Goal: Information Seeking & Learning: Learn about a topic

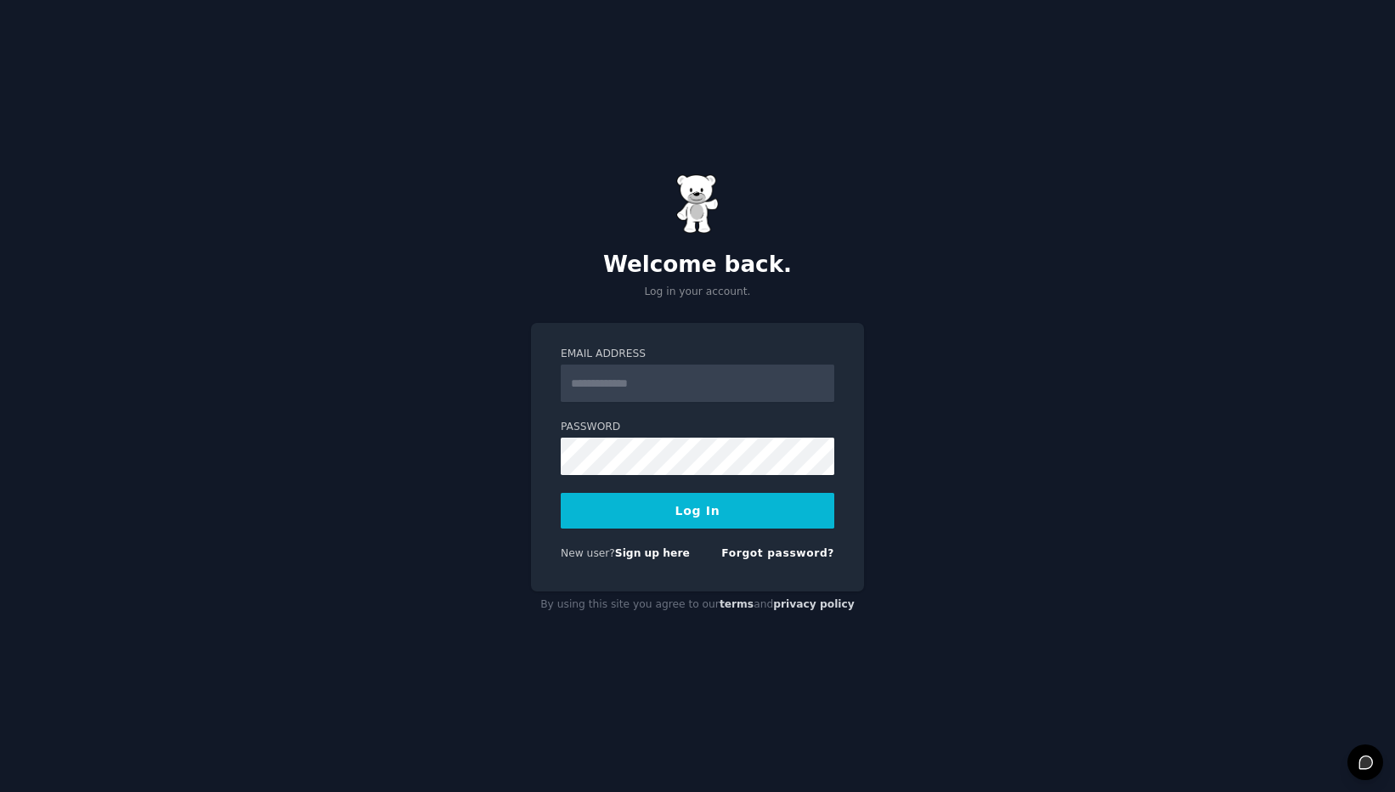
click at [652, 383] on input "Email Address" at bounding box center [698, 382] width 274 height 37
type input "**********"
click at [694, 507] on button "Log In" at bounding box center [698, 511] width 274 height 36
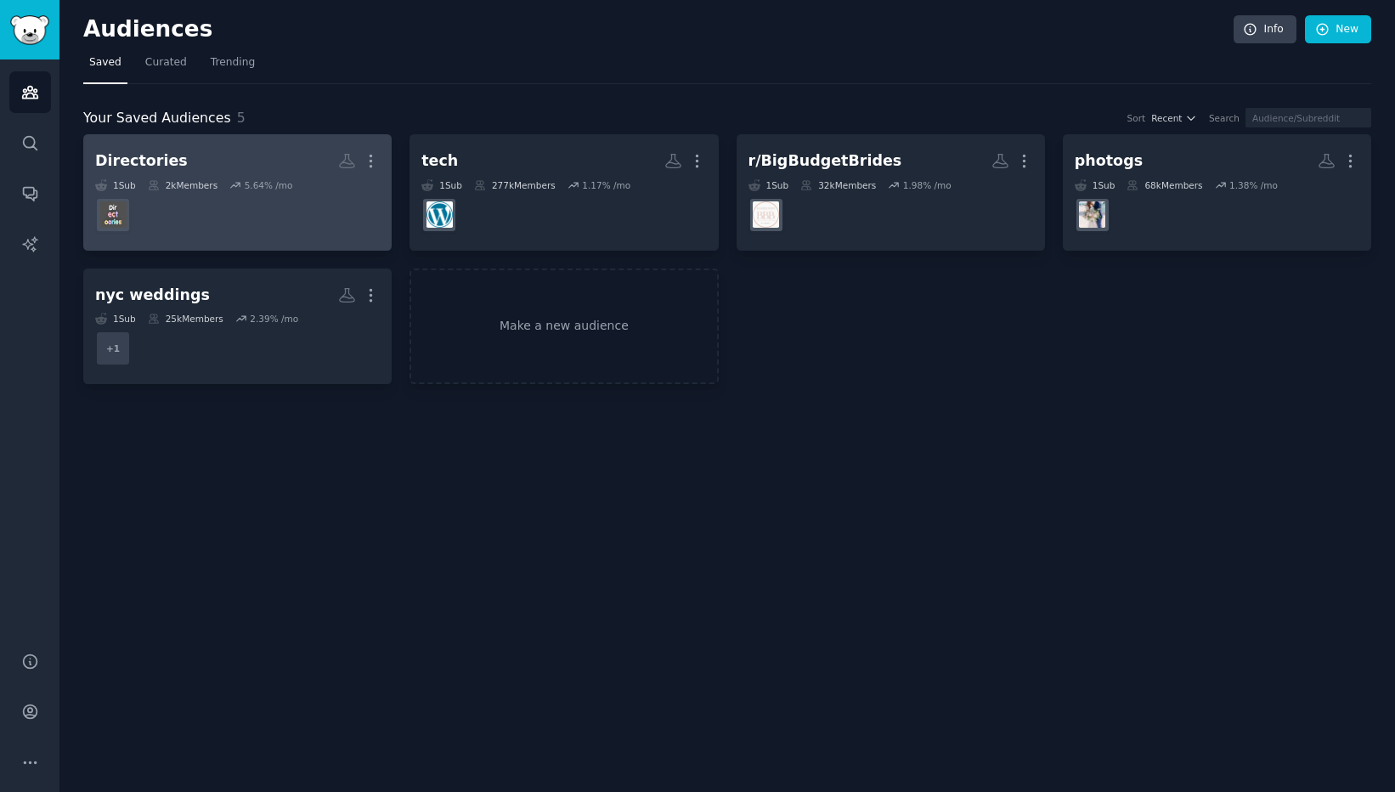
click at [146, 157] on div "Directories" at bounding box center [141, 160] width 93 height 21
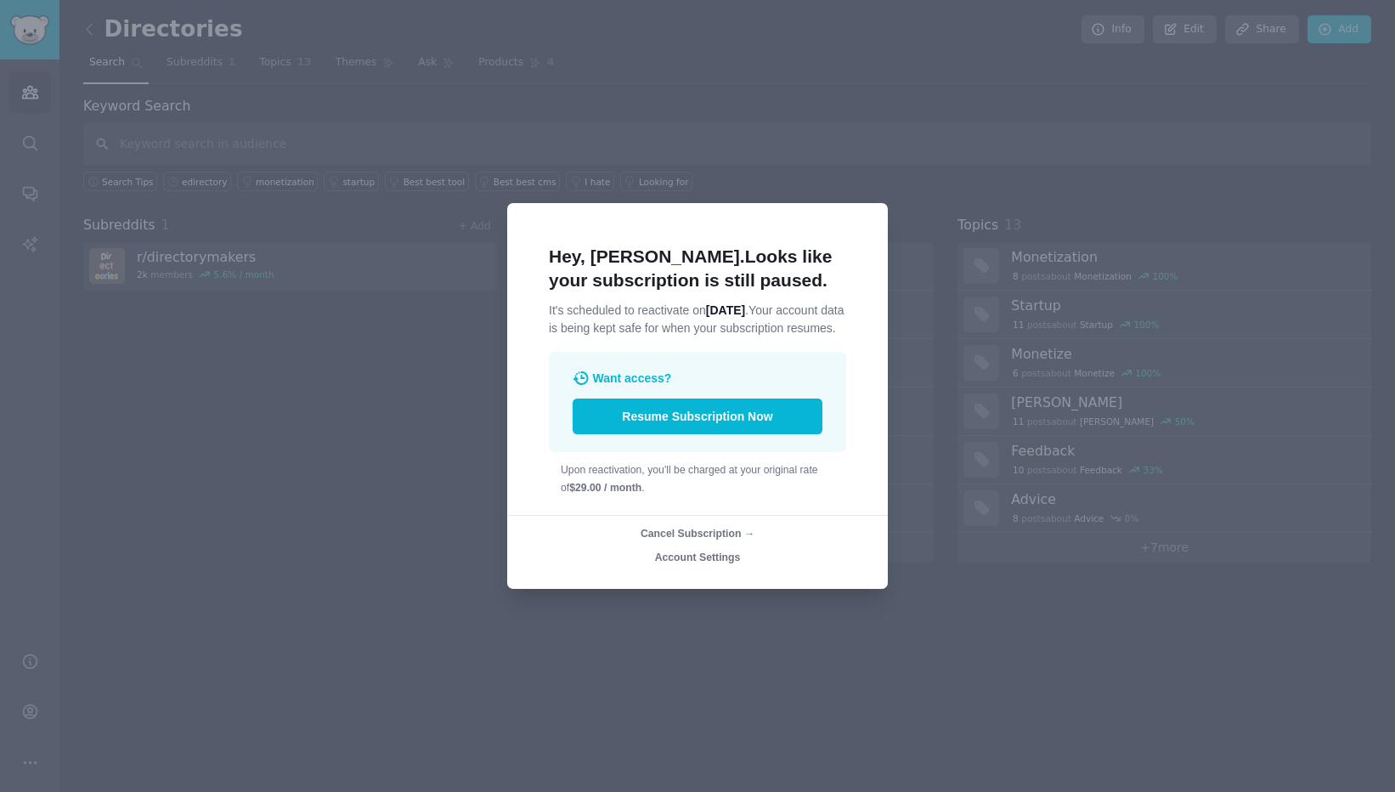
click at [799, 136] on div at bounding box center [697, 396] width 1395 height 792
click at [759, 94] on div at bounding box center [697, 396] width 1395 height 792
click at [629, 385] on span "Want access?" at bounding box center [632, 378] width 79 height 14
click at [439, 317] on div at bounding box center [697, 396] width 1395 height 792
click at [714, 563] on span "Account Settings" at bounding box center [698, 557] width 86 height 12
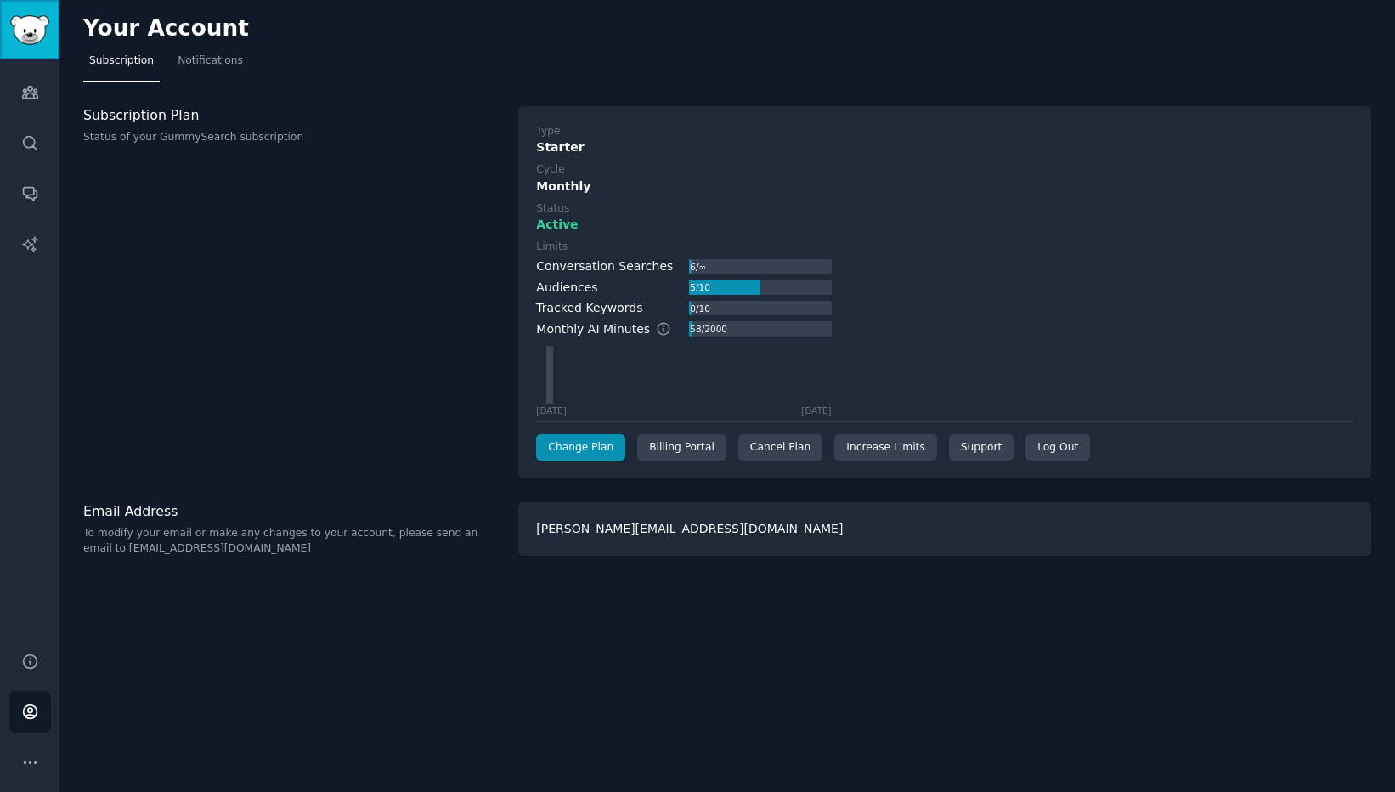
click at [28, 34] on img "Sidebar" at bounding box center [29, 30] width 39 height 30
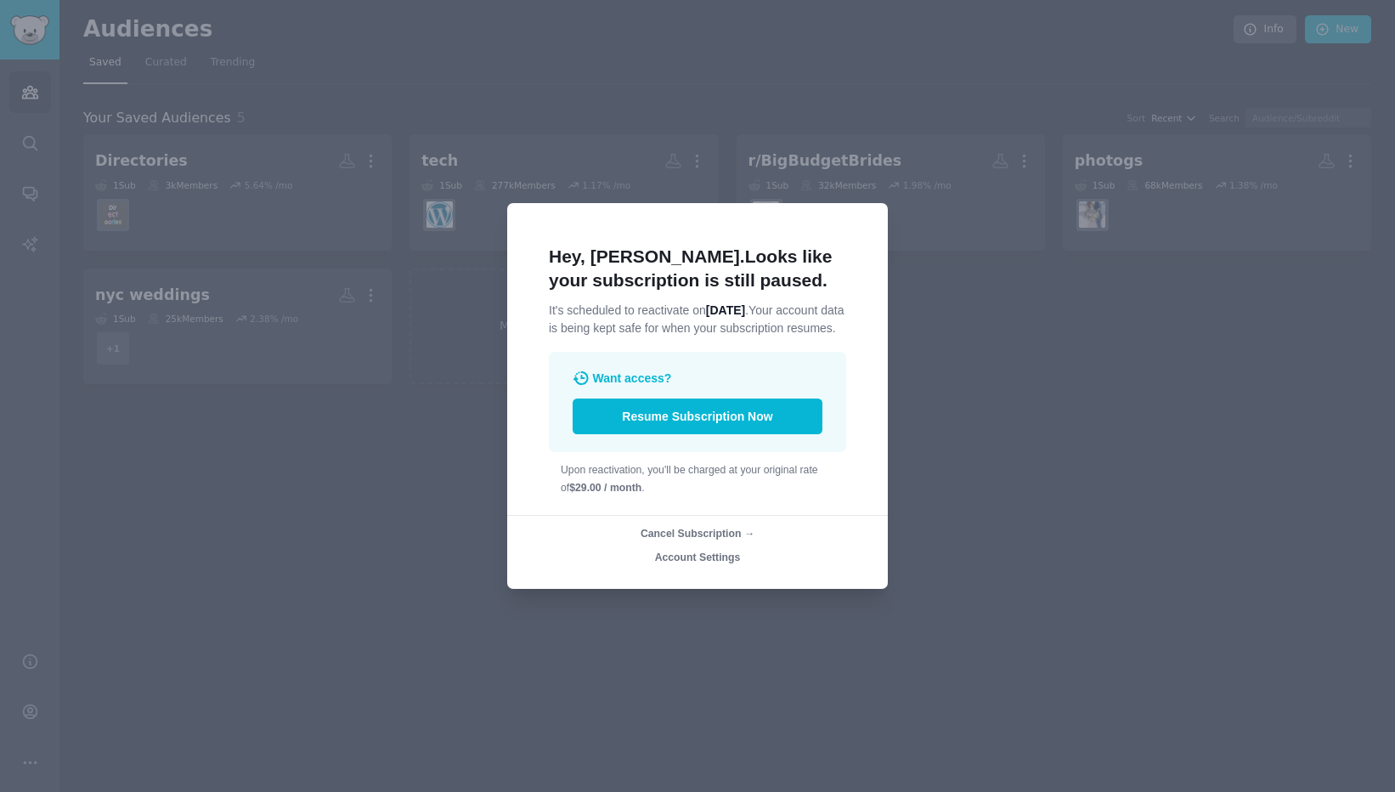
click at [705, 539] on span "Cancel Subscription →" at bounding box center [698, 534] width 114 height 12
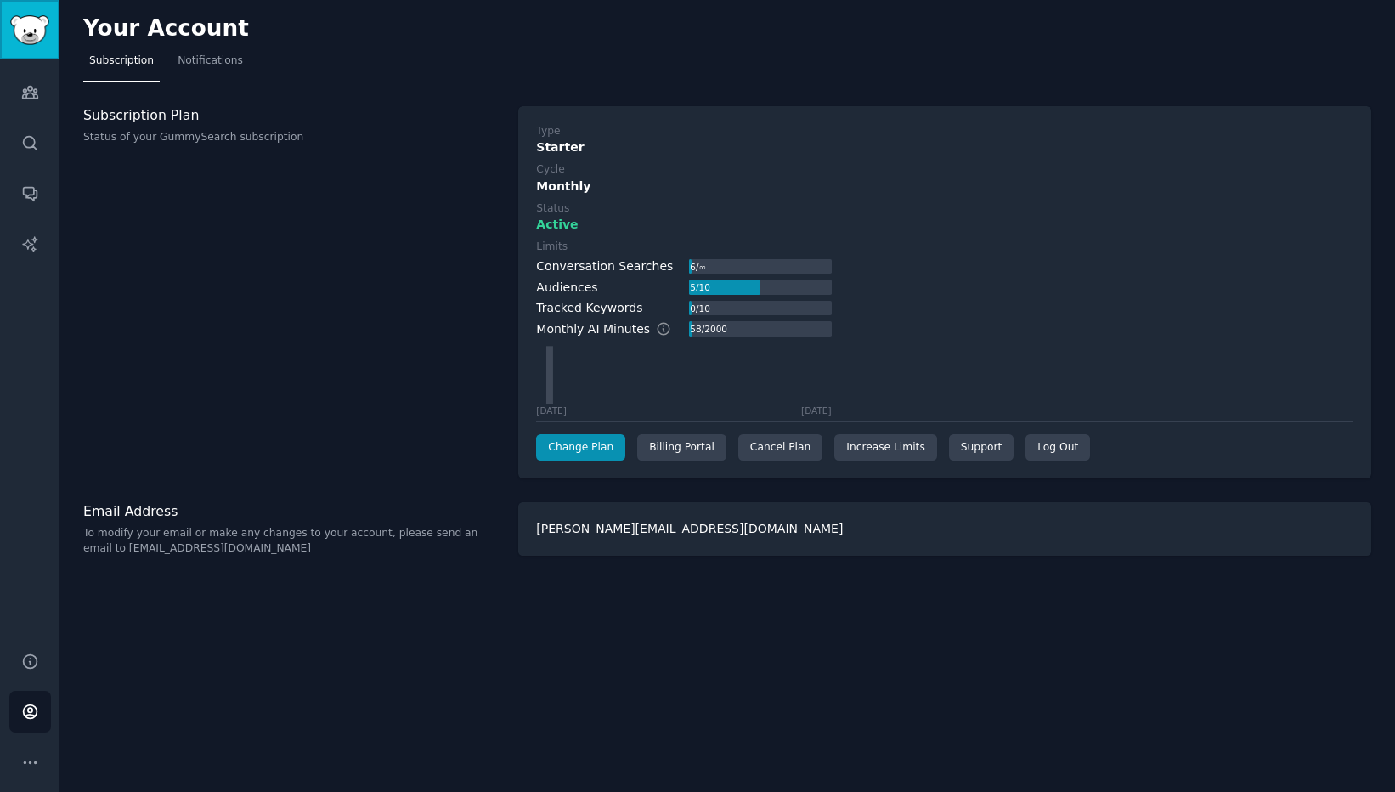
click at [27, 30] on img "Sidebar" at bounding box center [29, 30] width 39 height 30
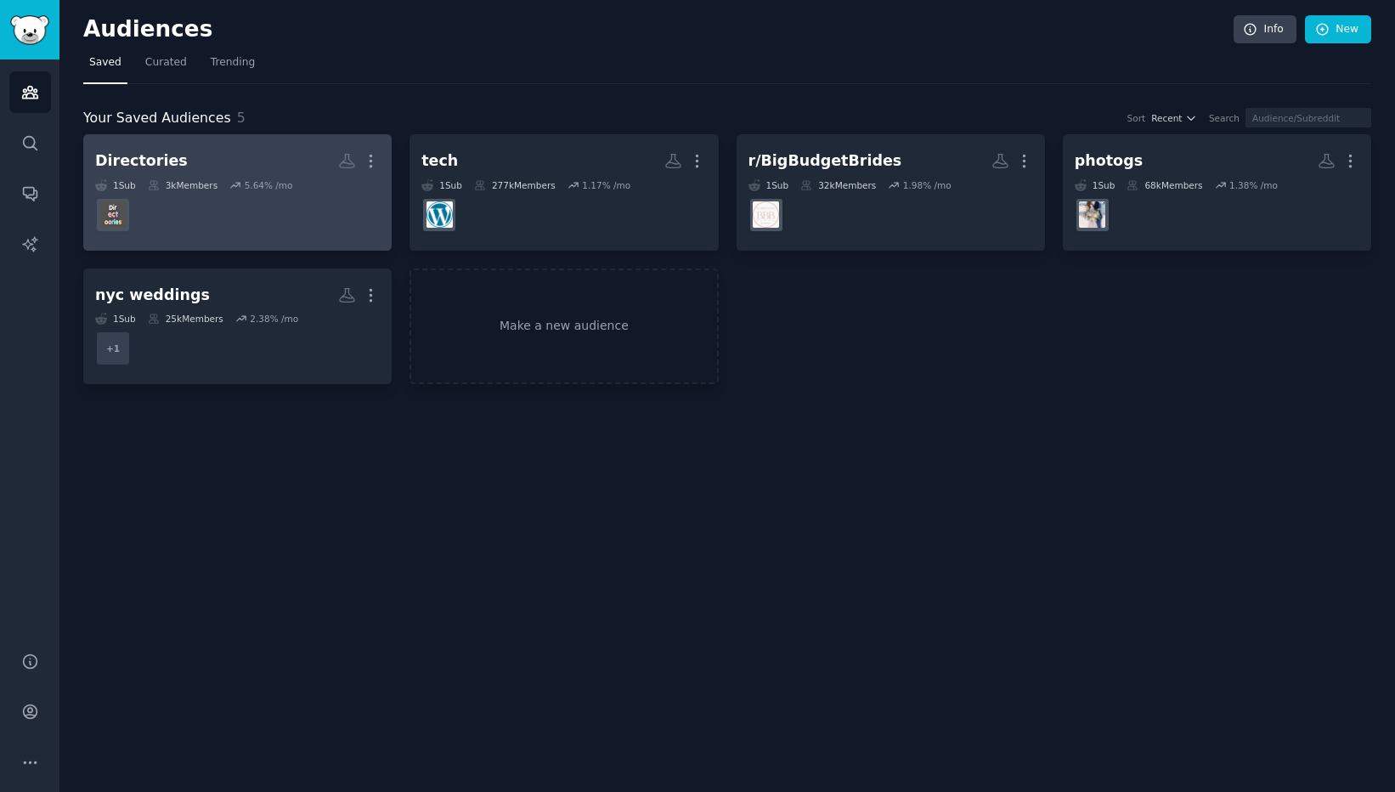
click at [262, 172] on h2 "Directories More" at bounding box center [237, 161] width 285 height 30
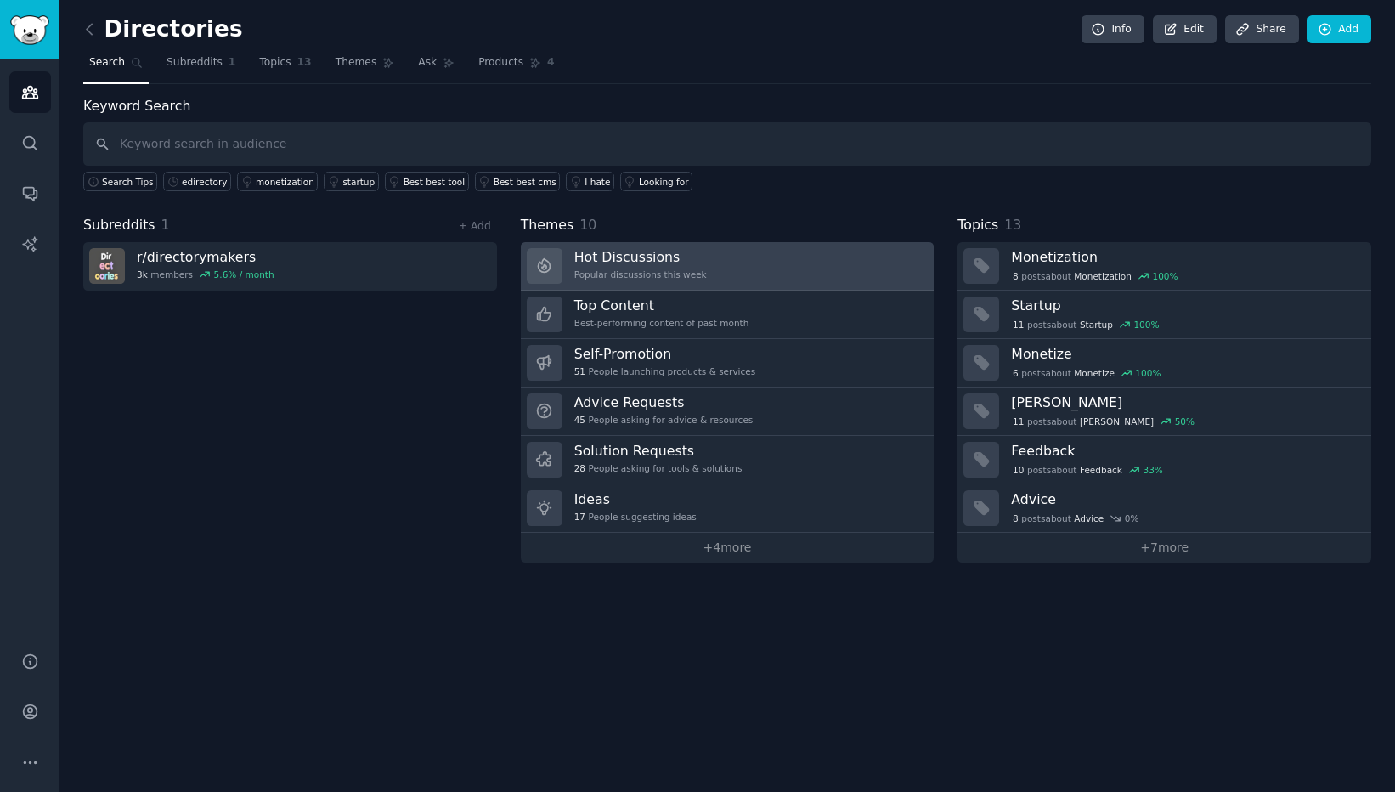
click at [760, 268] on link "Hot Discussions Popular discussions this week" at bounding box center [728, 266] width 414 height 48
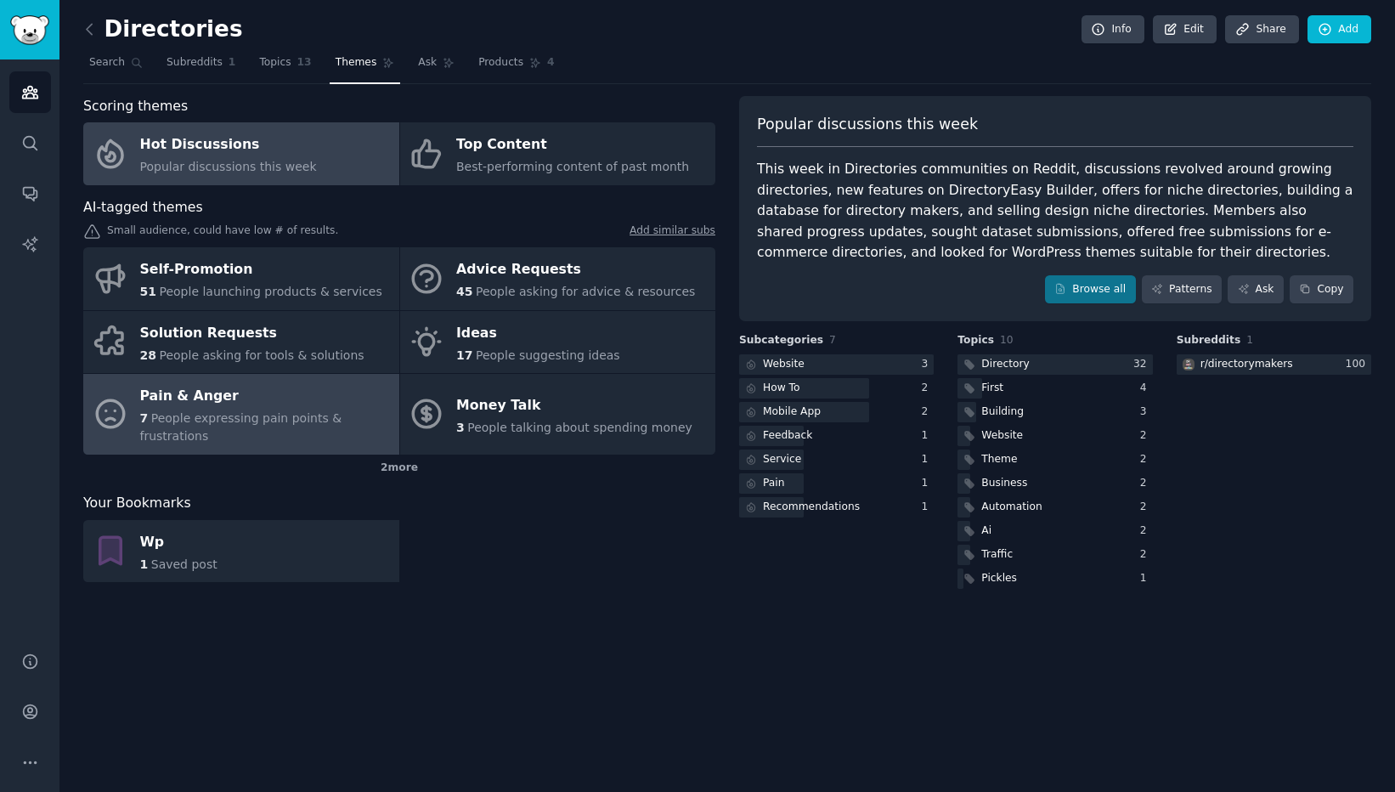
click at [245, 401] on div "Pain & Anger" at bounding box center [265, 396] width 251 height 27
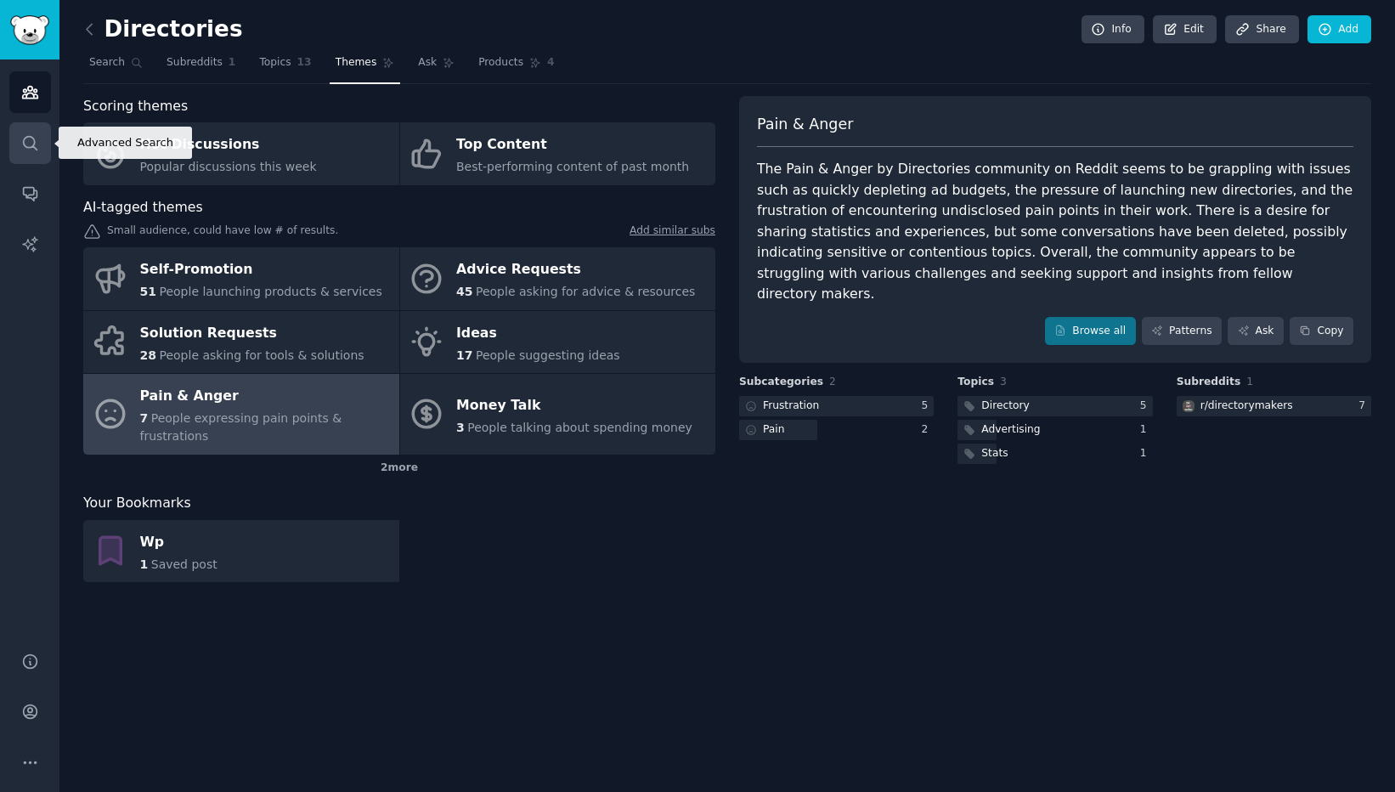
click at [32, 137] on icon "Sidebar" at bounding box center [30, 143] width 14 height 14
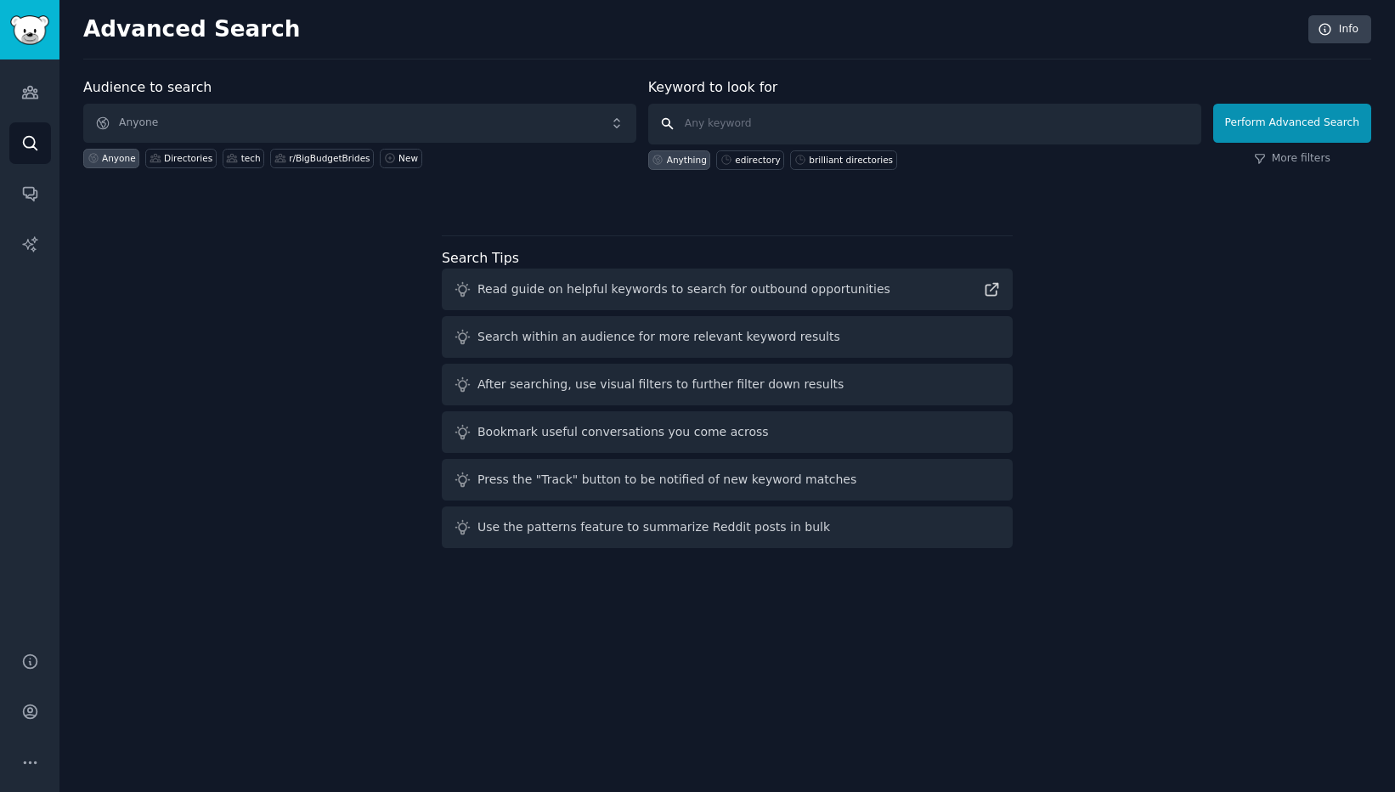
click at [753, 127] on input "text" at bounding box center [924, 124] width 553 height 41
type input "brilliant directorie"
click button "Perform Advanced Search" at bounding box center [1292, 123] width 158 height 39
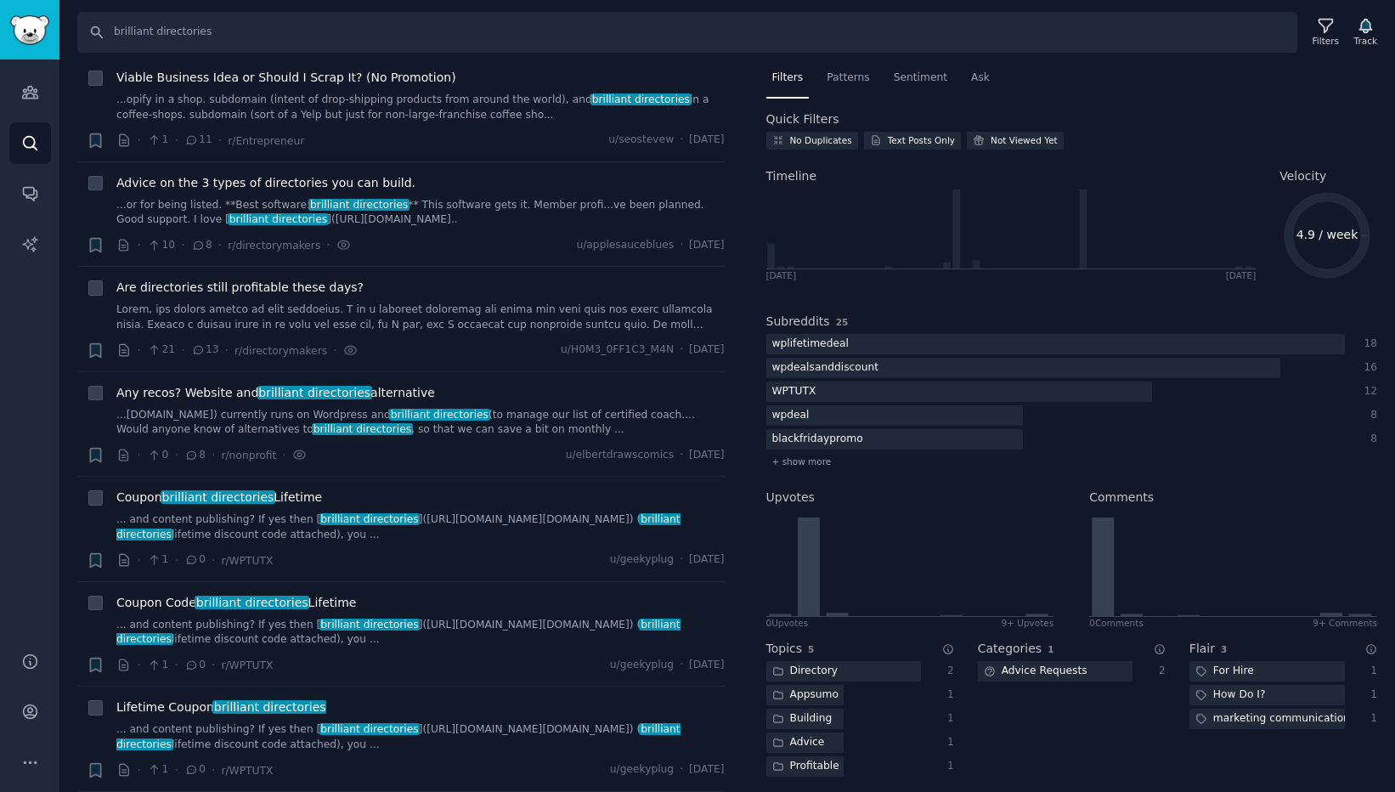
scroll to position [8825, 0]
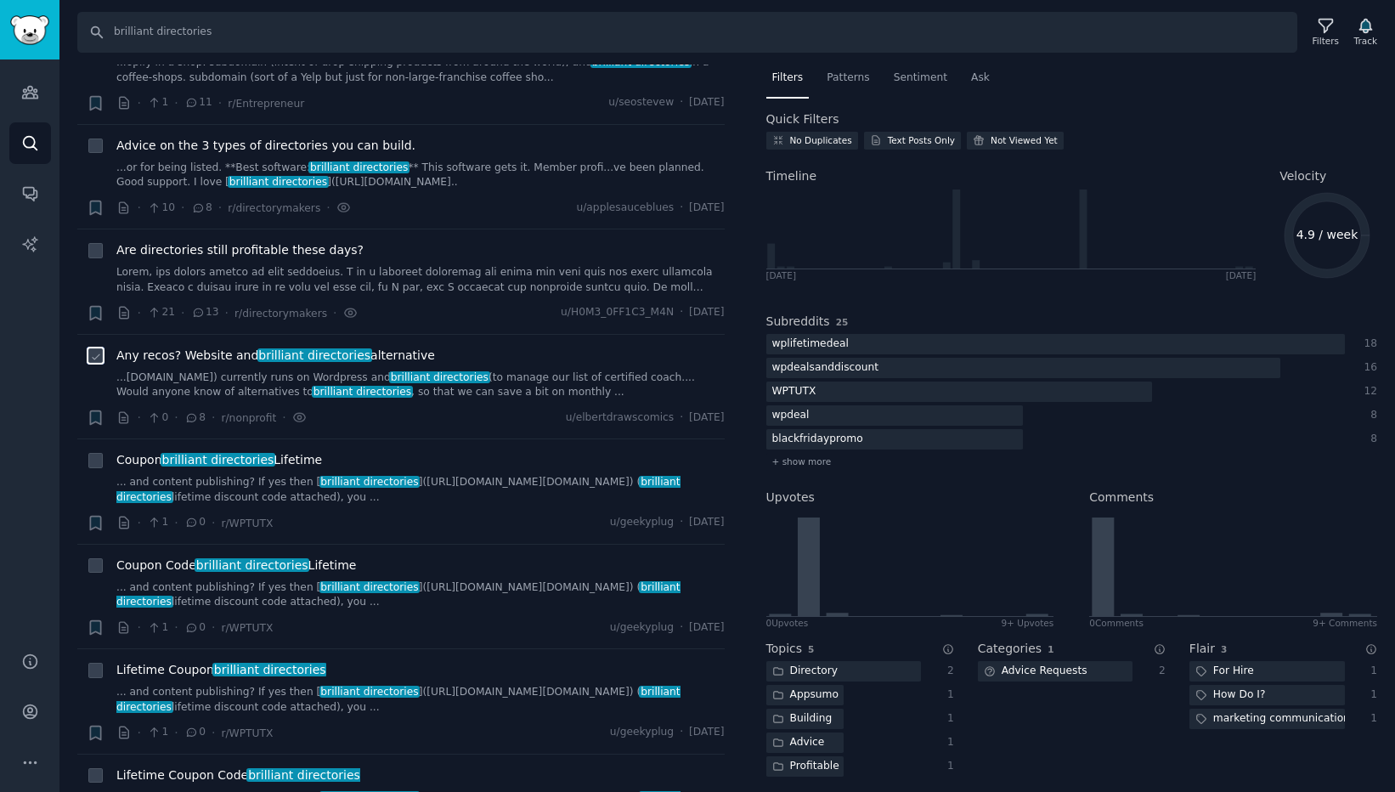
click at [91, 363] on input "checkbox" at bounding box center [95, 355] width 15 height 15
checkbox input "true"
click at [96, 249] on icon at bounding box center [96, 252] width 12 height 12
checkbox input "true"
click at [96, 310] on icon "button" at bounding box center [95, 313] width 10 height 14
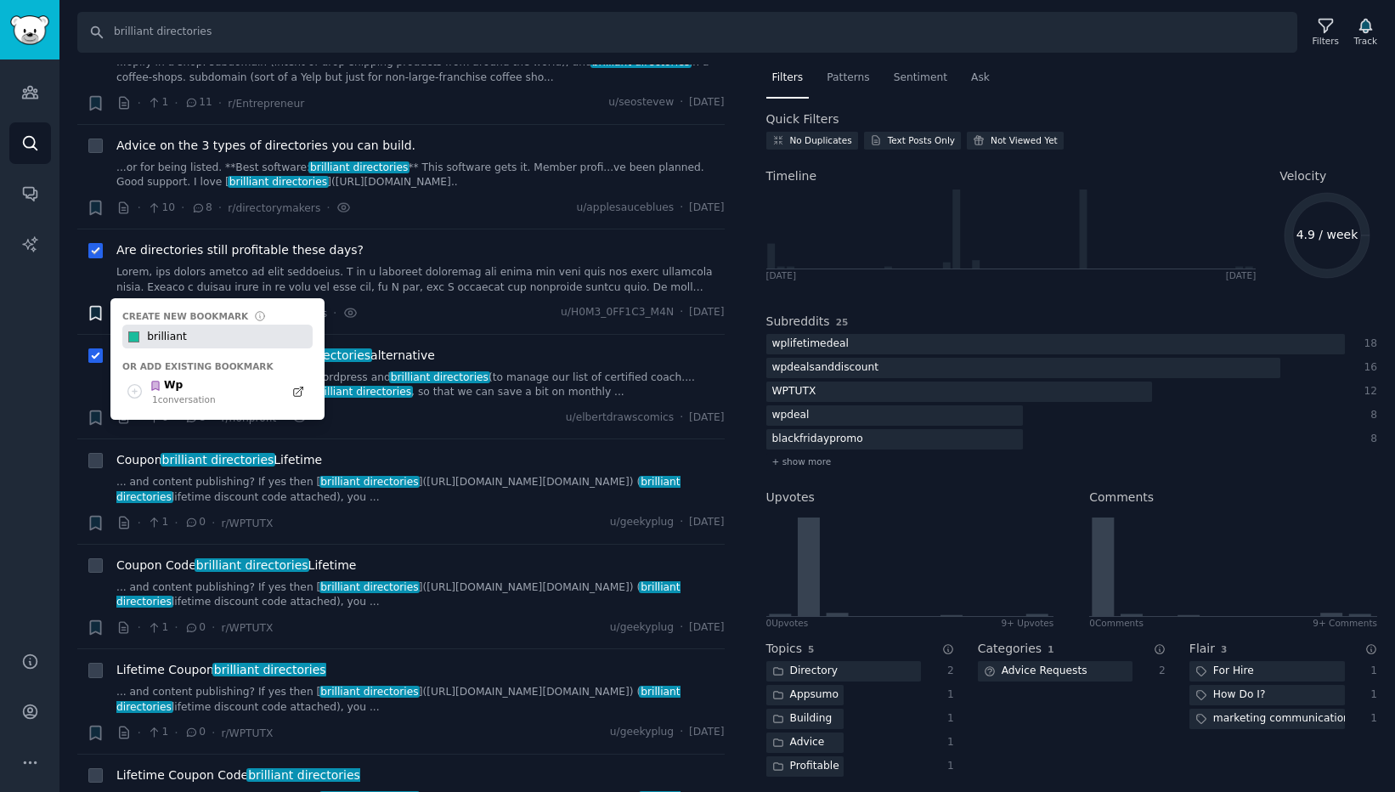
type input "brilliant"
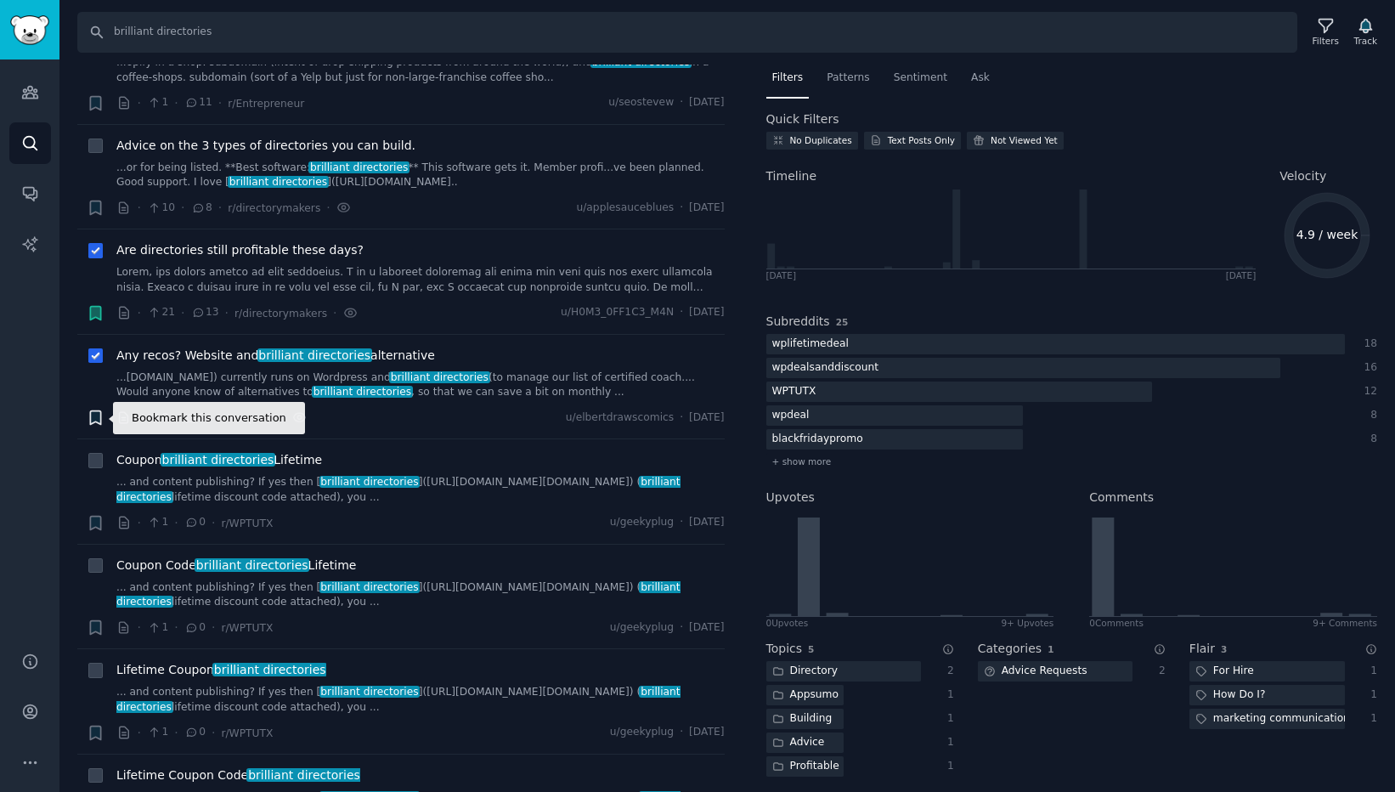
click at [99, 418] on icon "button" at bounding box center [95, 418] width 10 height 14
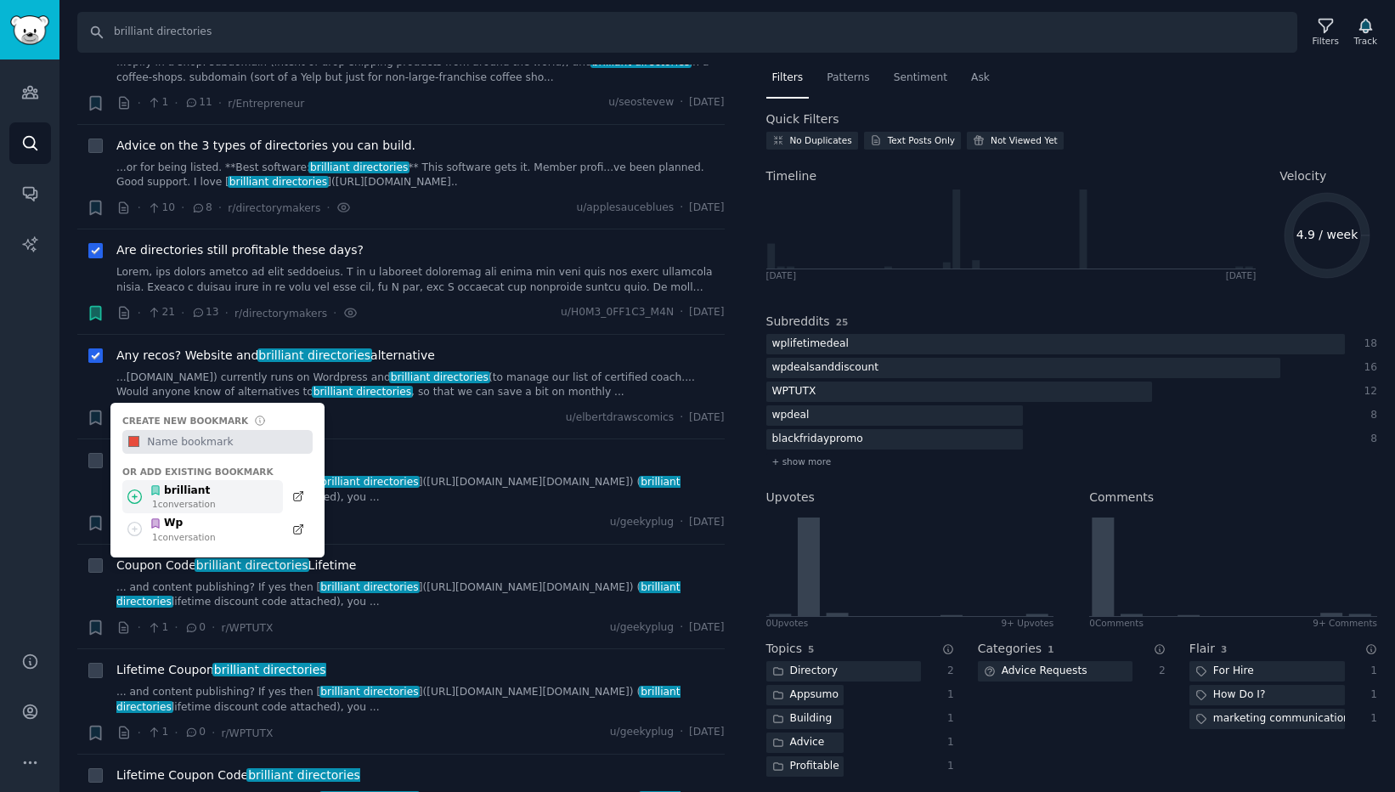
click at [200, 498] on div "1 conversation" at bounding box center [184, 504] width 64 height 12
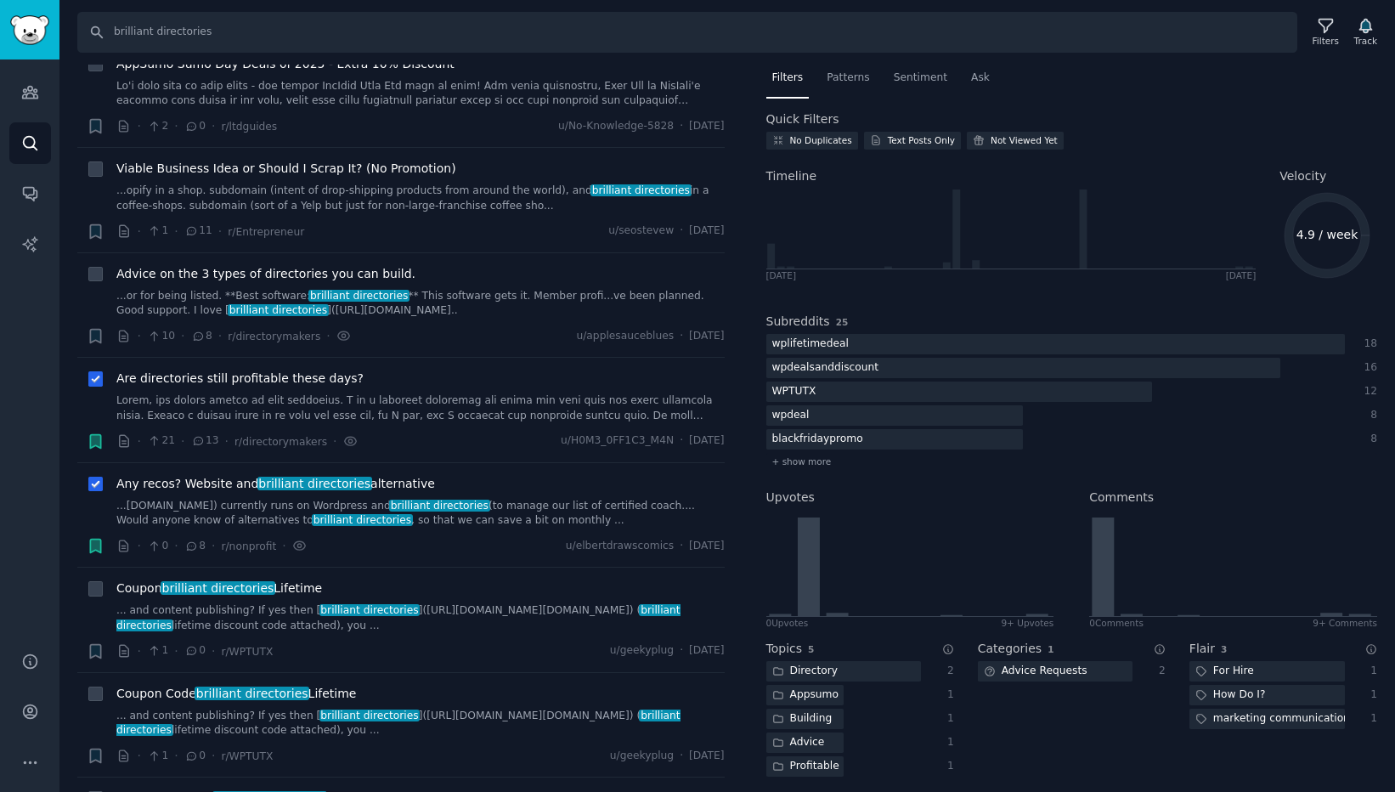
scroll to position [8693, 0]
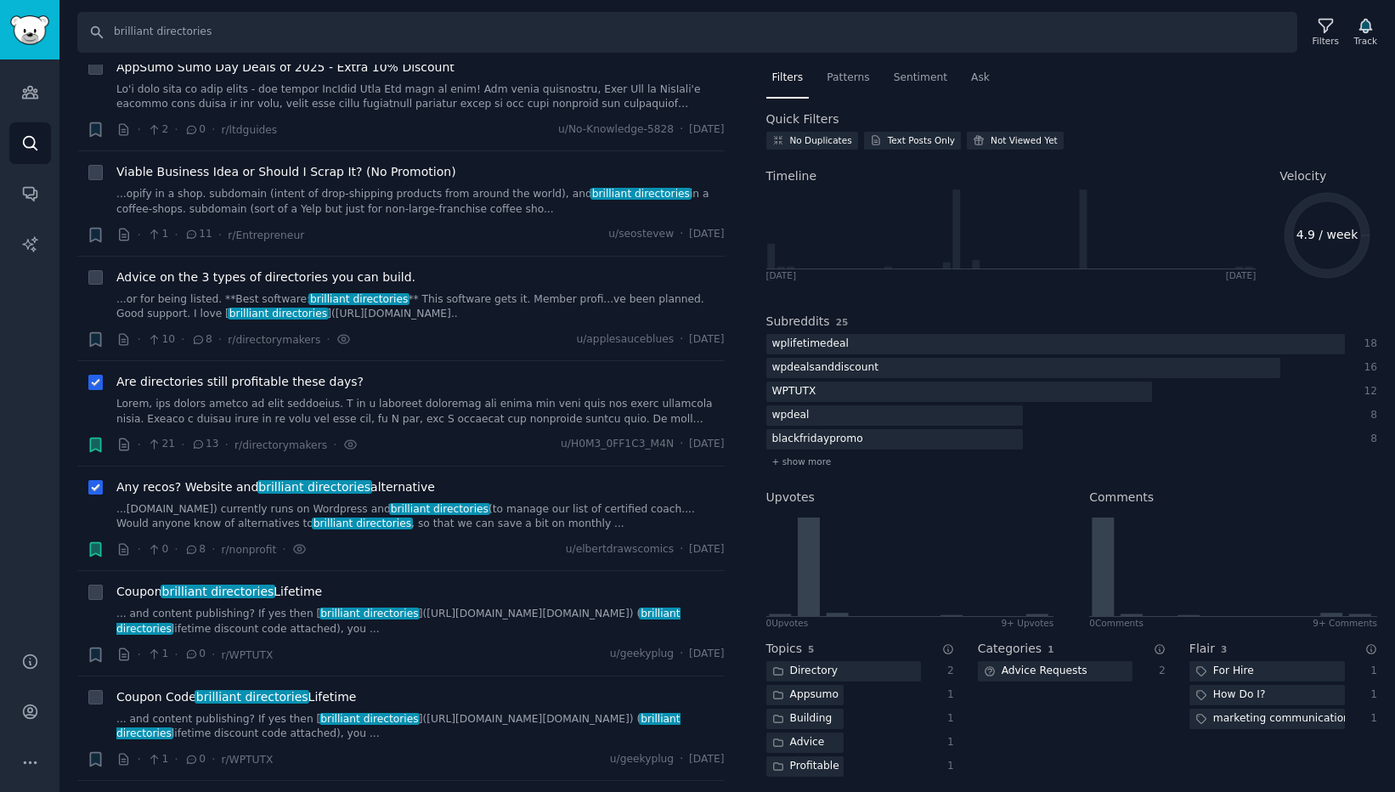
click at [228, 489] on span "Any recos? Website and brilliant directories alternative" at bounding box center [275, 487] width 319 height 18
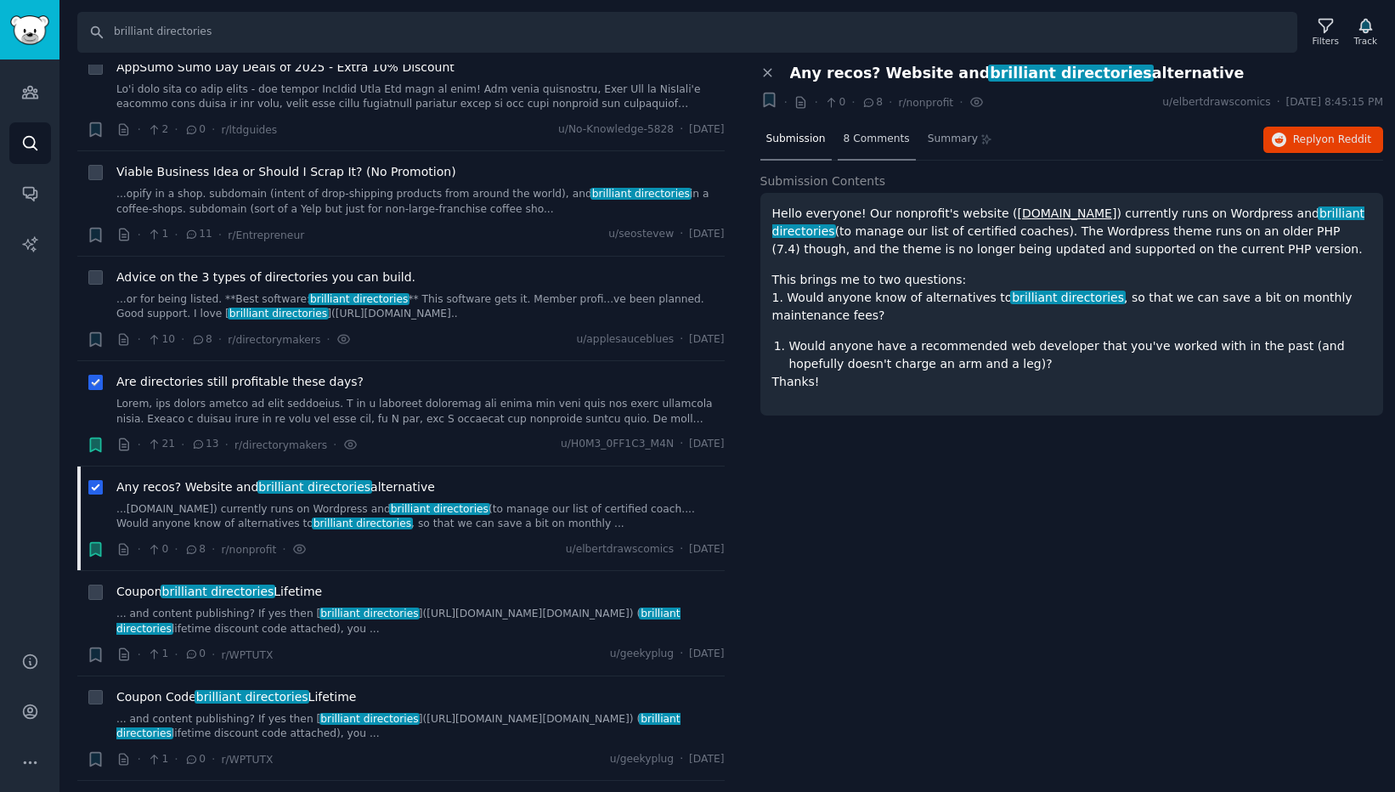
click at [879, 150] on div "8 Comments" at bounding box center [877, 140] width 78 height 41
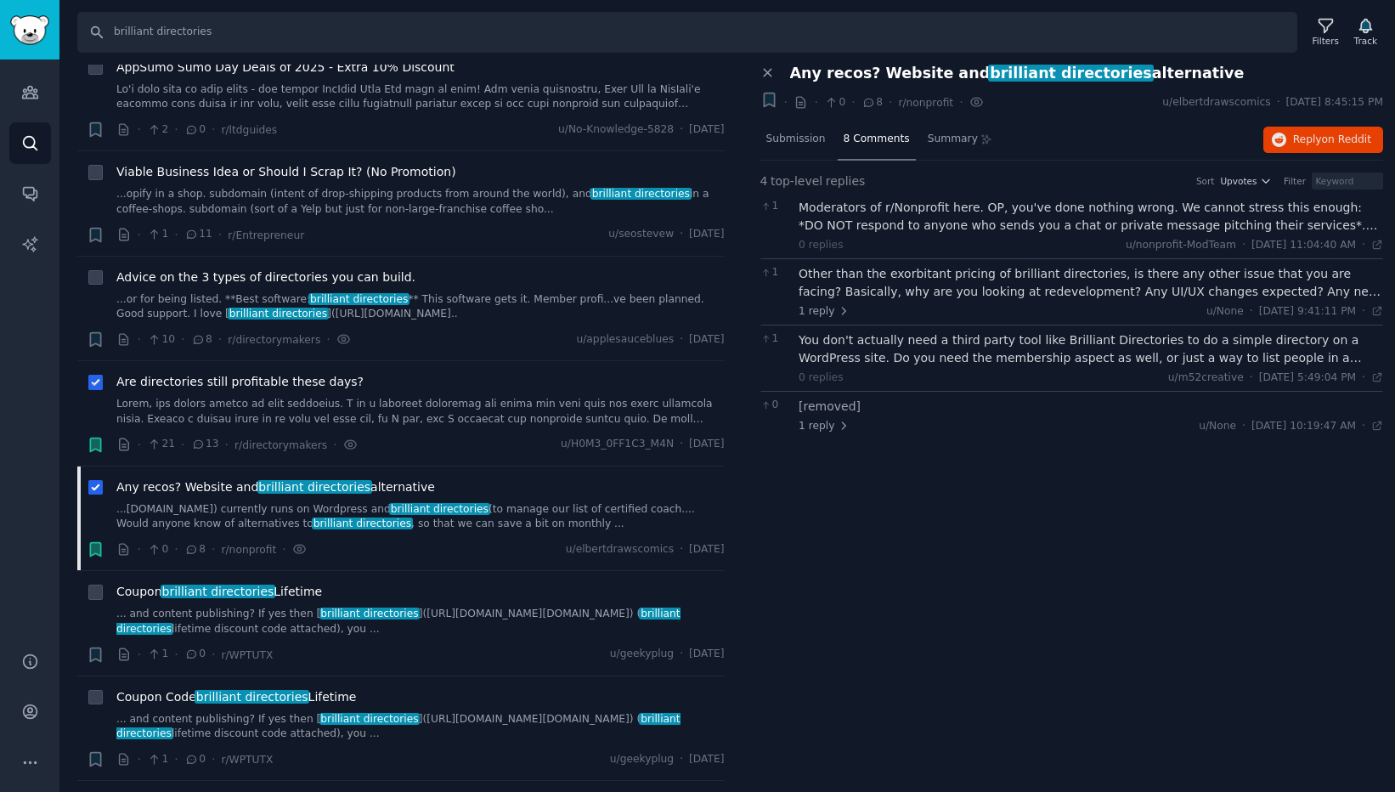
click at [1072, 347] on div "You don't actually need a third party tool like Brilliant Directories to do a s…" at bounding box center [1091, 349] width 584 height 36
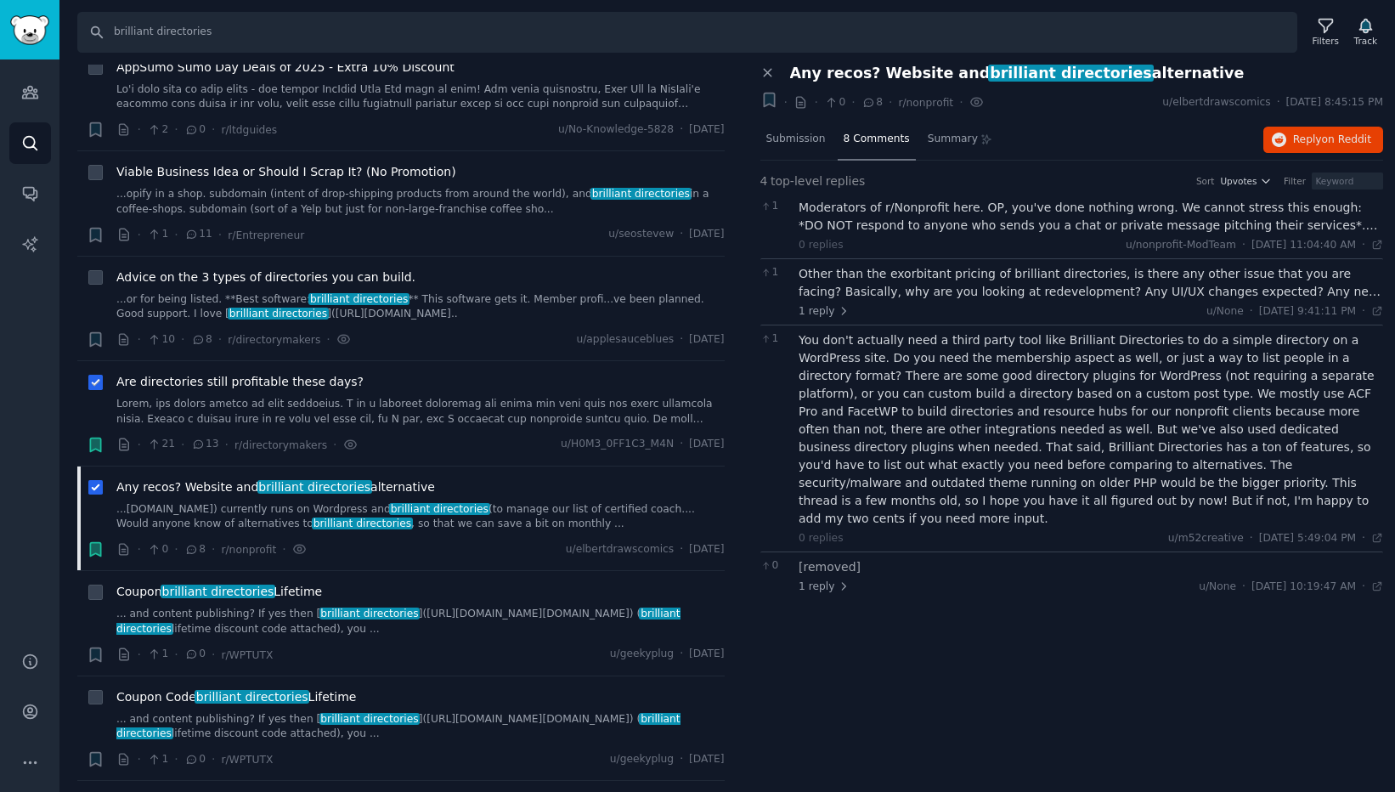
click at [1093, 531] on div "0 replies u/m52creative · [DATE] 5:49:04 PM Wed 9/17/2025 ·" at bounding box center [1091, 538] width 584 height 15
click at [1028, 286] on div "Other than the exorbitant pricing of brilliant directories, is there any other …" at bounding box center [1091, 283] width 584 height 36
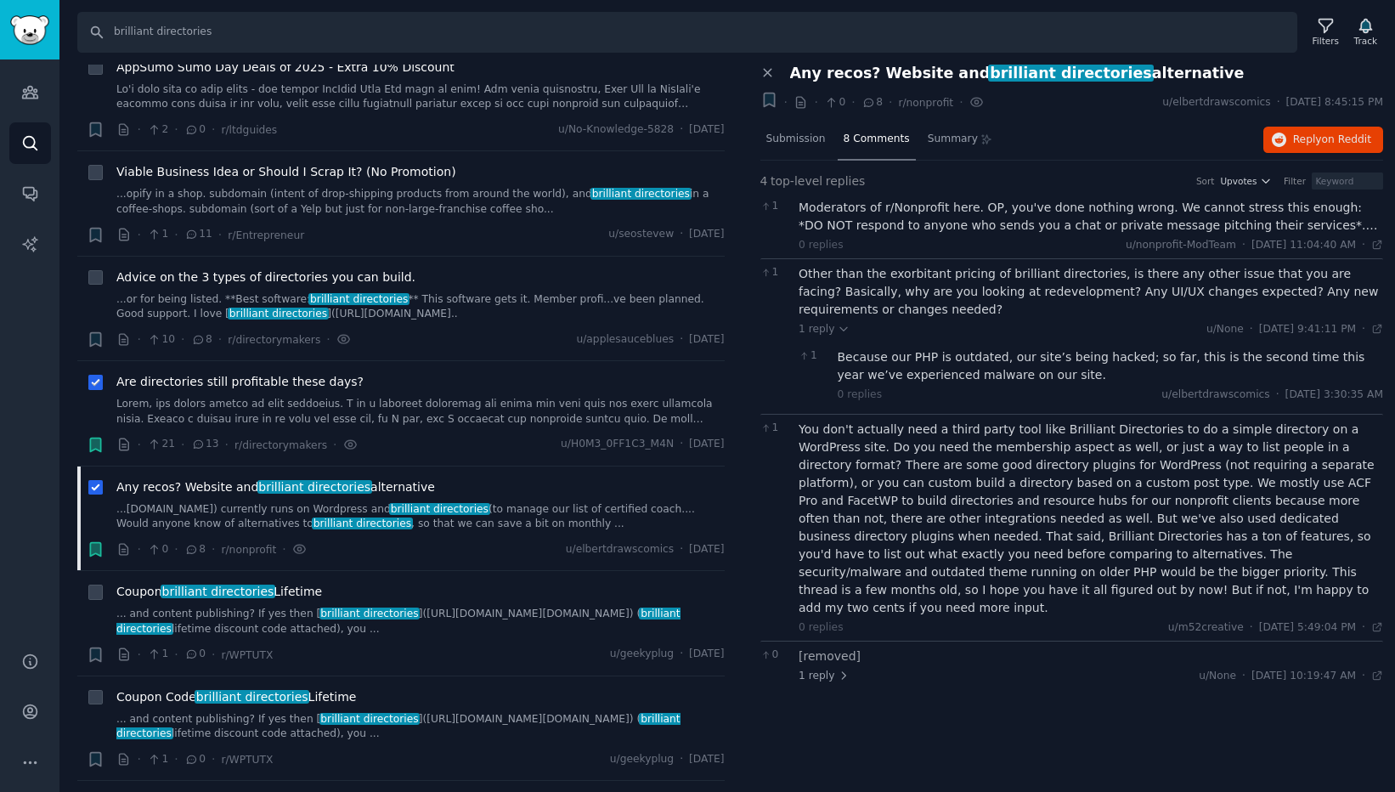
click at [1038, 220] on div "Moderators of r/Nonprofit here. OP, you've done nothing wrong. We cannot stress…" at bounding box center [1091, 217] width 584 height 36
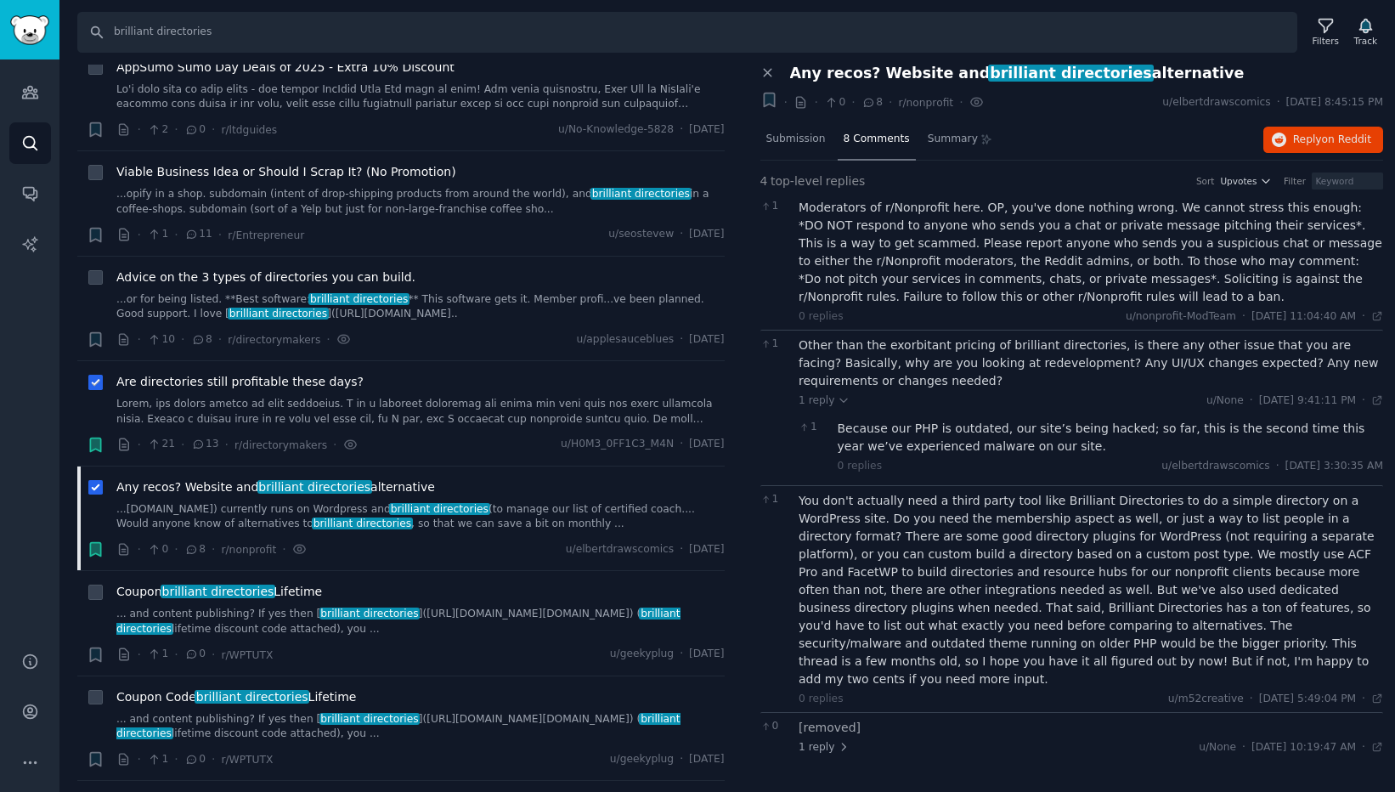
click at [286, 386] on span "Are directories still profitable these days?" at bounding box center [239, 382] width 247 height 18
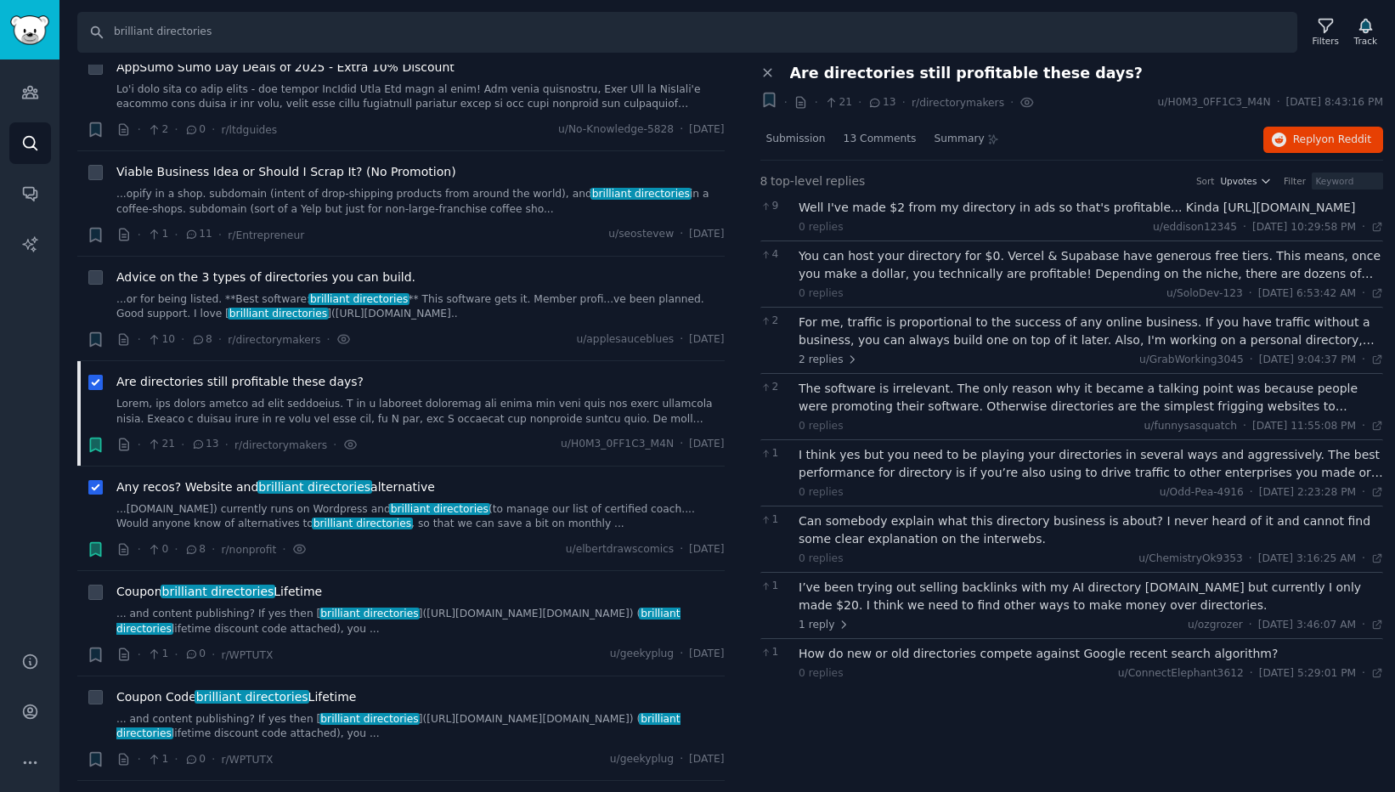
click at [1047, 212] on div "Well I've made $2 from my directory in ads so that's profitable... Kinda [URL][…" at bounding box center [1091, 208] width 584 height 18
click at [1102, 206] on div "Well I've made $2 from my directory in ads so that's profitable... Kinda [URL][…" at bounding box center [1091, 208] width 584 height 18
click at [1052, 267] on div "You can host your directory for $0. Vercel & Supabase have generous free tiers.…" at bounding box center [1091, 265] width 584 height 36
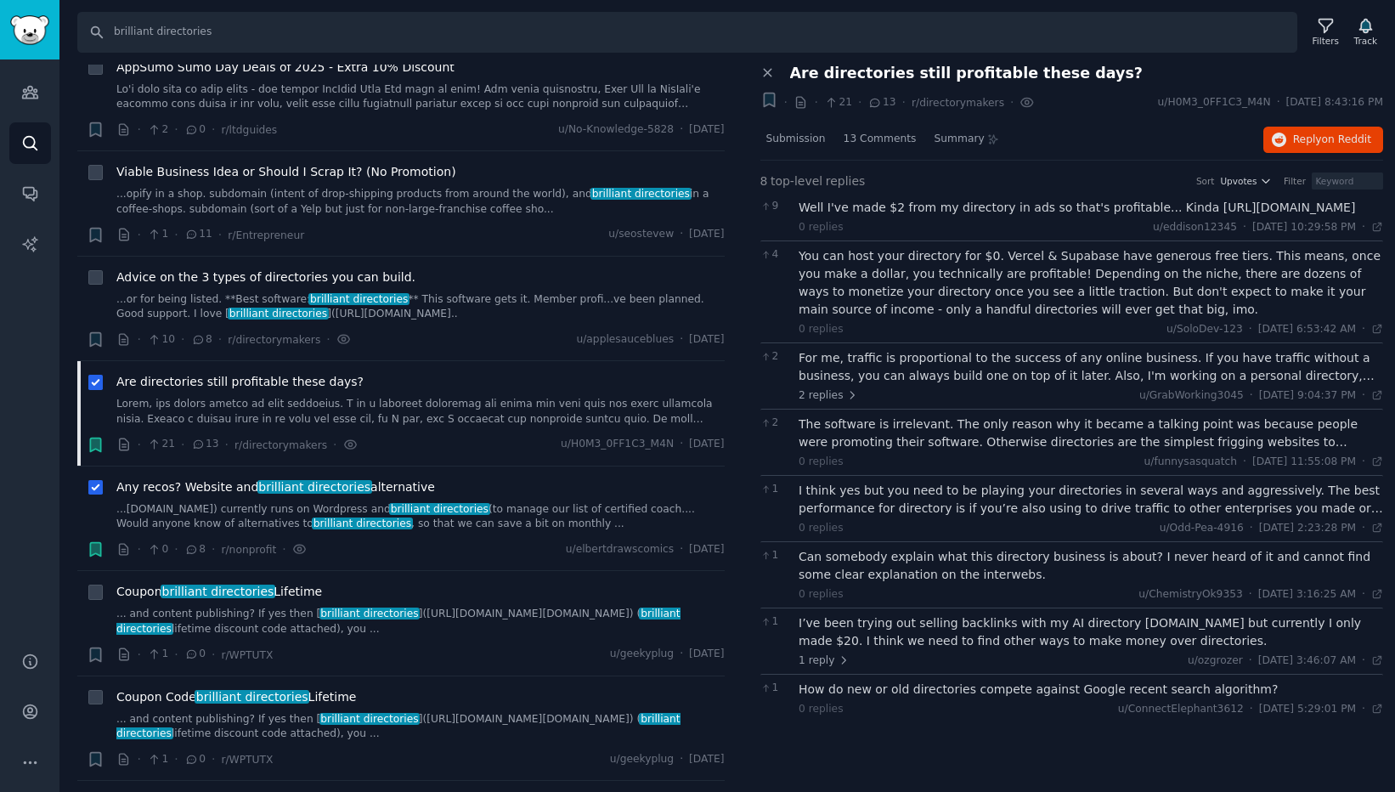
click at [1068, 364] on div "For me, traffic is proportional to the success of any online business. If you h…" at bounding box center [1091, 367] width 584 height 36
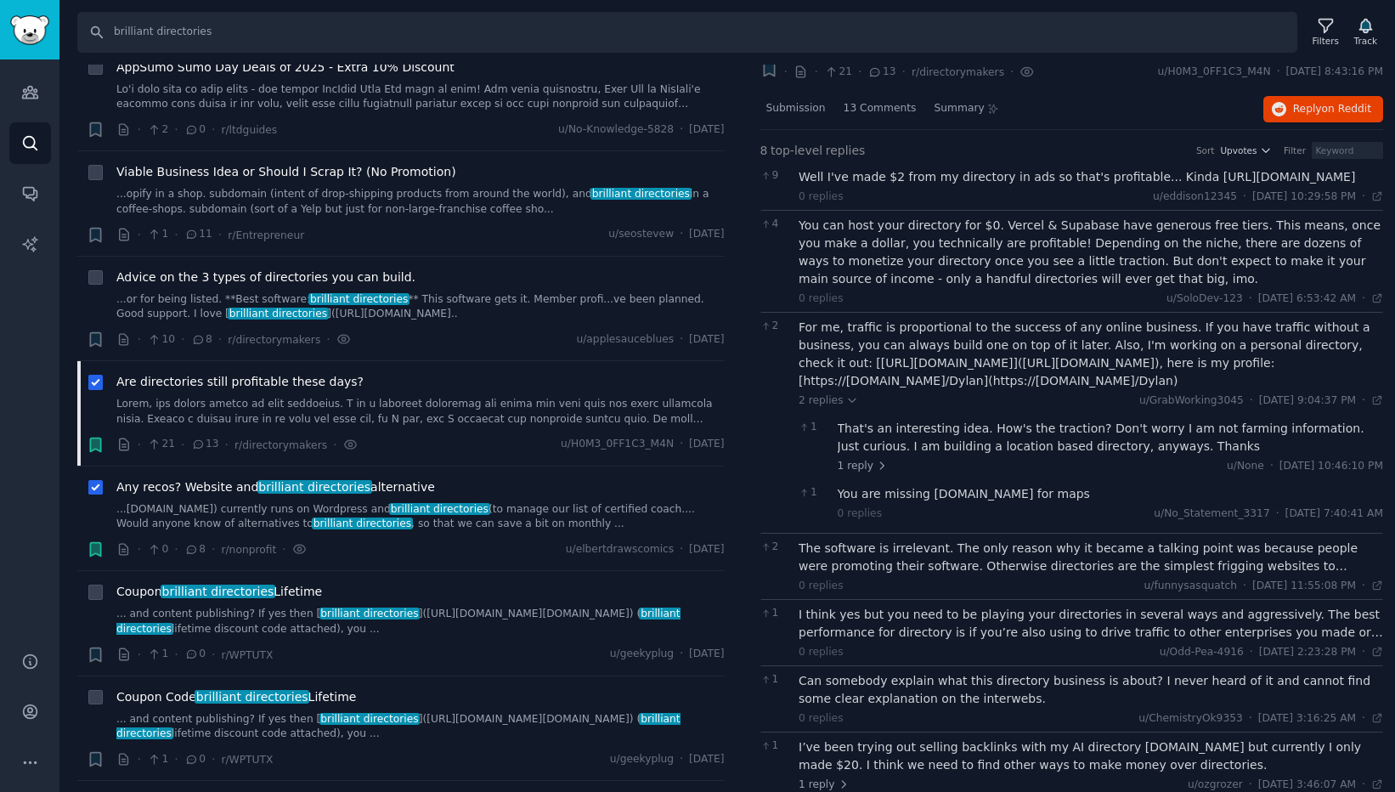
scroll to position [84, 0]
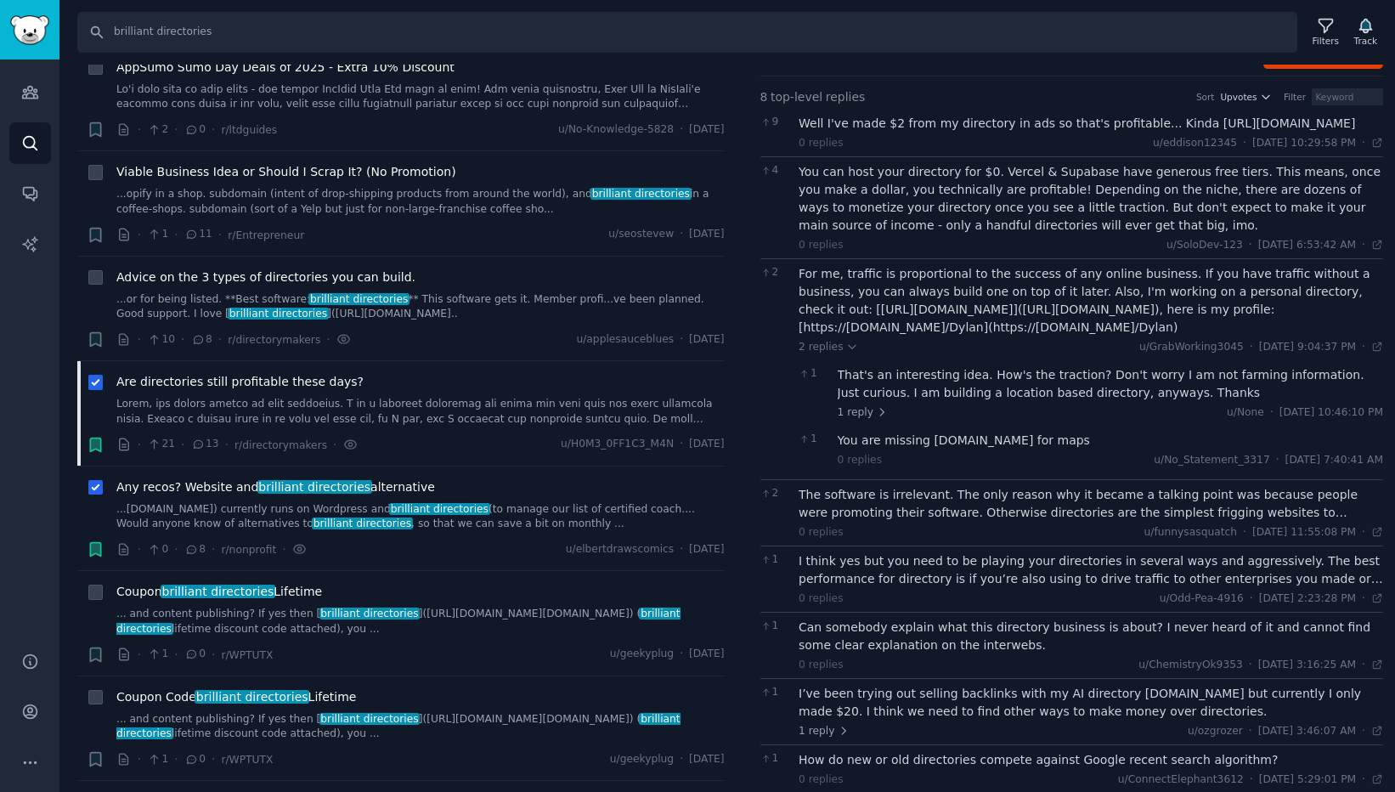
click at [1092, 486] on div "The software is irrelevant. The only reason why it became a talking point was b…" at bounding box center [1091, 504] width 584 height 36
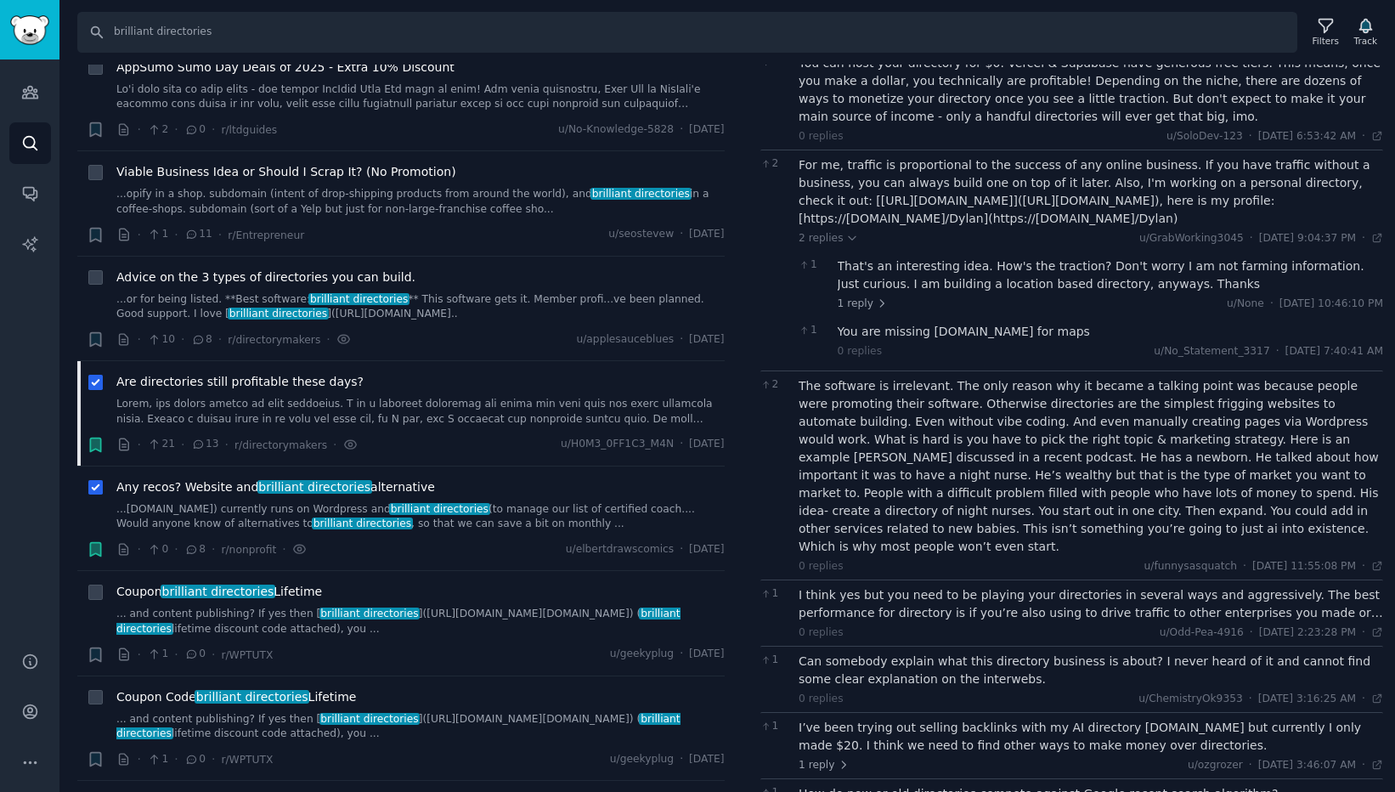
scroll to position [209, 0]
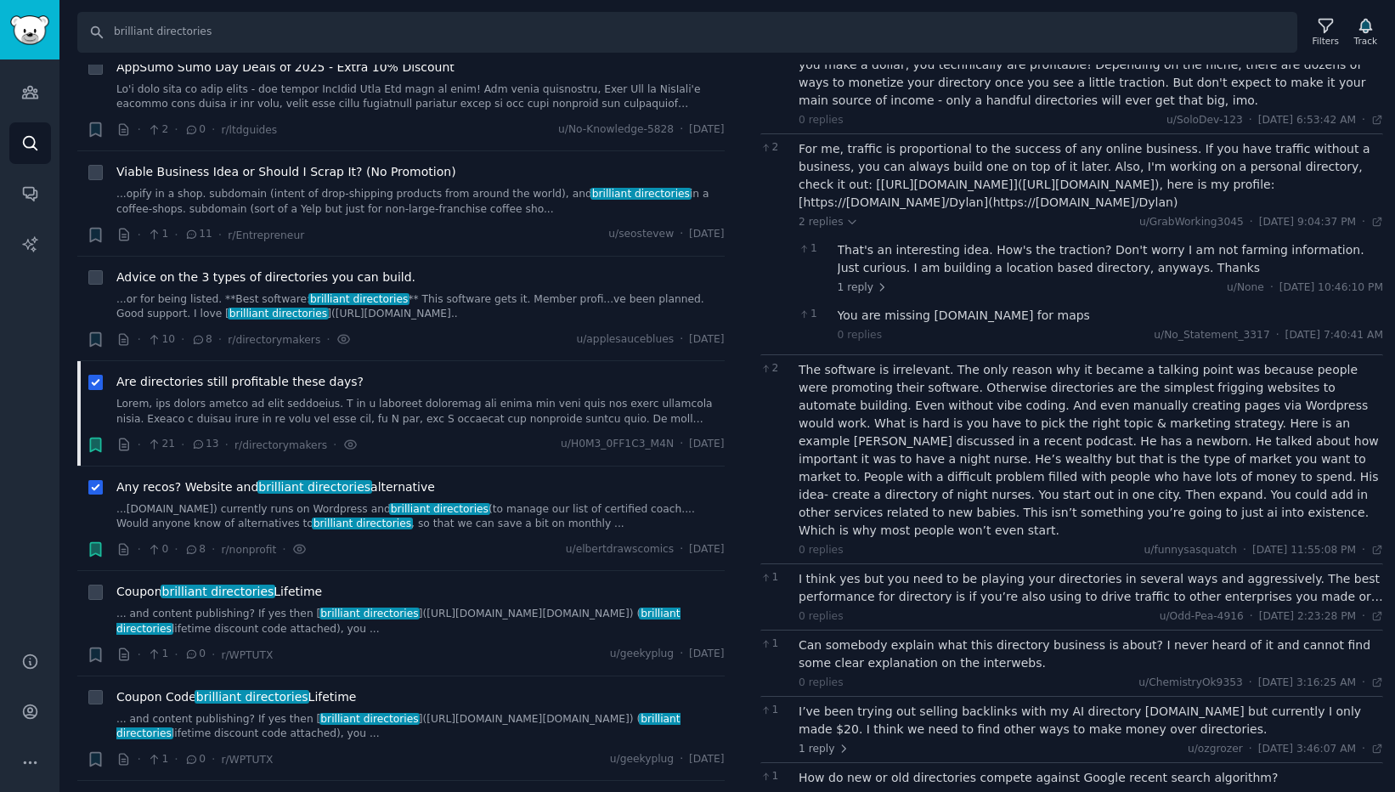
click at [1082, 570] on div "I think yes but you need to be playing your directories in several ways and agg…" at bounding box center [1091, 588] width 584 height 36
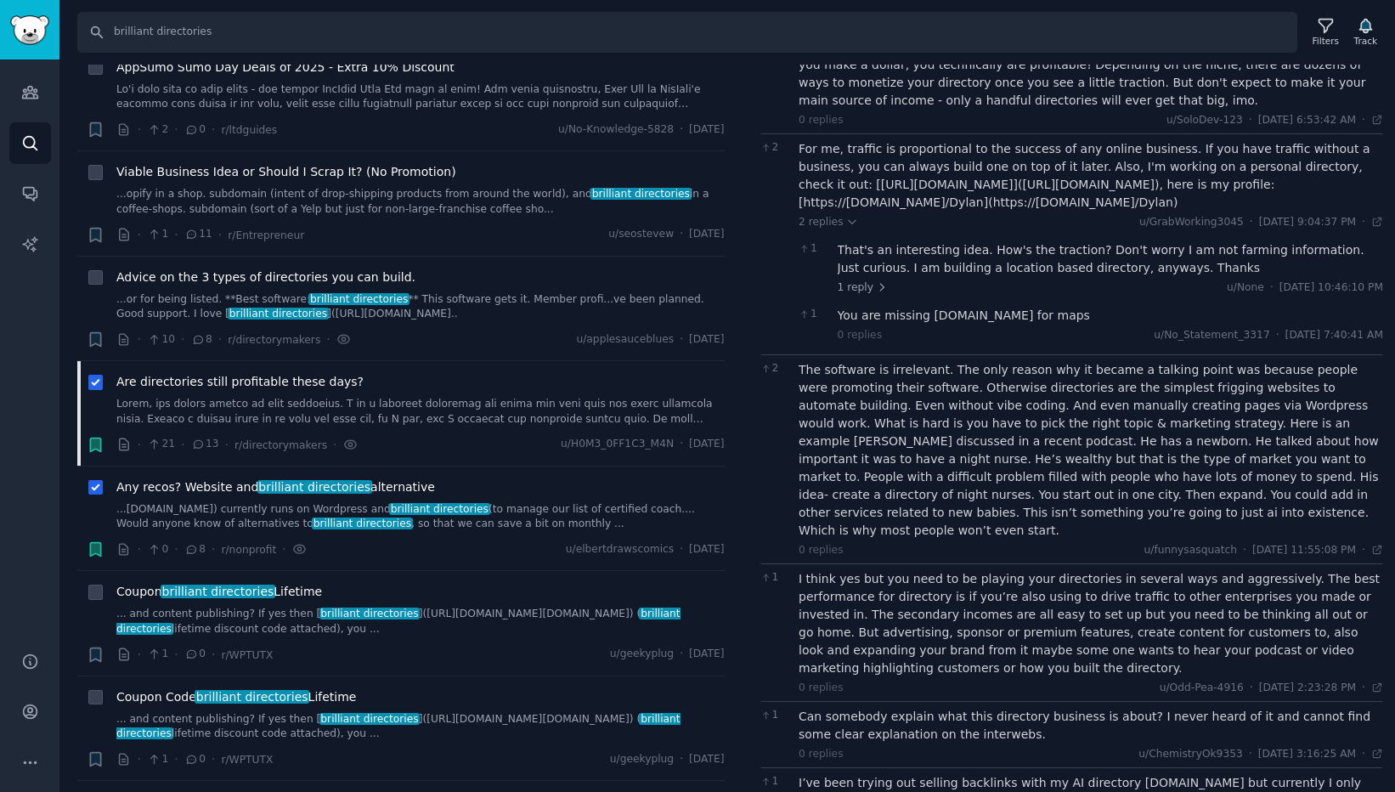
scroll to position [280, 0]
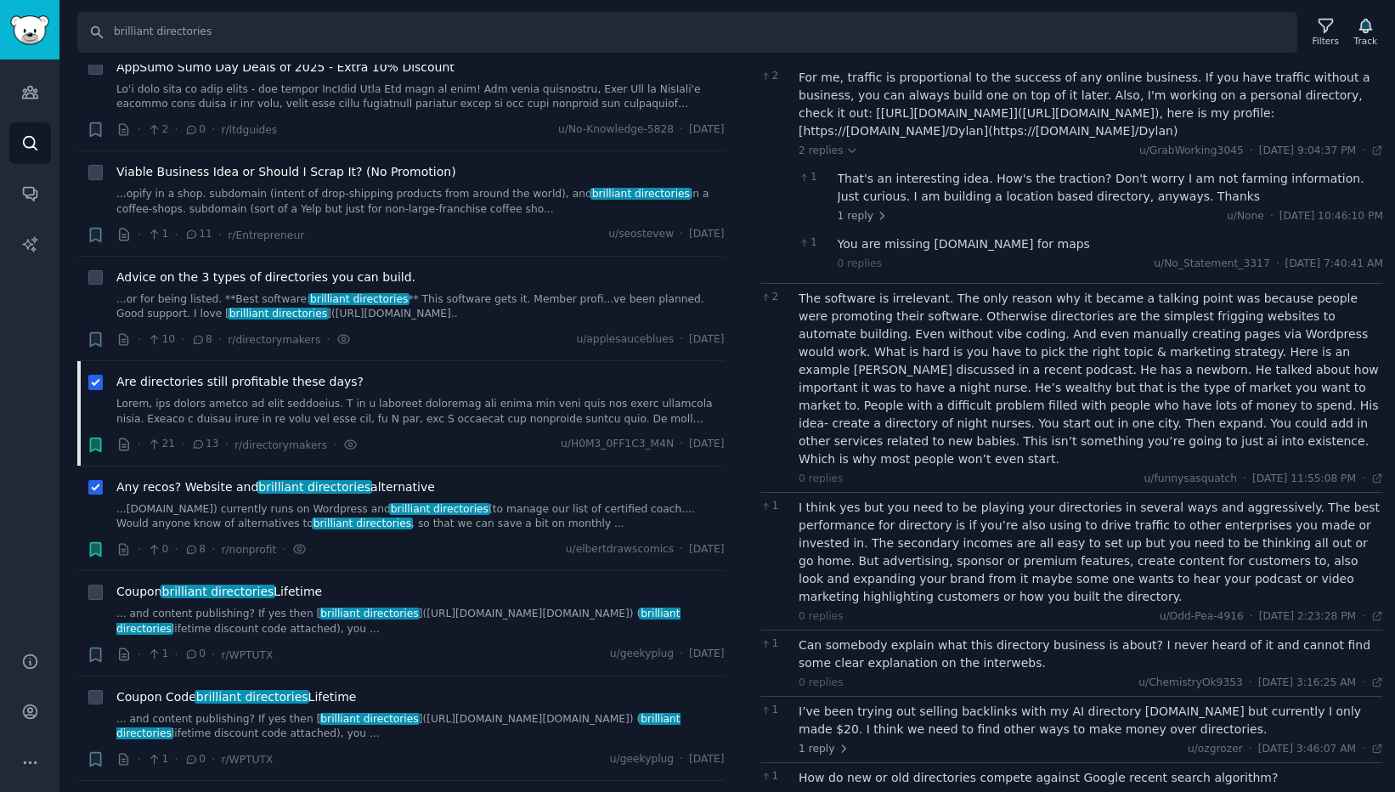
click at [1111, 636] on div "Can somebody explain what this directory business is about? I never heard of it…" at bounding box center [1091, 654] width 584 height 36
click at [1055, 703] on div "I’ve been trying out selling backlinks with my AI directory [DOMAIN_NAME] but c…" at bounding box center [1091, 721] width 584 height 36
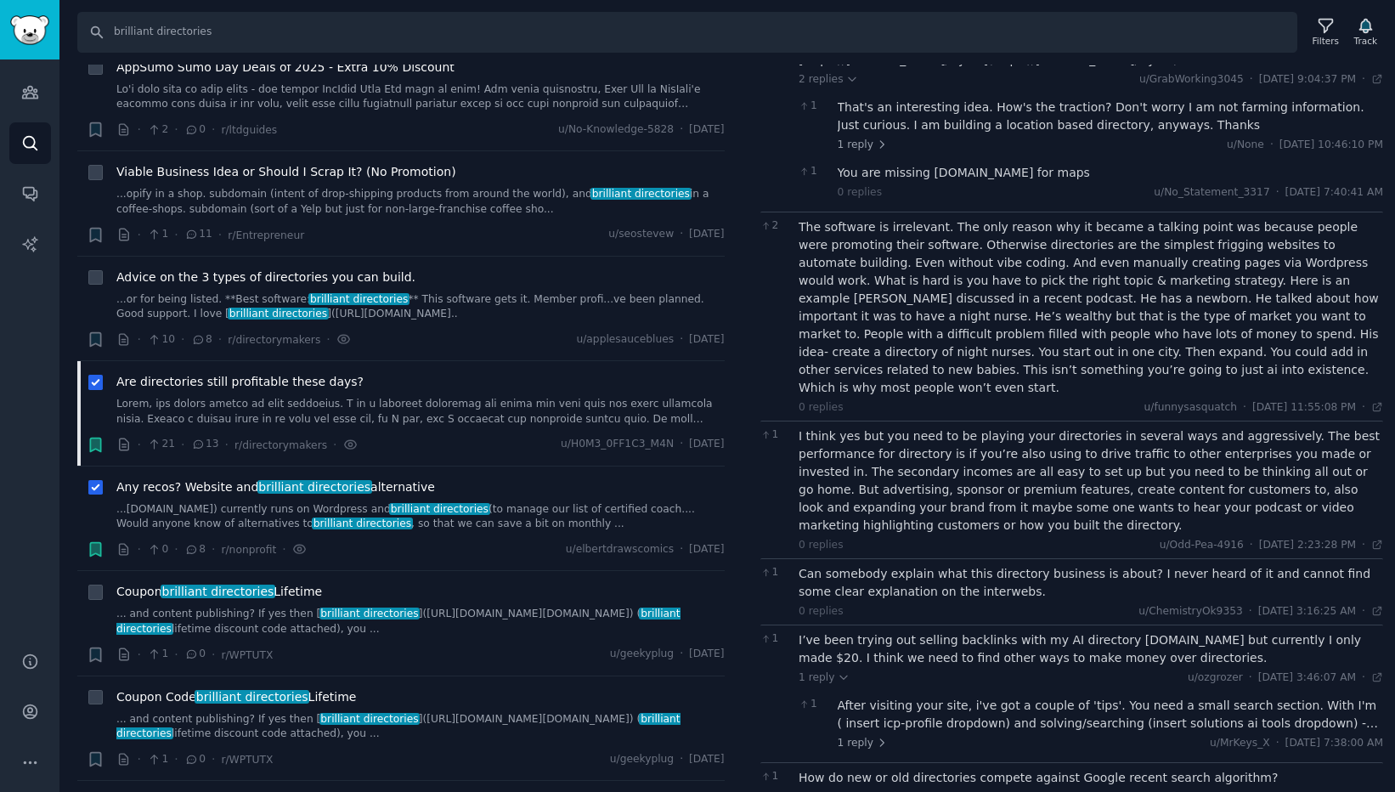
click at [1072, 769] on div "How do new or old directories compete against Google recent search algorithm?" at bounding box center [1091, 778] width 584 height 18
click at [1149, 769] on div "How do new or old directories compete against Google recent search algorithm?" at bounding box center [1091, 778] width 584 height 18
click at [0, 0] on icon at bounding box center [0, 0] width 0 height 0
checkbox input "false"
click at [0, 0] on icon at bounding box center [0, 0] width 0 height 0
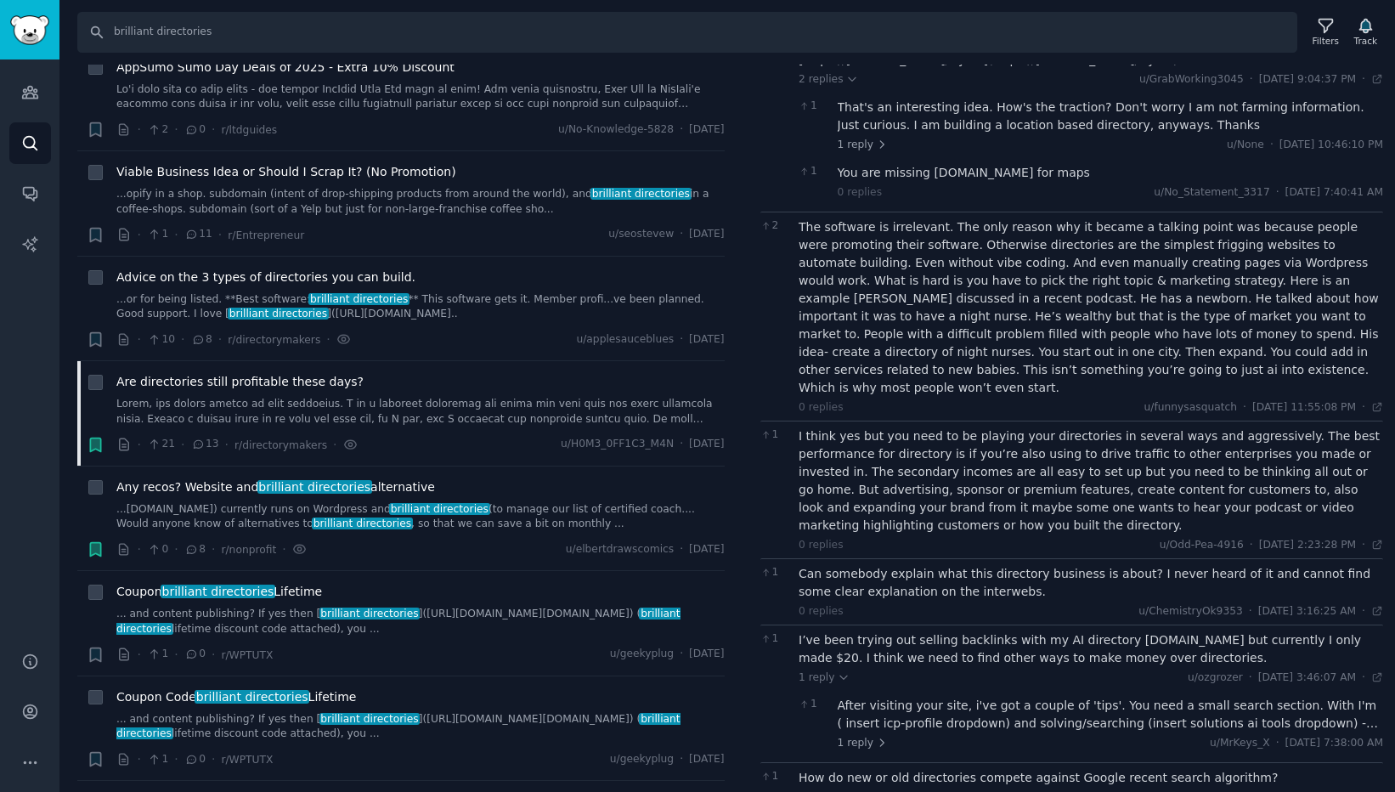
checkbox input "false"
click at [348, 279] on span "Advice on the 3 types of directories you can build." at bounding box center [265, 277] width 299 height 18
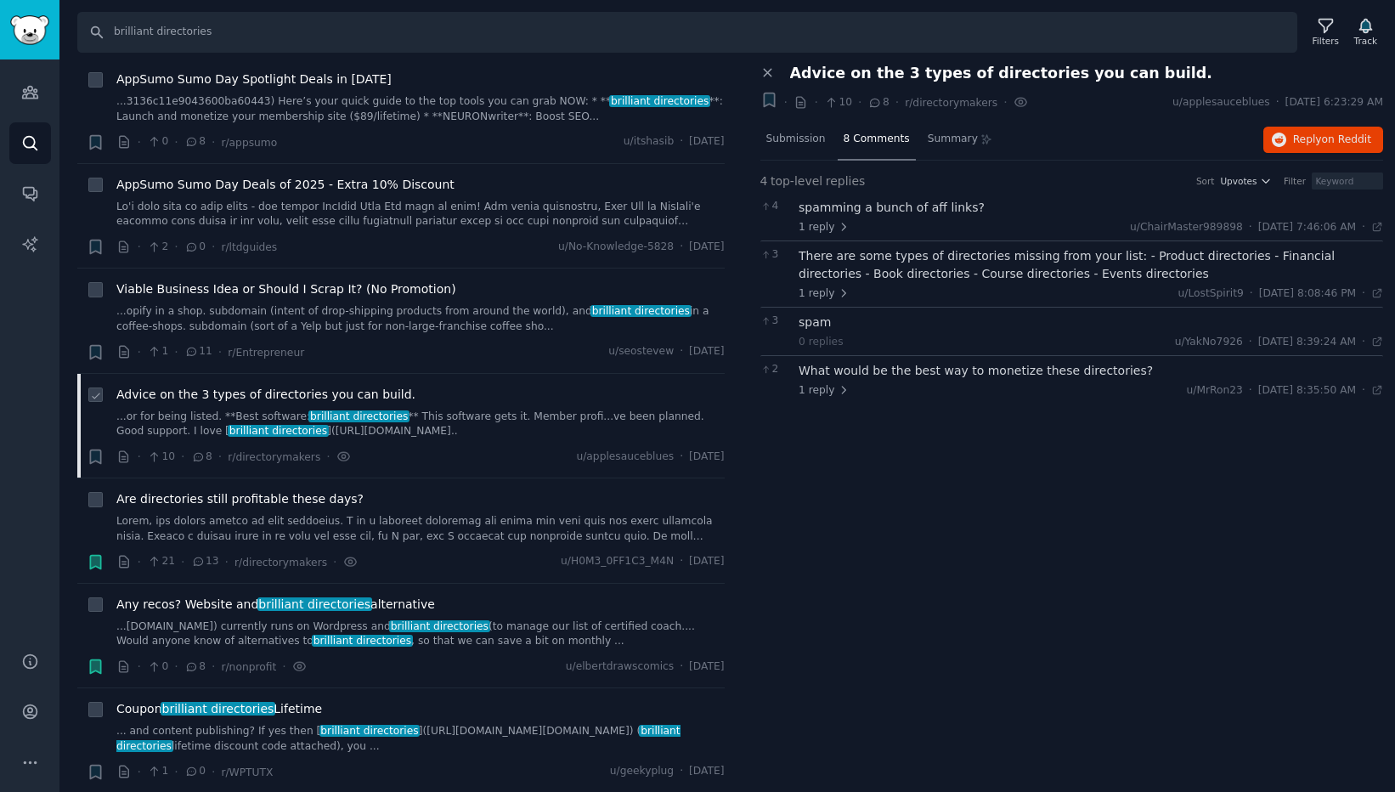
scroll to position [8575, 0]
click at [358, 290] on span "Viable Business Idea or Should I Scrap It? (No Promotion)" at bounding box center [286, 290] width 340 height 18
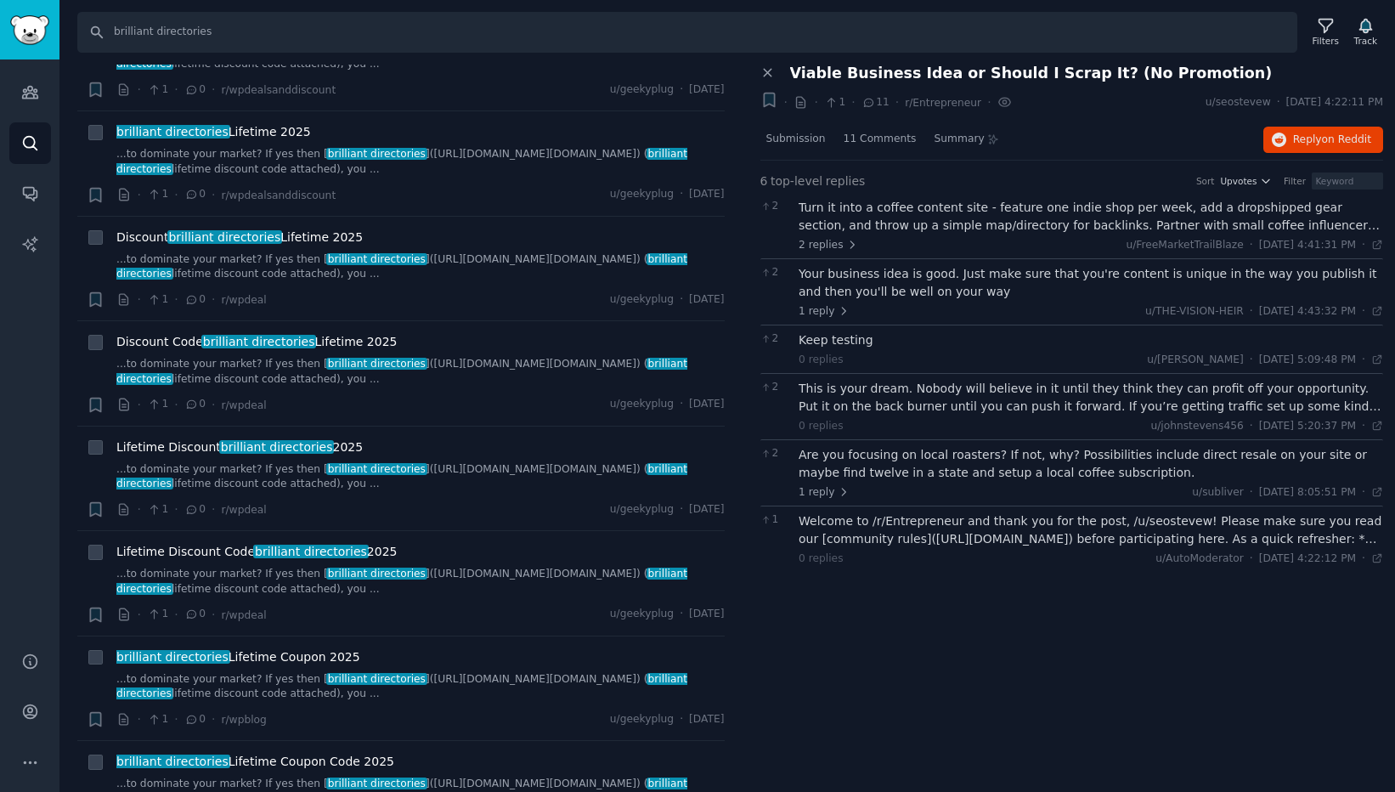
scroll to position [840, 0]
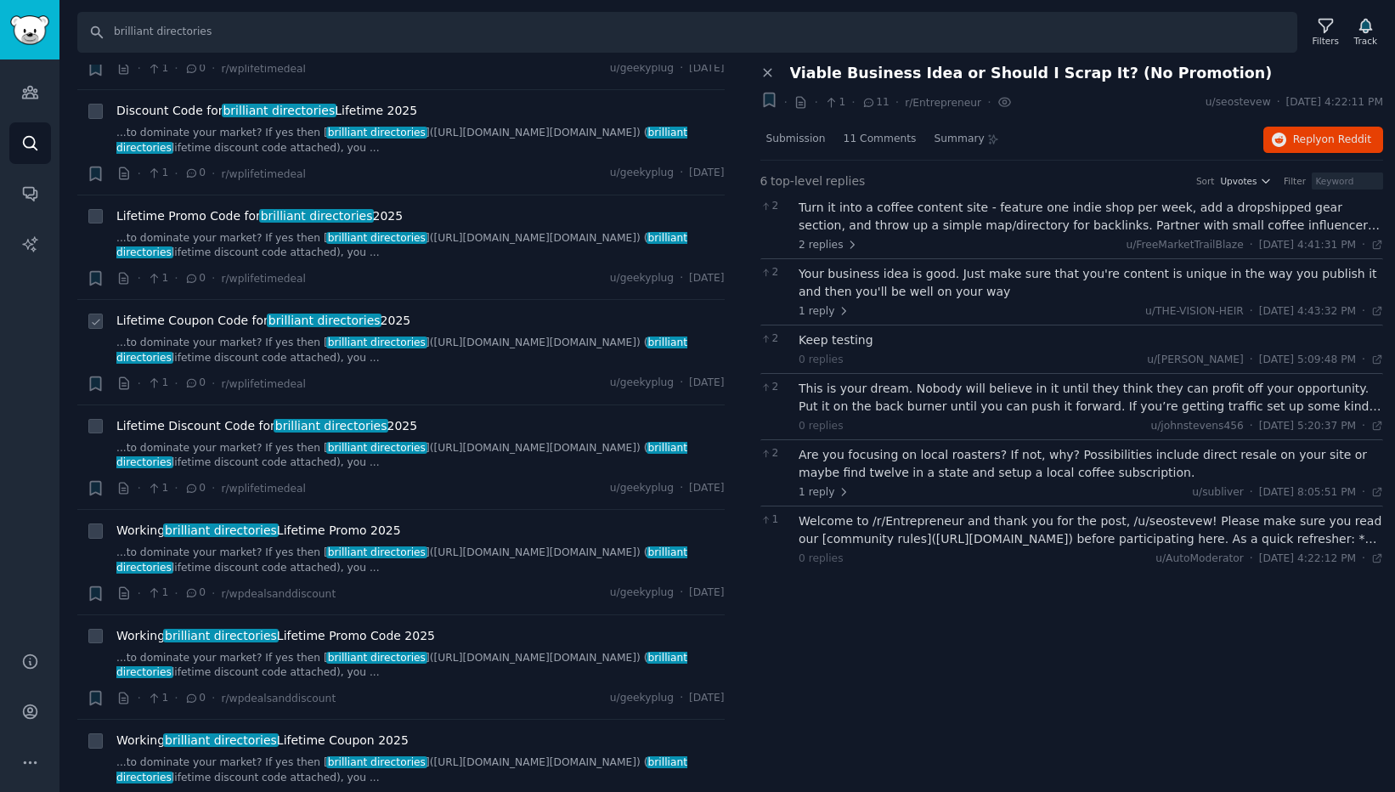
click at [453, 319] on div "Lifetime Coupon Code for brilliant directories 2025" at bounding box center [420, 321] width 608 height 18
click at [302, 325] on span "brilliant directories" at bounding box center [324, 320] width 115 height 14
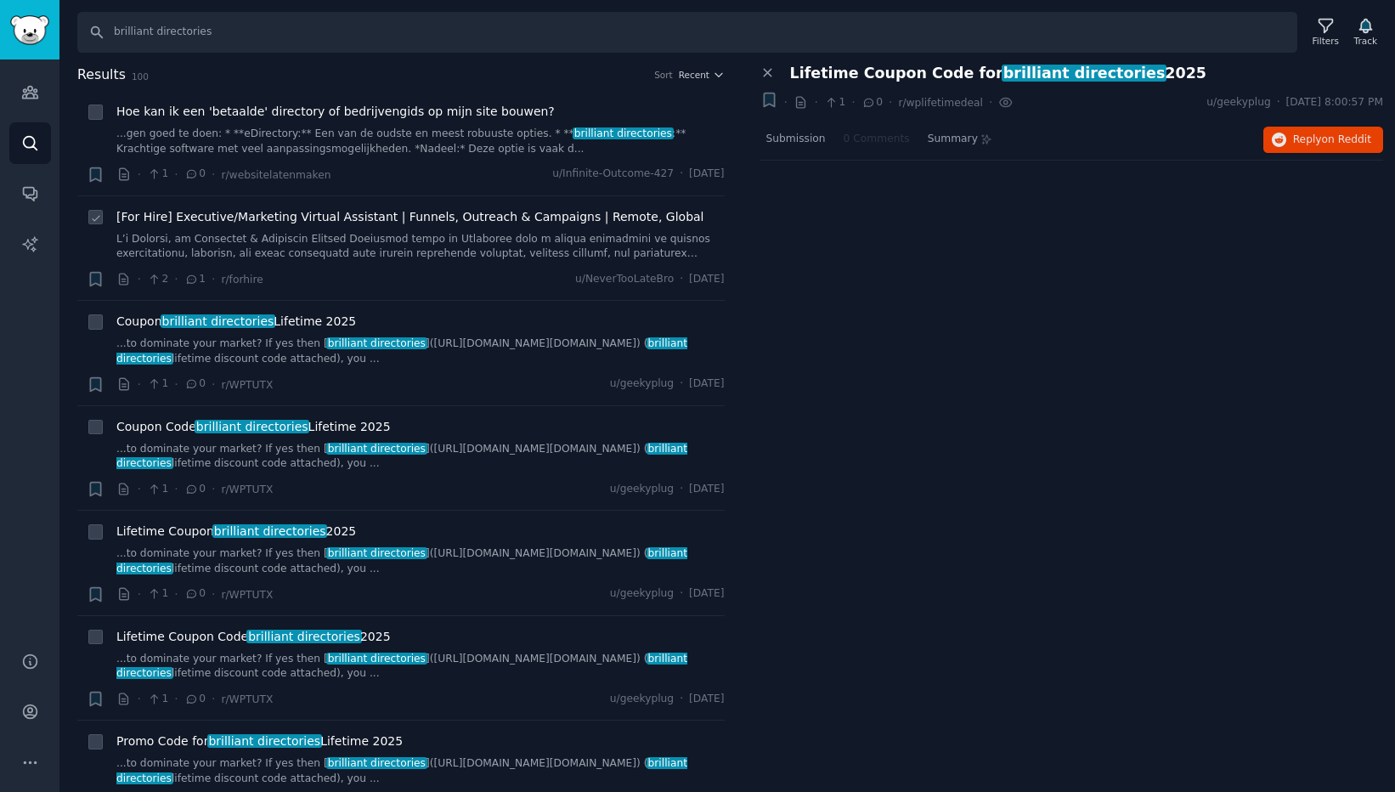
click at [383, 221] on span "[For Hire] Executive/Marketing Virtual Assistant | Funnels, Outreach & Campaign…" at bounding box center [409, 217] width 587 height 18
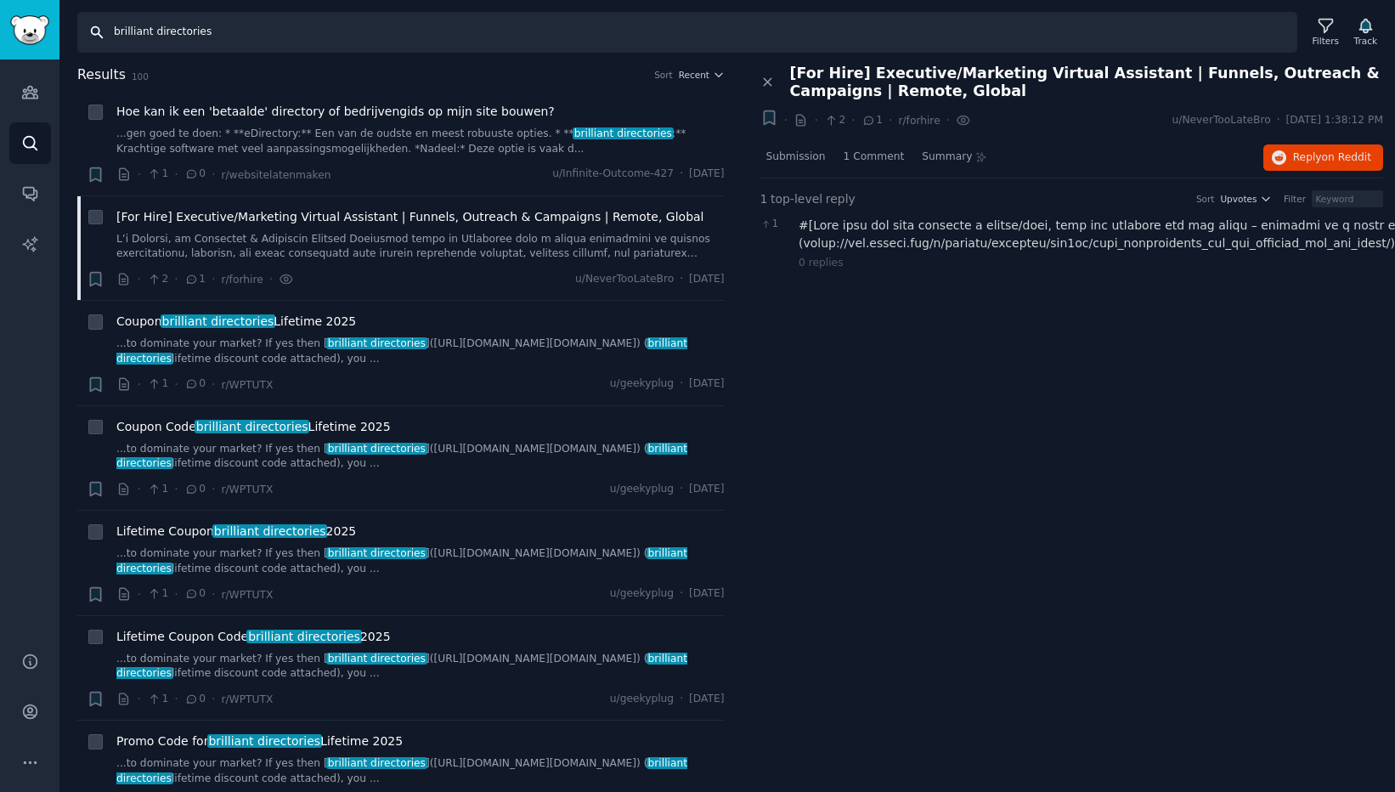
click at [212, 37] on input "brilliant directories" at bounding box center [687, 32] width 1220 height 41
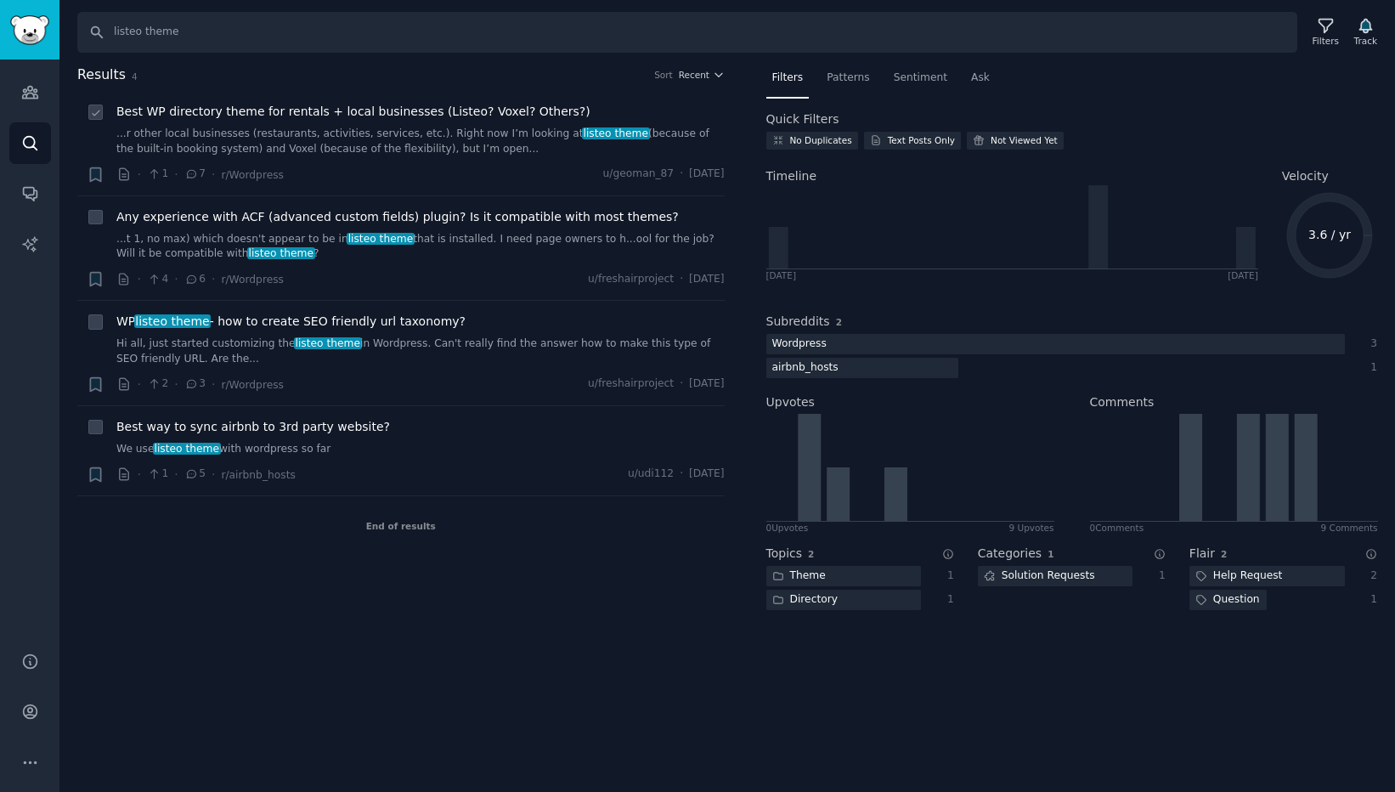
click at [433, 107] on span "Best WP directory theme for rentals + local businesses (Listeo? Voxel? Others?)" at bounding box center [353, 112] width 474 height 18
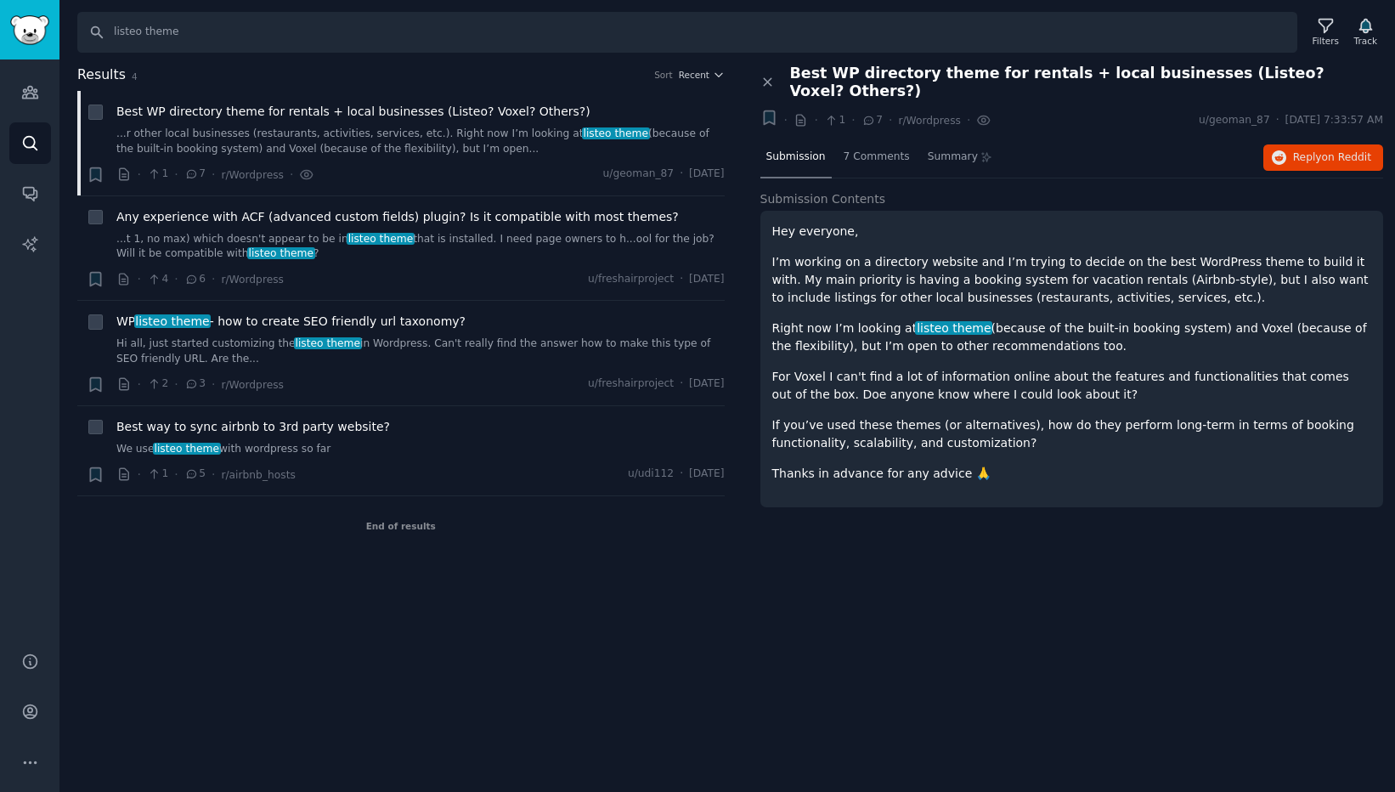
click at [1066, 375] on p "For Voxel I can't find a lot of information online about the features and funct…" at bounding box center [1072, 386] width 600 height 36
click at [873, 150] on span "7 Comments" at bounding box center [877, 157] width 66 height 15
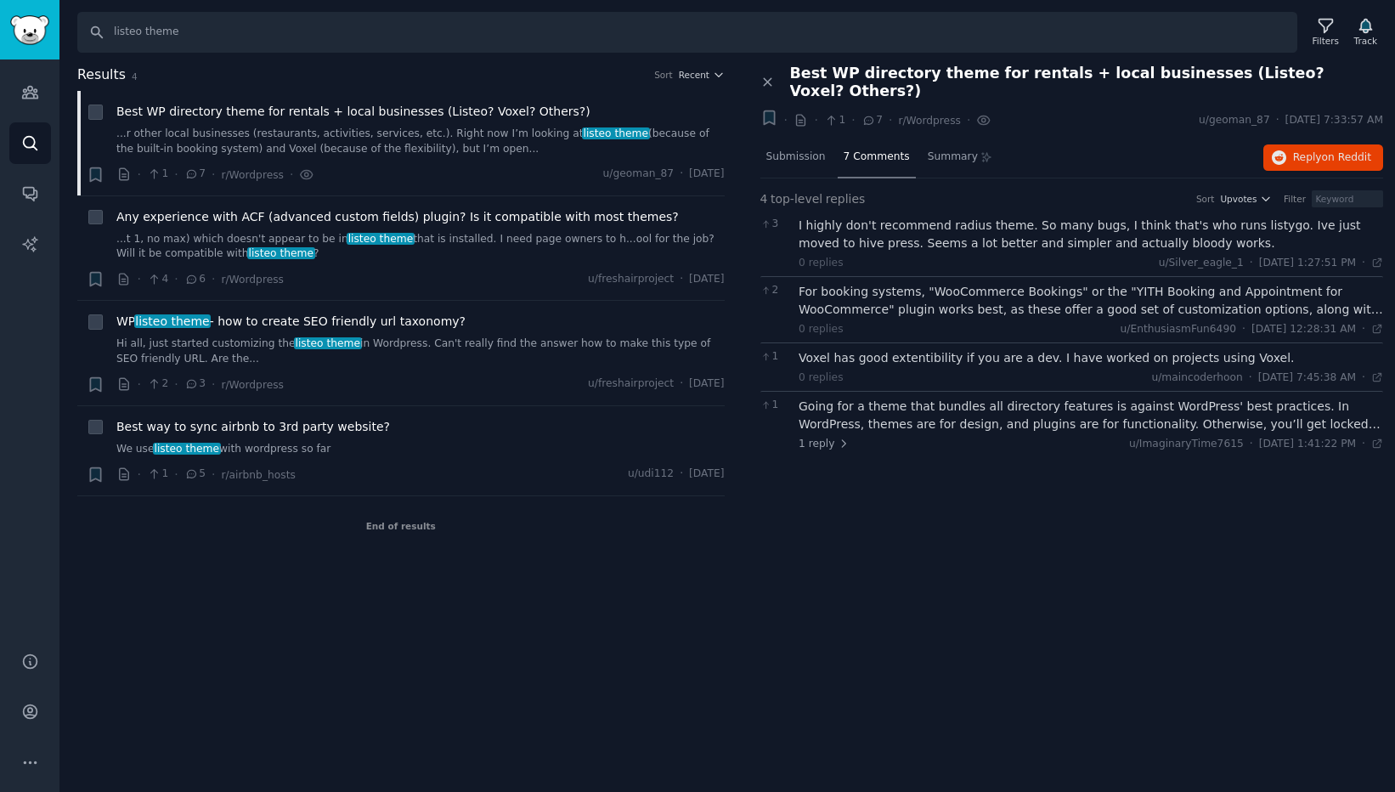
click at [1070, 399] on div "Going for a theme that bundles all directory features is against WordPress' bes…" at bounding box center [1091, 416] width 584 height 36
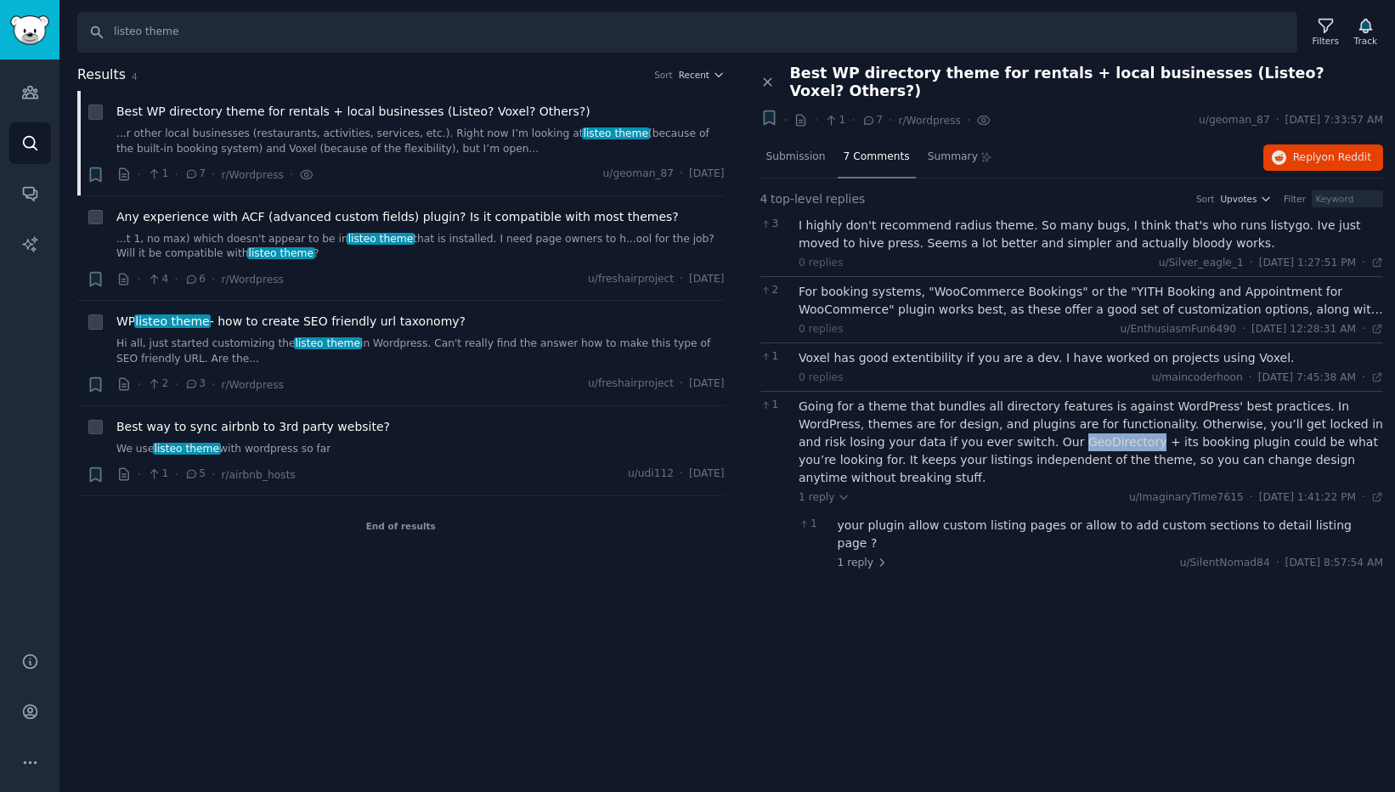
drag, startPoint x: 1025, startPoint y: 426, endPoint x: 952, endPoint y: 428, distance: 73.1
click at [952, 428] on div "Going for a theme that bundles all directory features is against WordPress' bes…" at bounding box center [1091, 442] width 584 height 89
copy div "GeoDirectory"
click at [392, 320] on span "WP listeo theme - how to create SEO friendly url taxonomy?" at bounding box center [290, 322] width 349 height 18
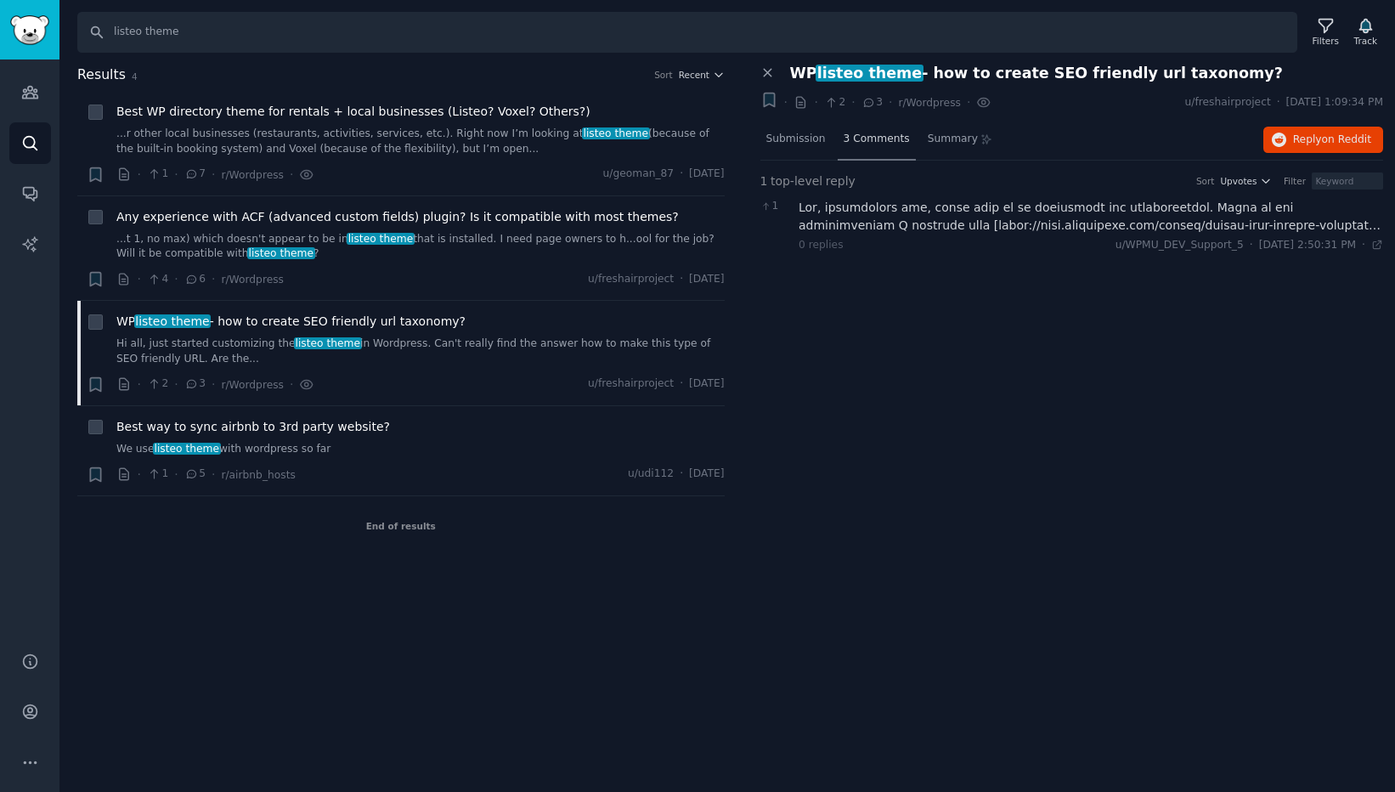
click at [889, 139] on span "3 Comments" at bounding box center [877, 139] width 66 height 15
click at [872, 140] on span "3 Comments" at bounding box center [877, 139] width 66 height 15
click at [973, 223] on div at bounding box center [1091, 217] width 584 height 36
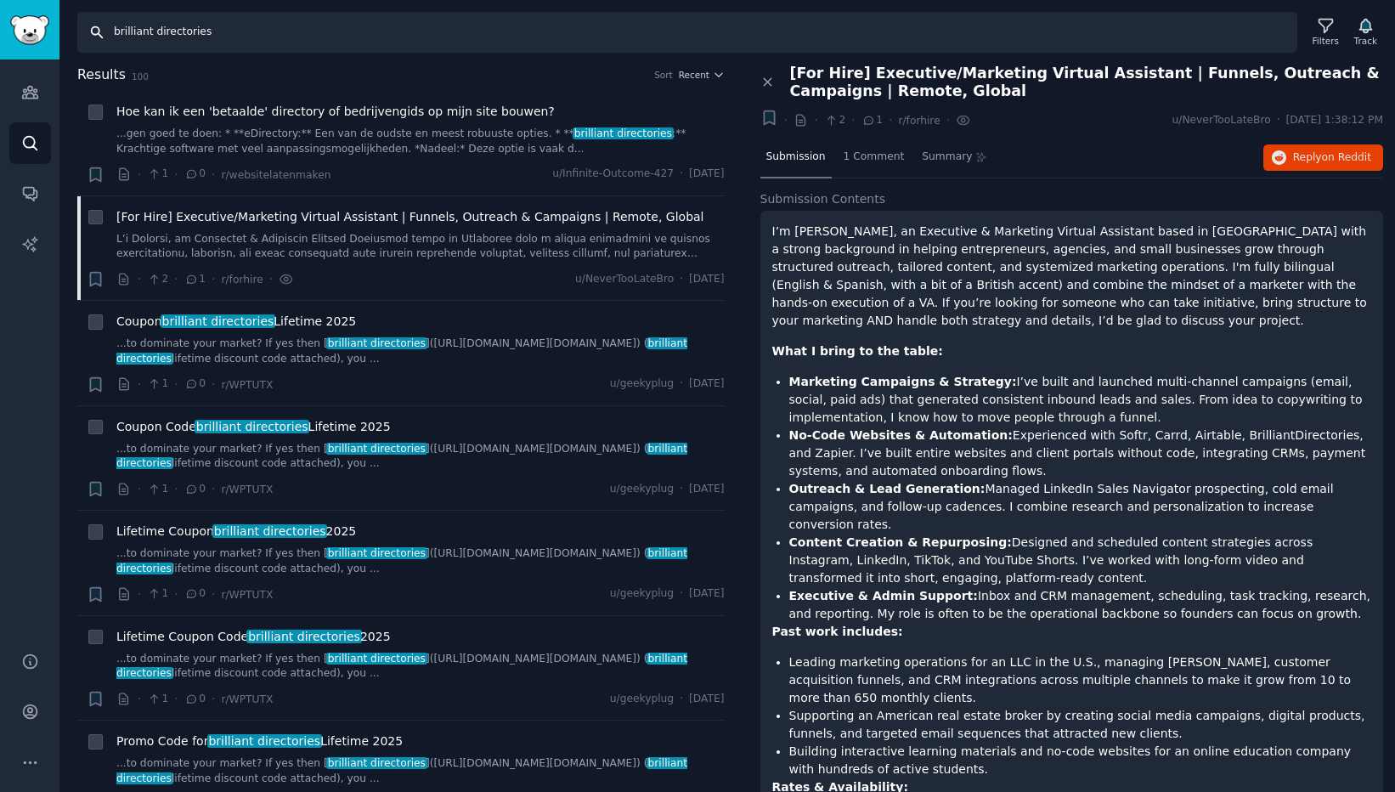
click at [225, 34] on input "brilliant directories" at bounding box center [687, 32] width 1220 height 41
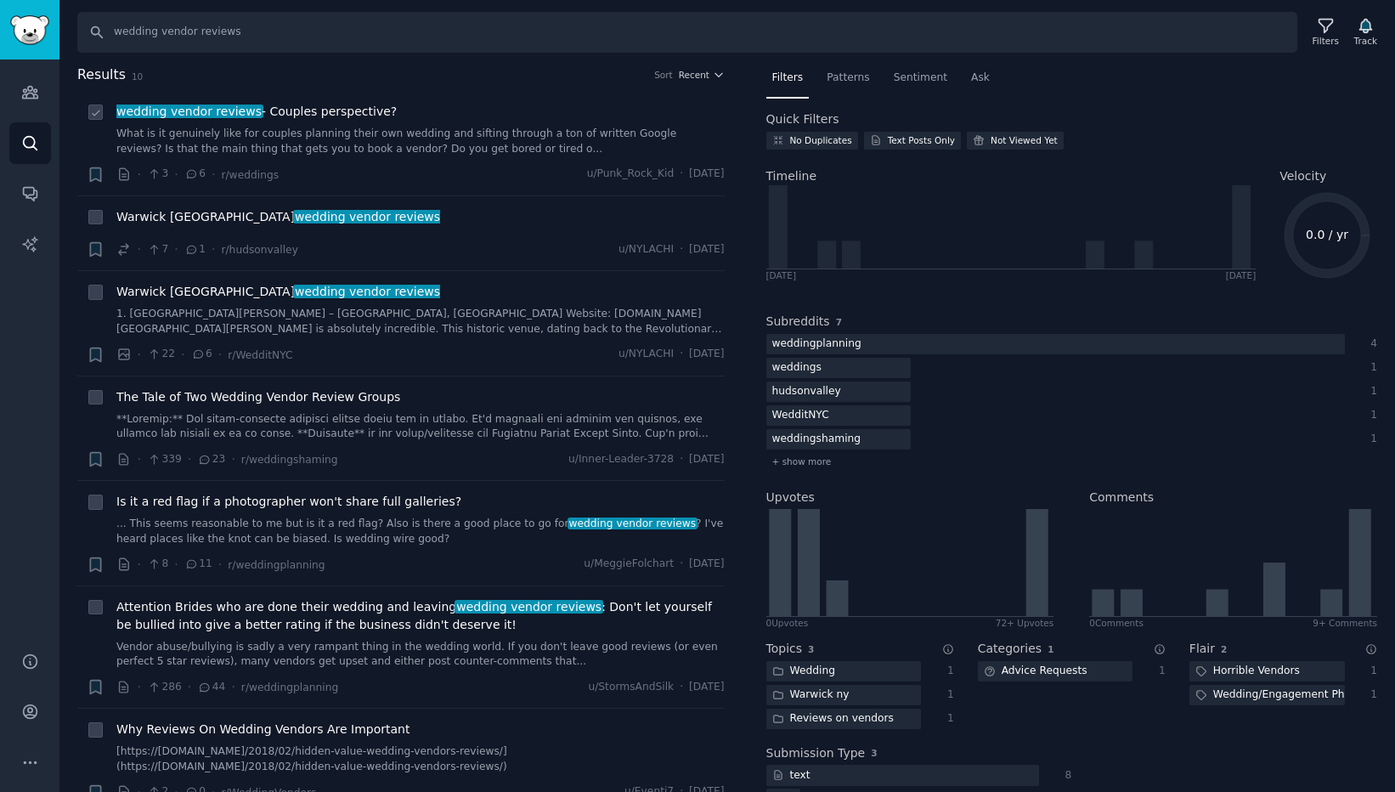
click at [287, 104] on span "wedding vendor reviews - Couples perspective?" at bounding box center [256, 112] width 280 height 18
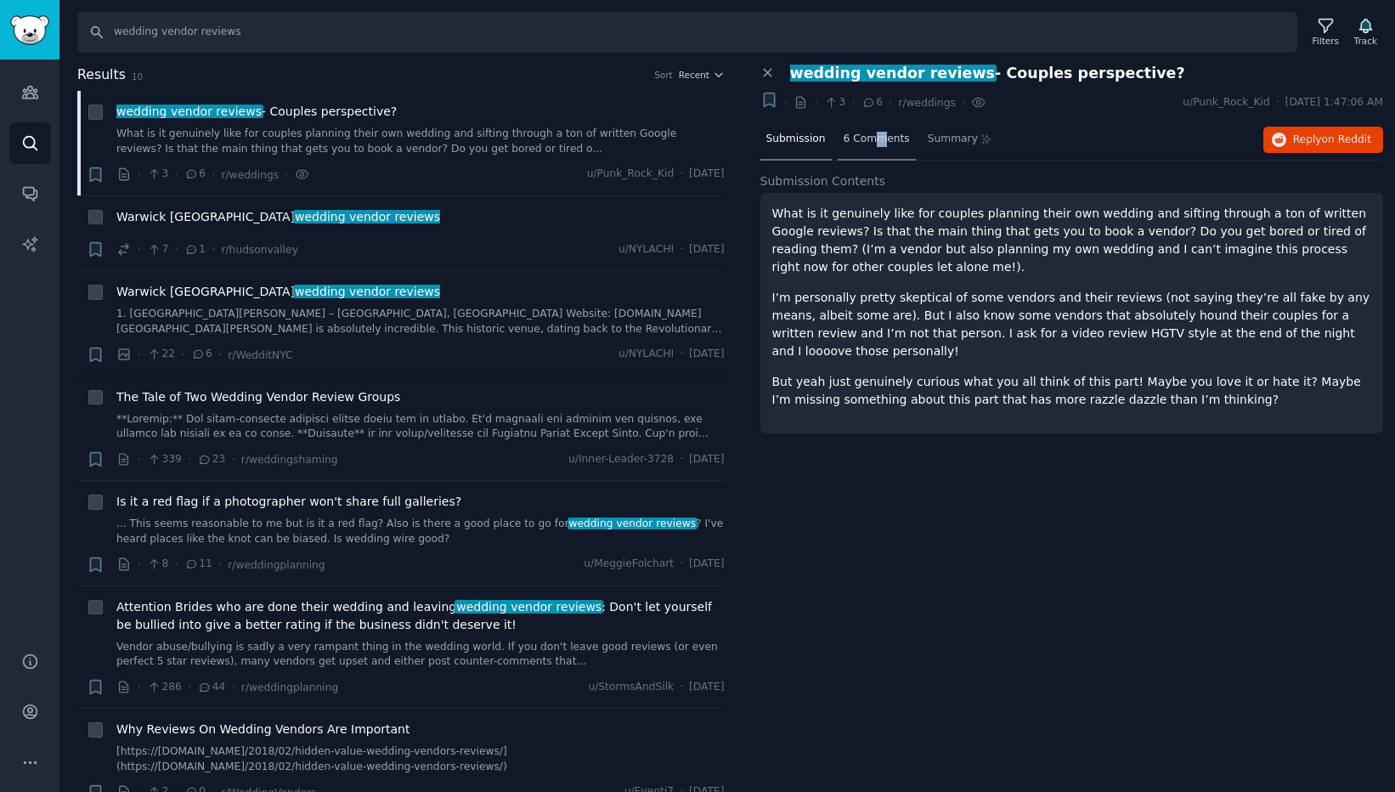
click at [878, 135] on span "6 Comments" at bounding box center [877, 139] width 66 height 15
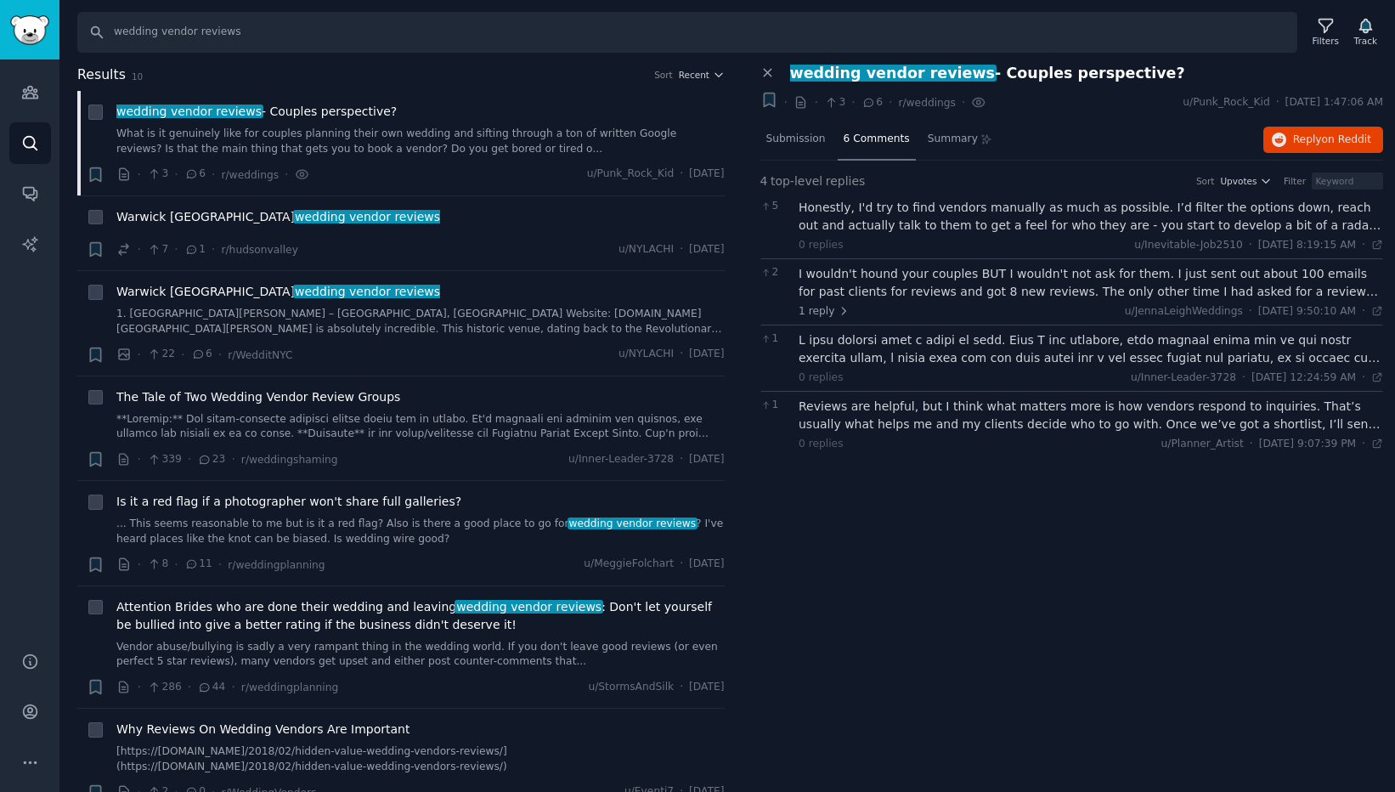
click at [1052, 281] on div "I wouldn't hound your couples BUT I wouldn't not ask for them. I just sent out …" at bounding box center [1091, 283] width 584 height 36
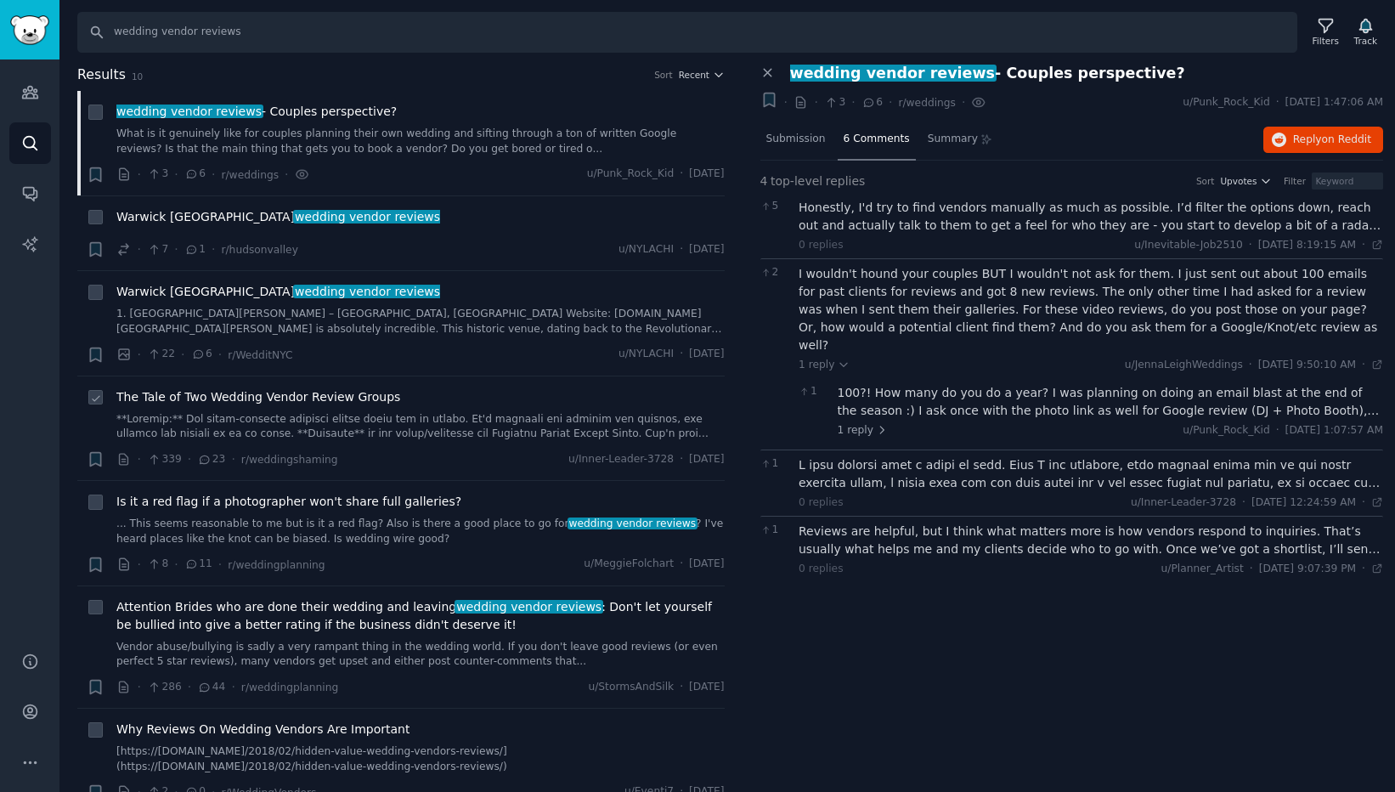
click at [315, 398] on span "The Tale of Two Wedding Vendor Review Groups" at bounding box center [258, 397] width 284 height 18
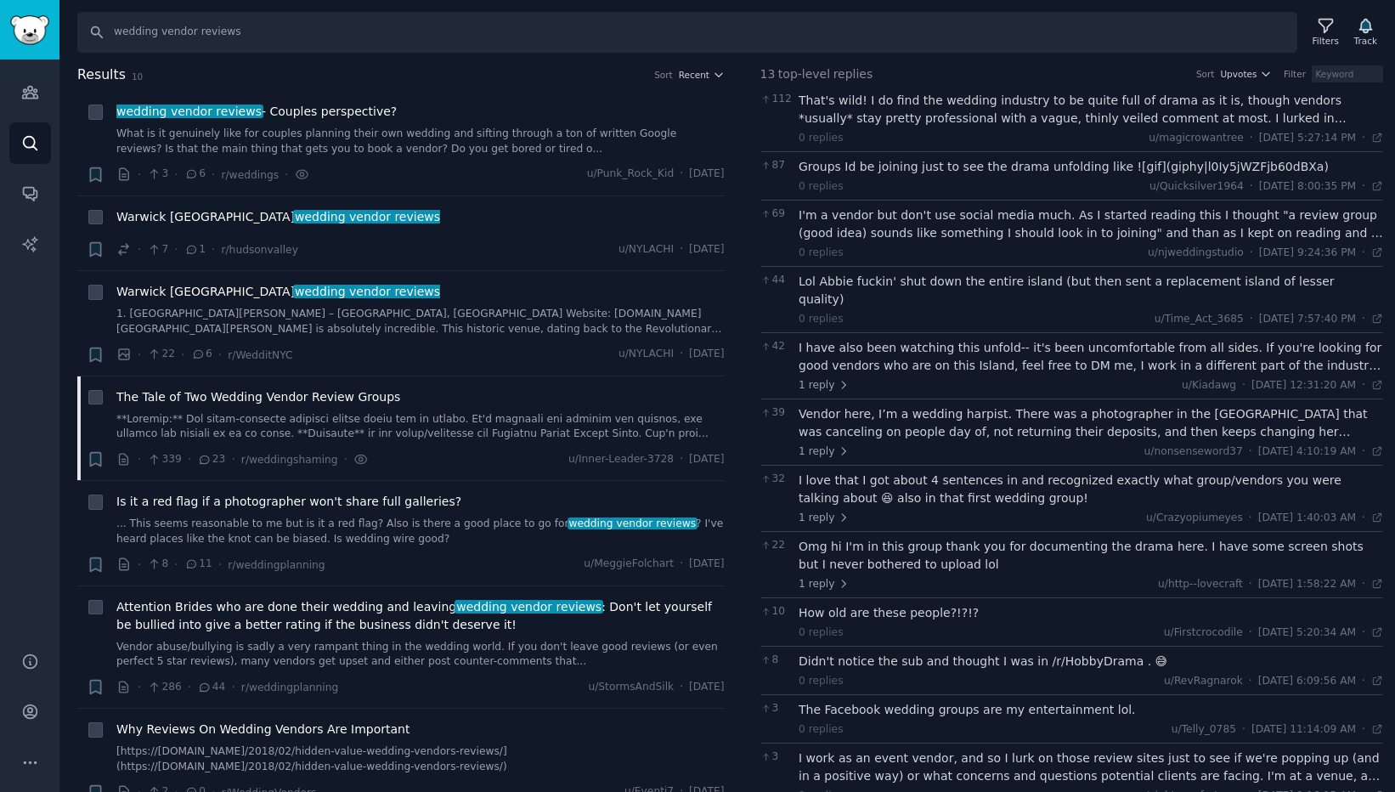
scroll to position [189, 0]
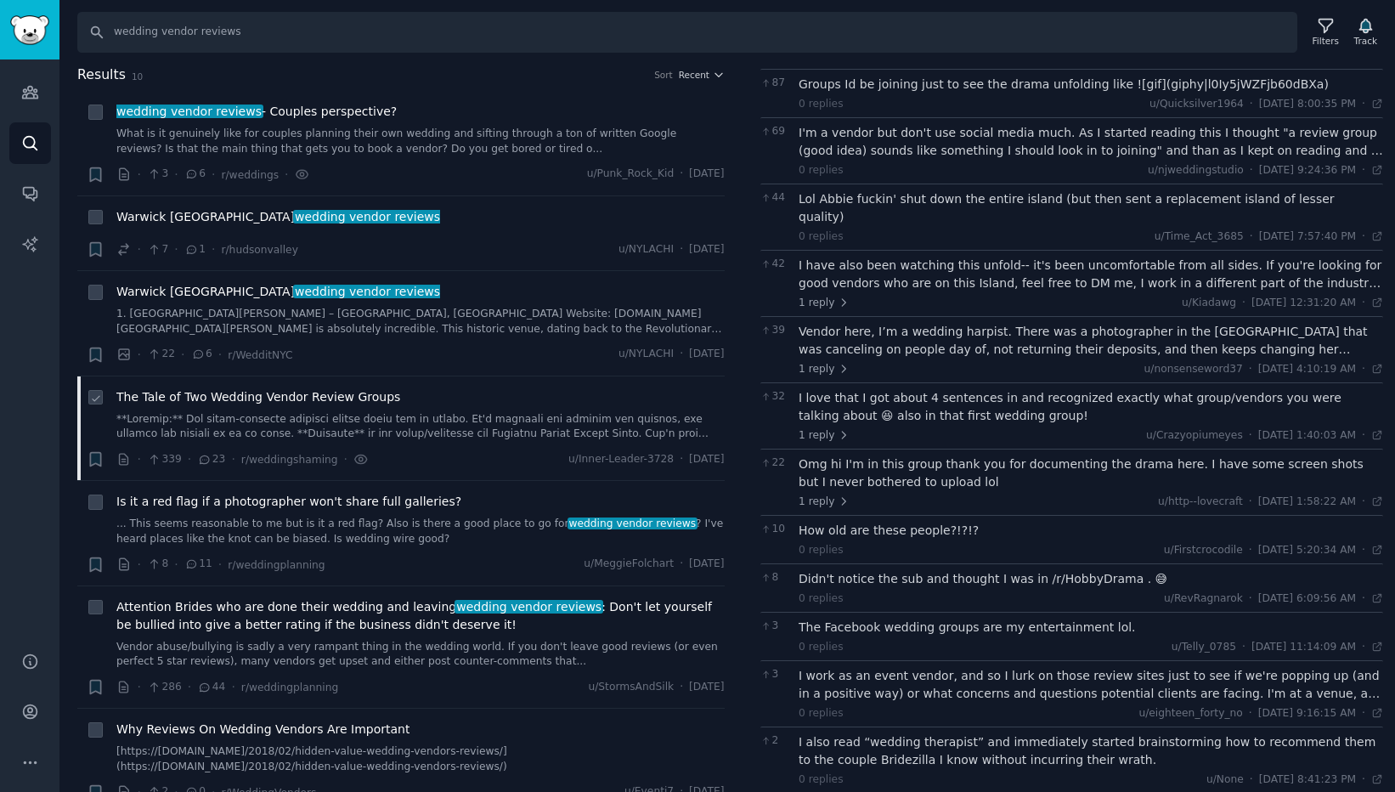
click at [351, 392] on span "The Tale of Two Wedding Vendor Review Groups" at bounding box center [258, 397] width 284 height 18
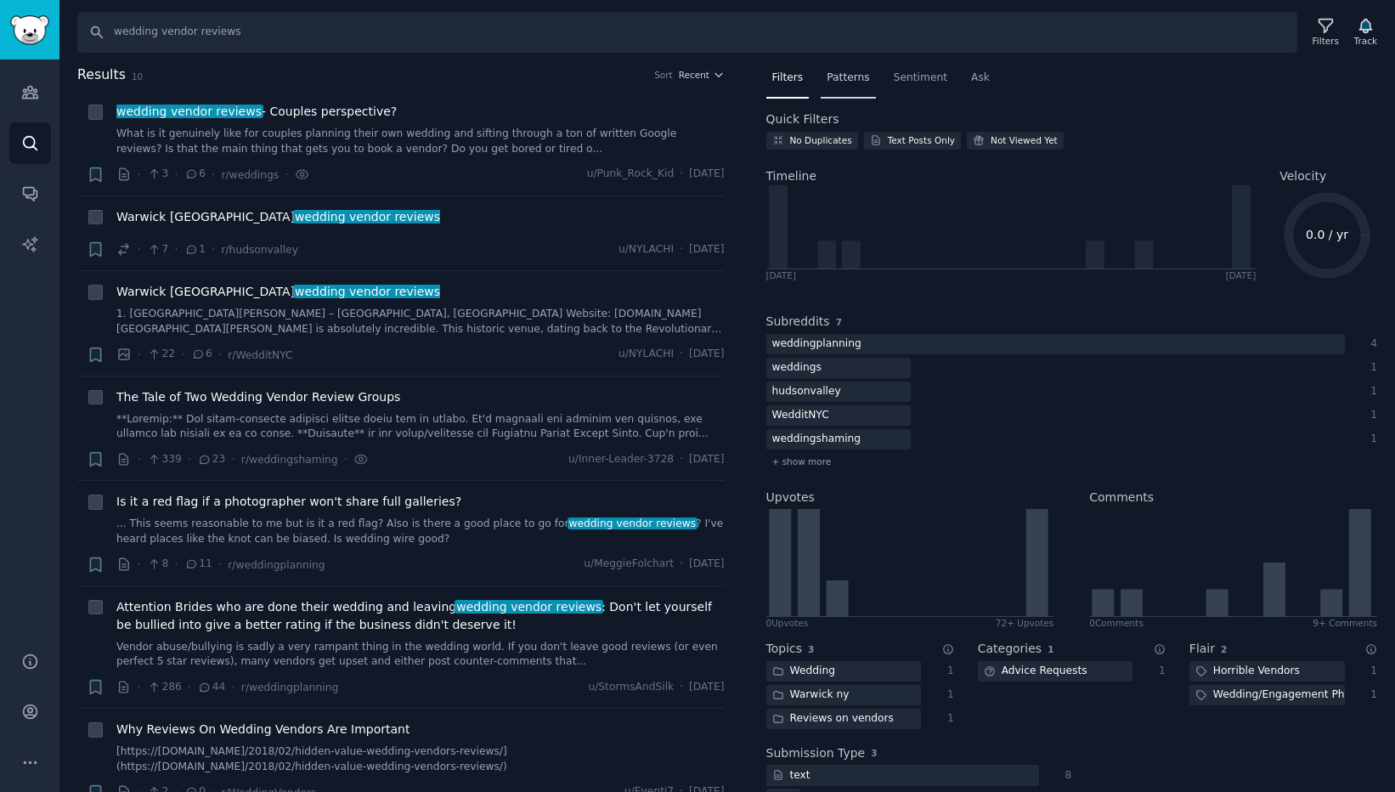
click at [852, 82] on span "Patterns" at bounding box center [848, 78] width 42 height 15
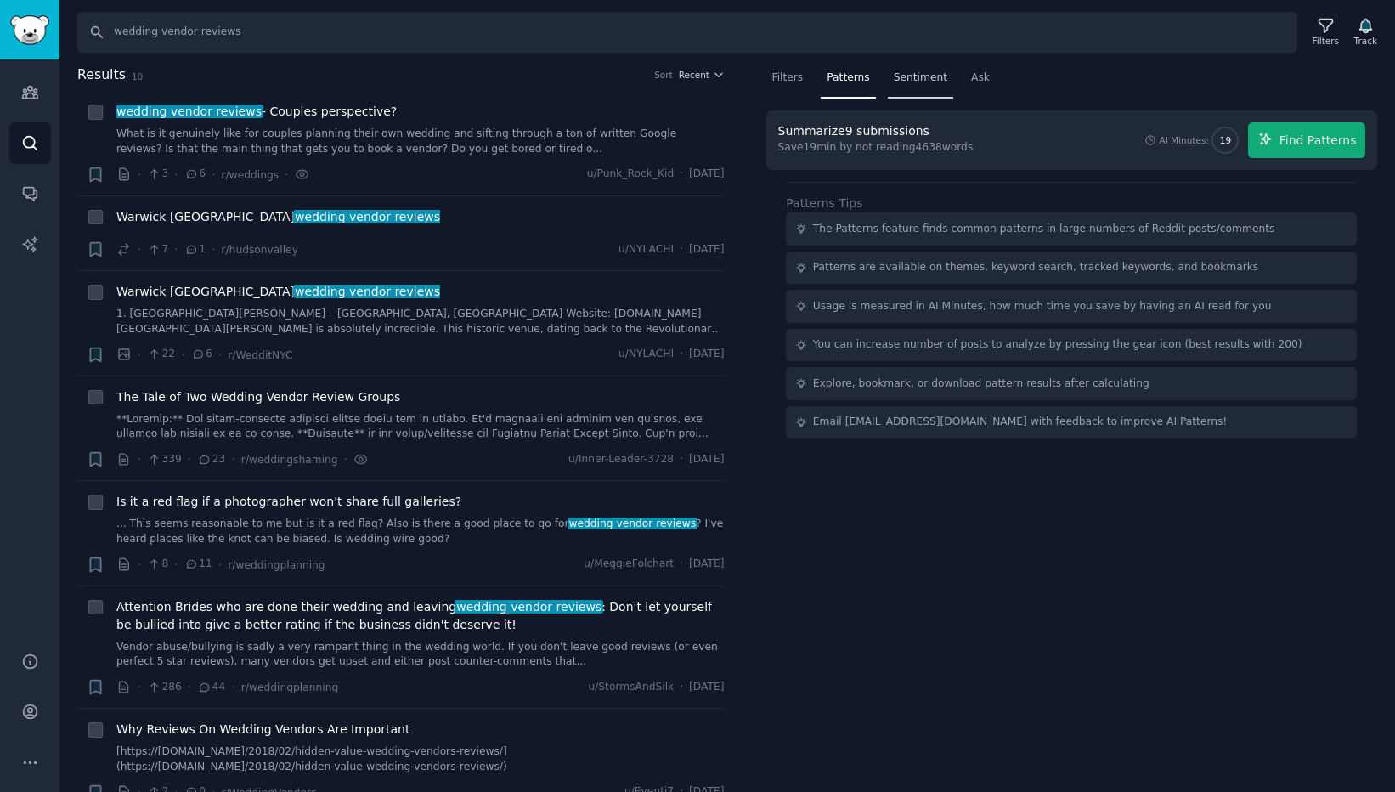
click at [927, 80] on span "Sentiment" at bounding box center [921, 78] width 54 height 15
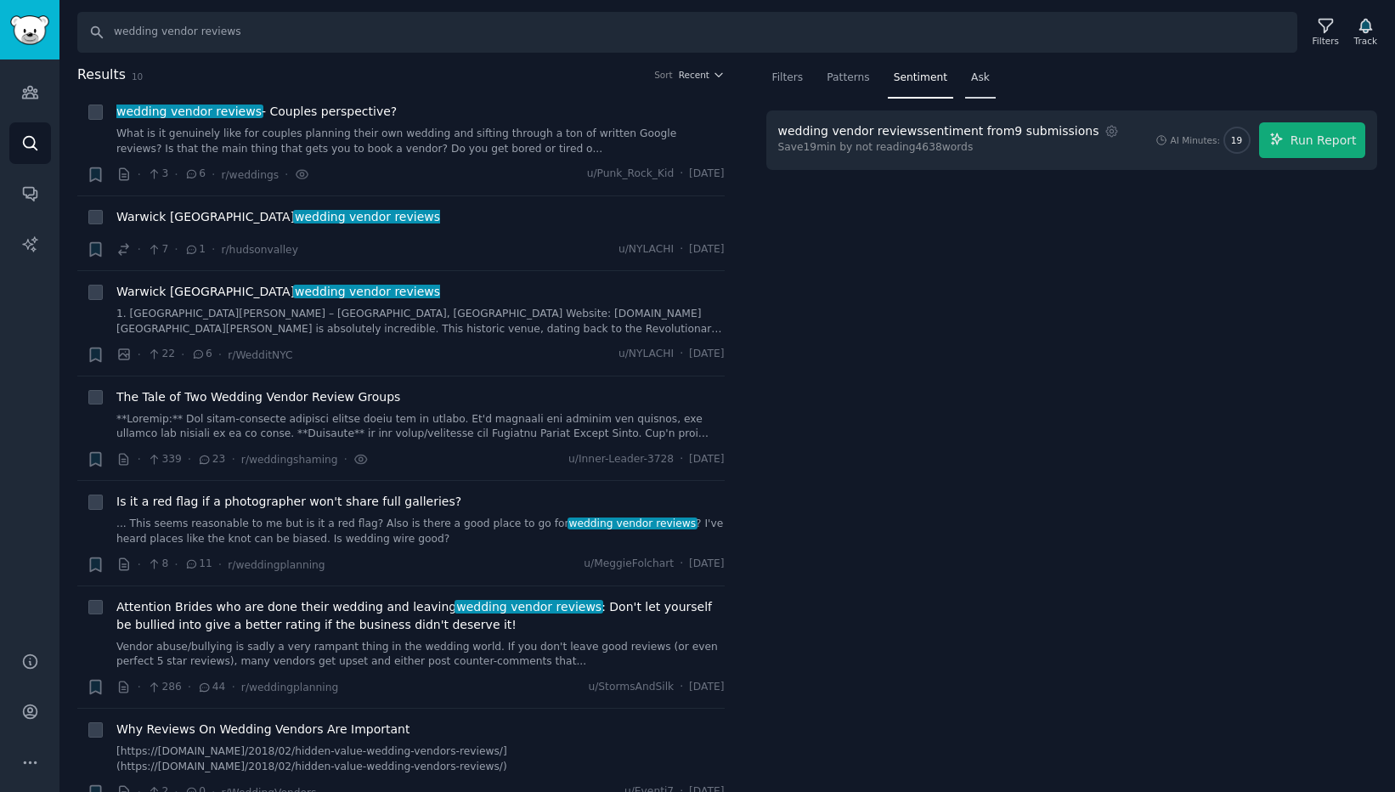
click at [982, 80] on span "Ask" at bounding box center [980, 78] width 19 height 15
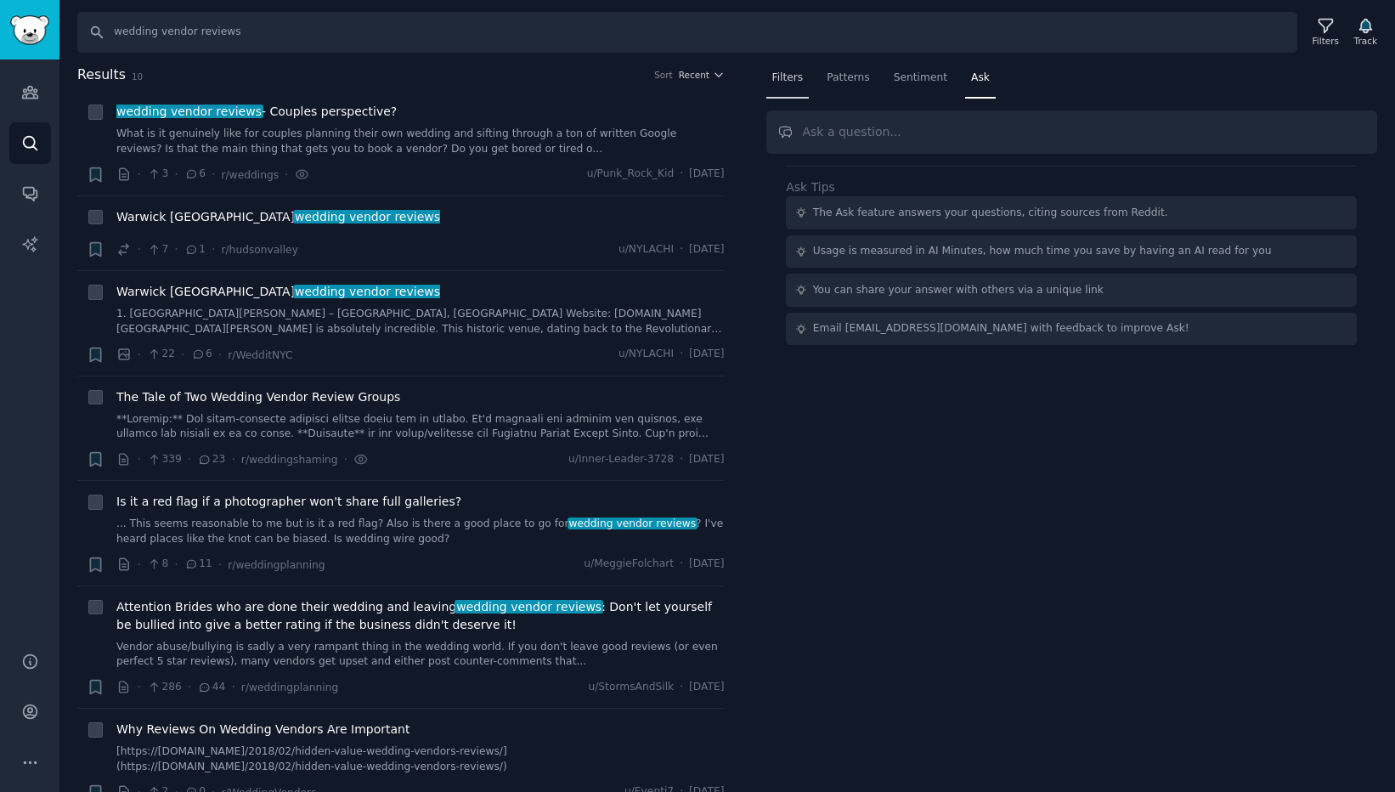
click at [793, 85] on div "Filters" at bounding box center [787, 82] width 43 height 35
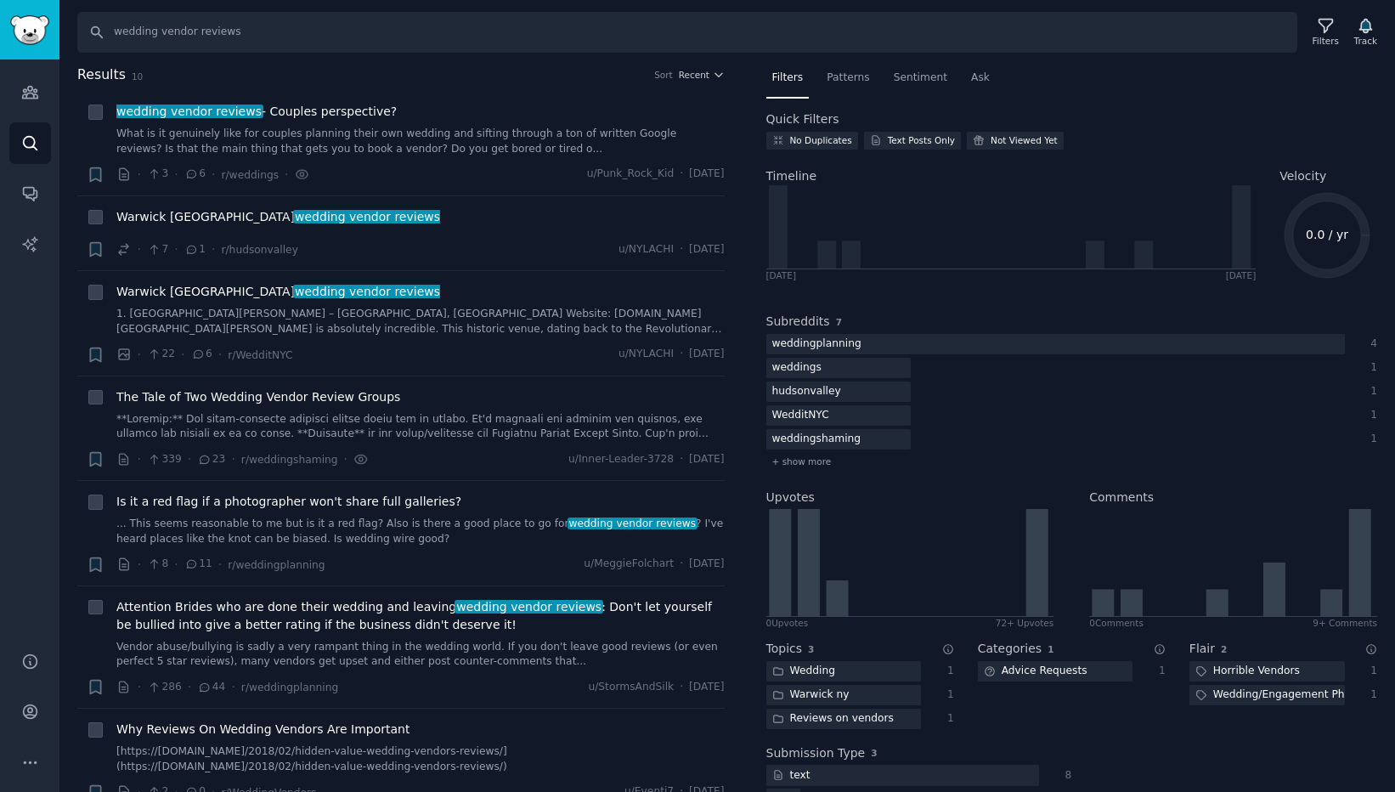
scroll to position [62, 0]
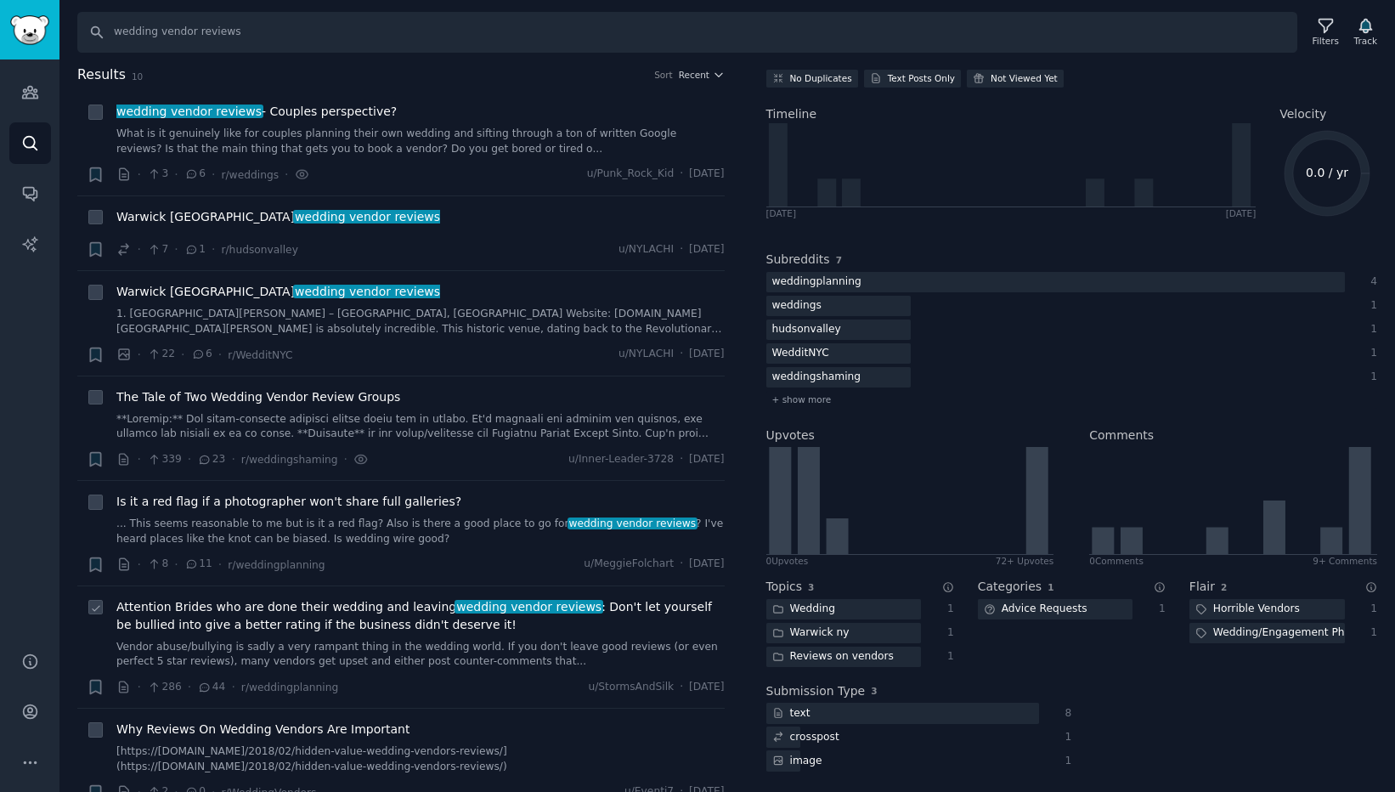
click at [381, 600] on span "Attention Brides who are done their wedding and leaving wedding vendor reviews …" at bounding box center [420, 616] width 608 height 36
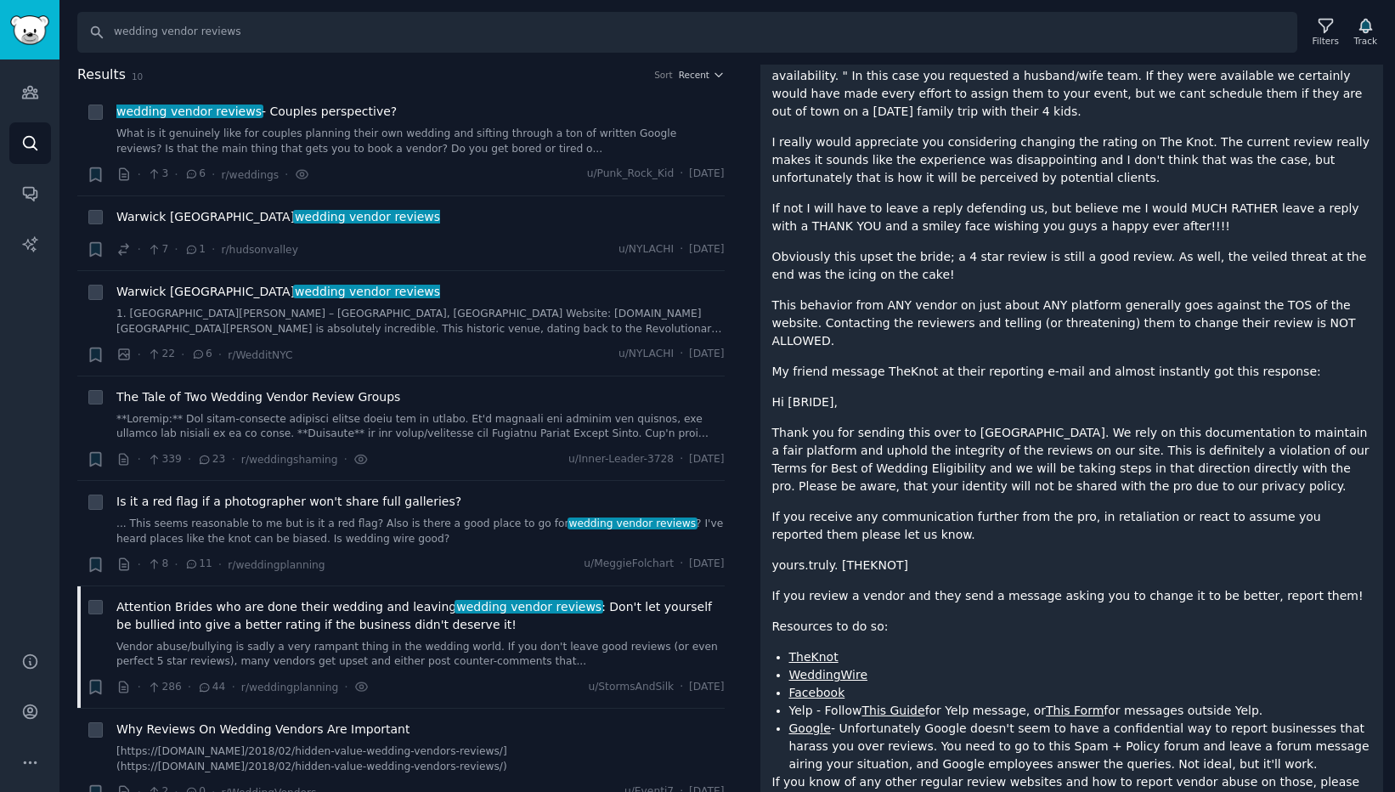
scroll to position [644, 0]
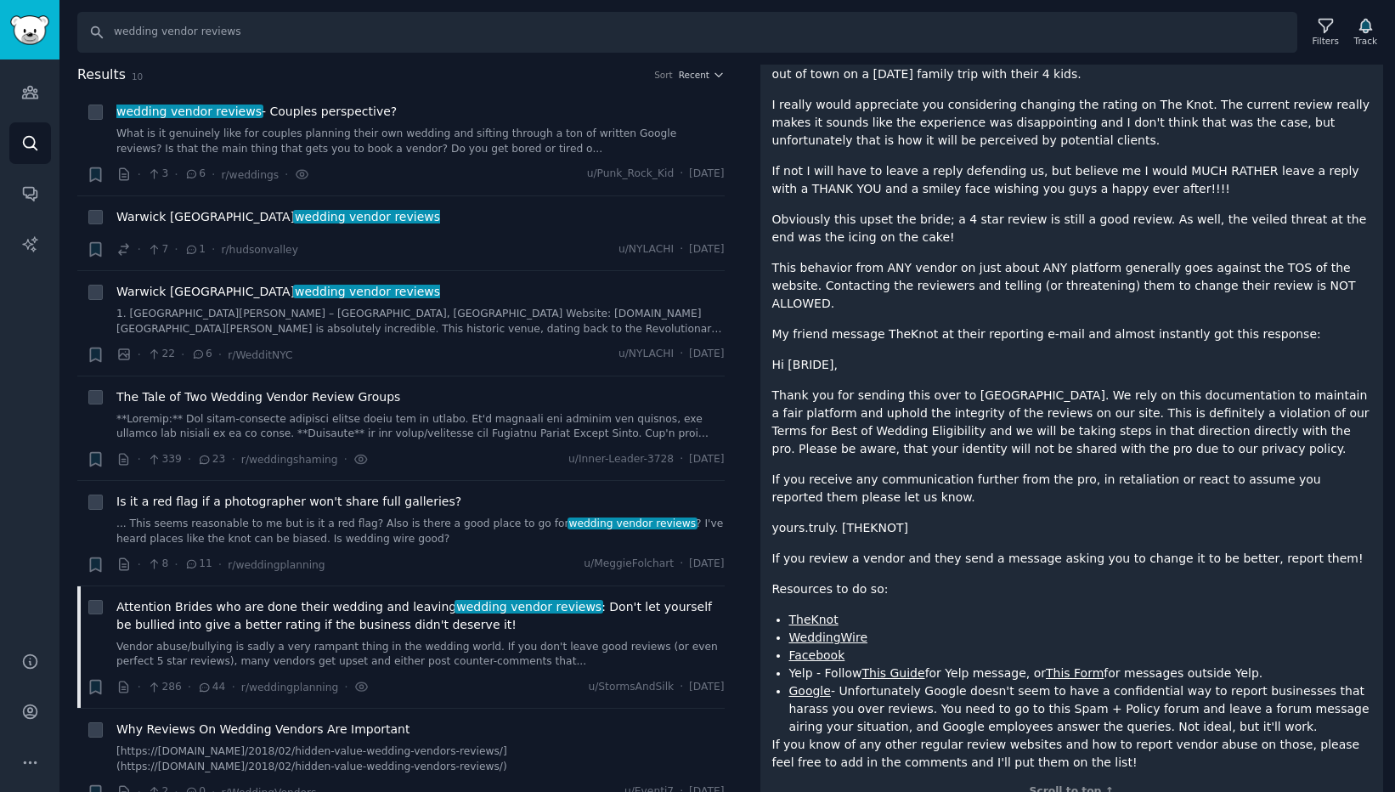
click at [1050, 471] on p "If you receive any communication further from the pro, in retaliation or react …" at bounding box center [1072, 489] width 600 height 36
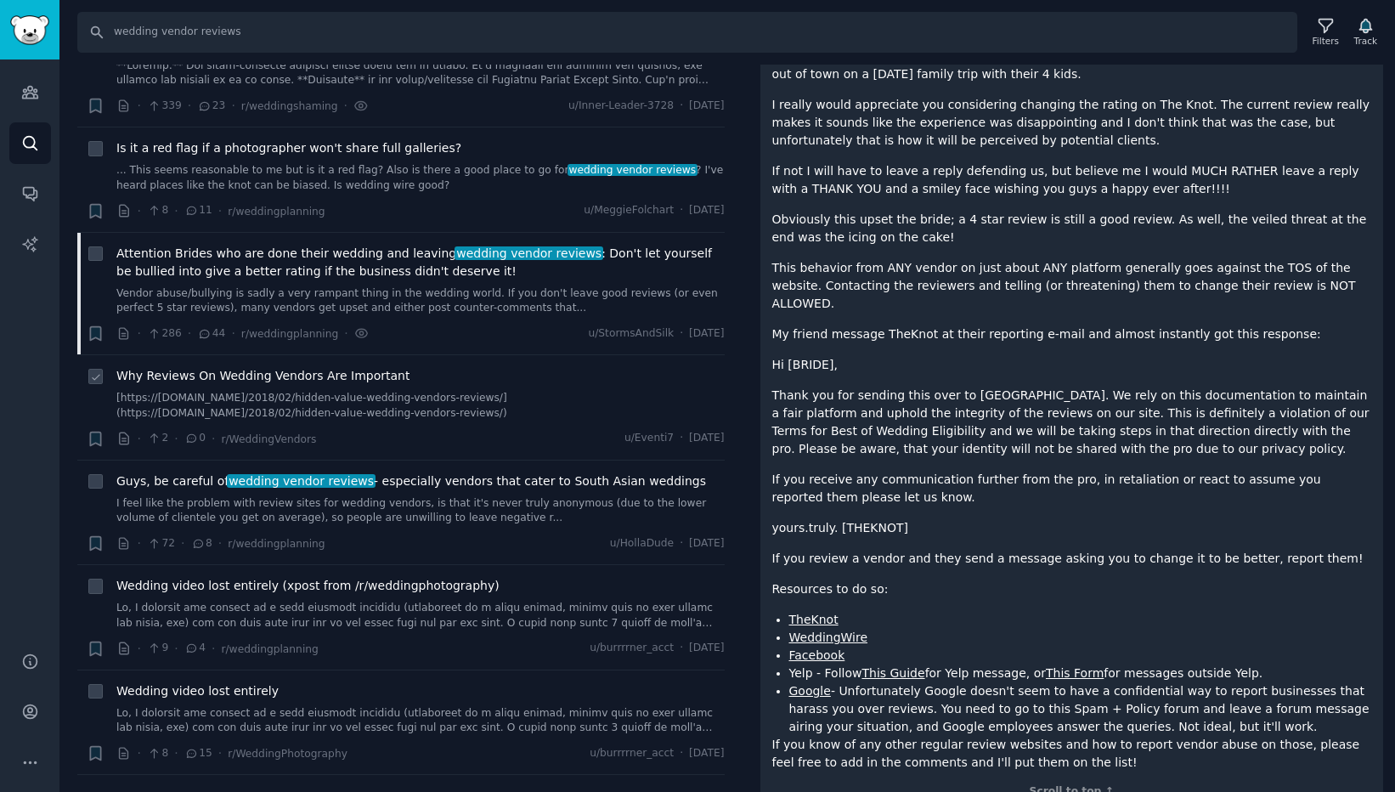
scroll to position [354, 0]
click at [432, 483] on span "Guys, be careful of wedding vendor reviews - especially vendors that cater to S…" at bounding box center [411, 480] width 590 height 18
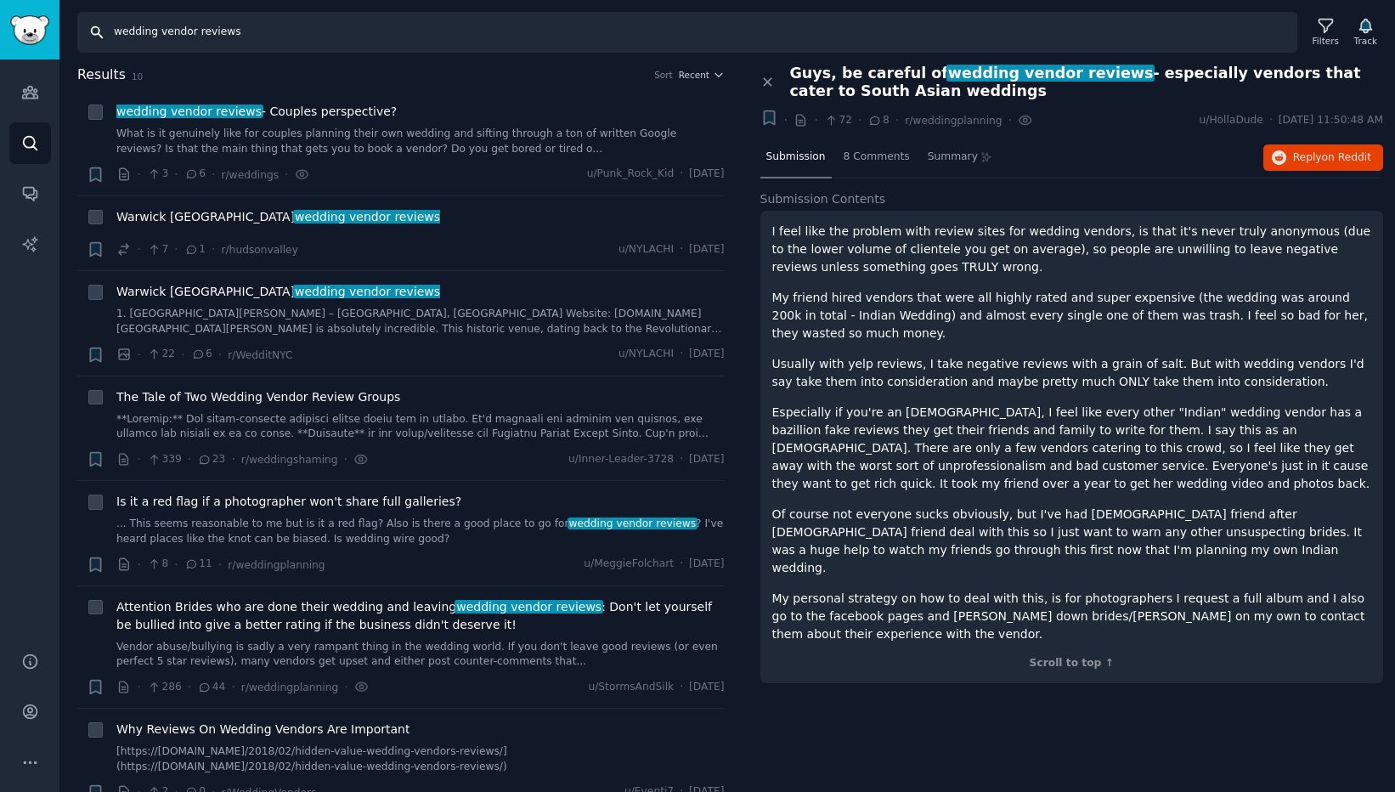
drag, startPoint x: 257, startPoint y: 30, endPoint x: 193, endPoint y: 34, distance: 63.9
click at [193, 34] on input "wedding vendor reviews" at bounding box center [687, 32] width 1220 height 41
type input "wedding vendor directories"
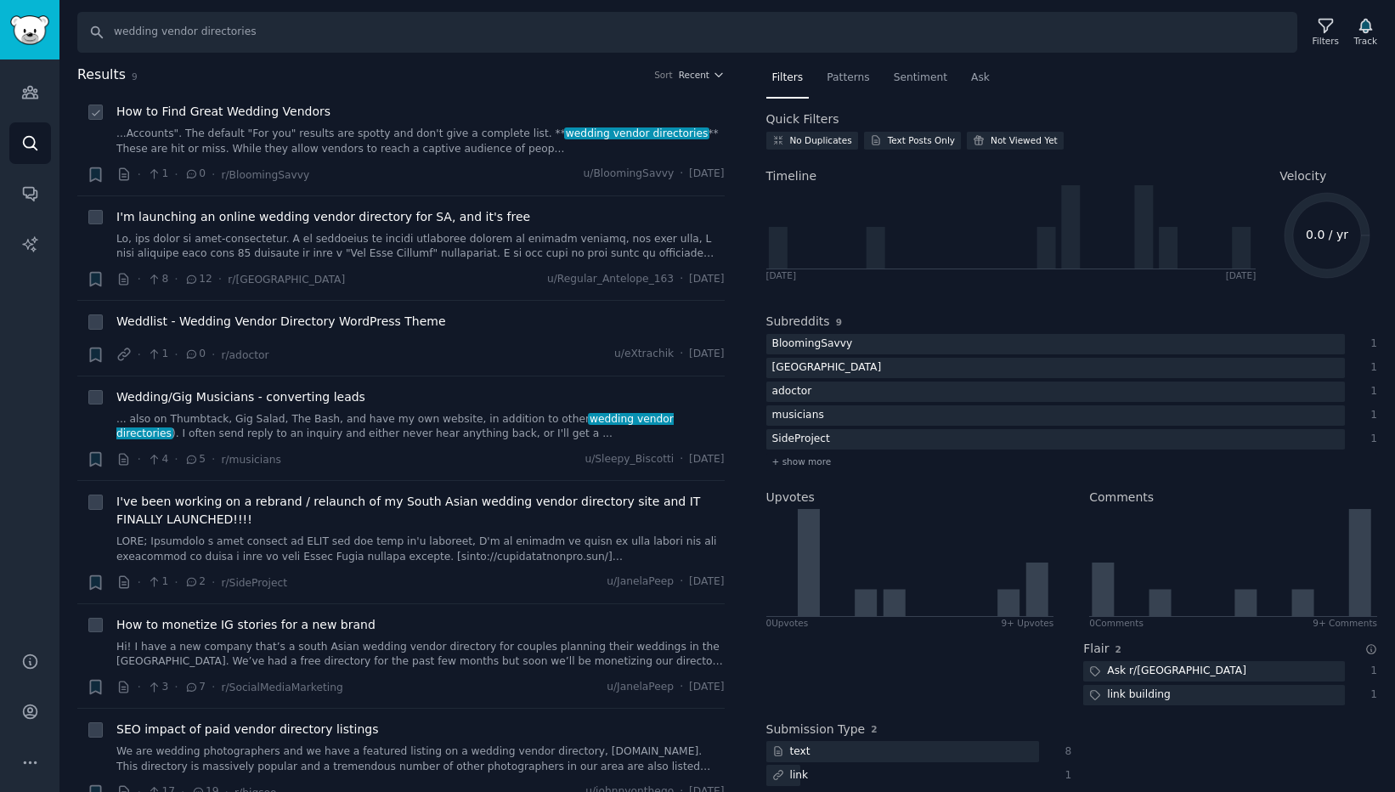
click at [259, 113] on span "How to Find Great Wedding Vendors" at bounding box center [223, 112] width 214 height 18
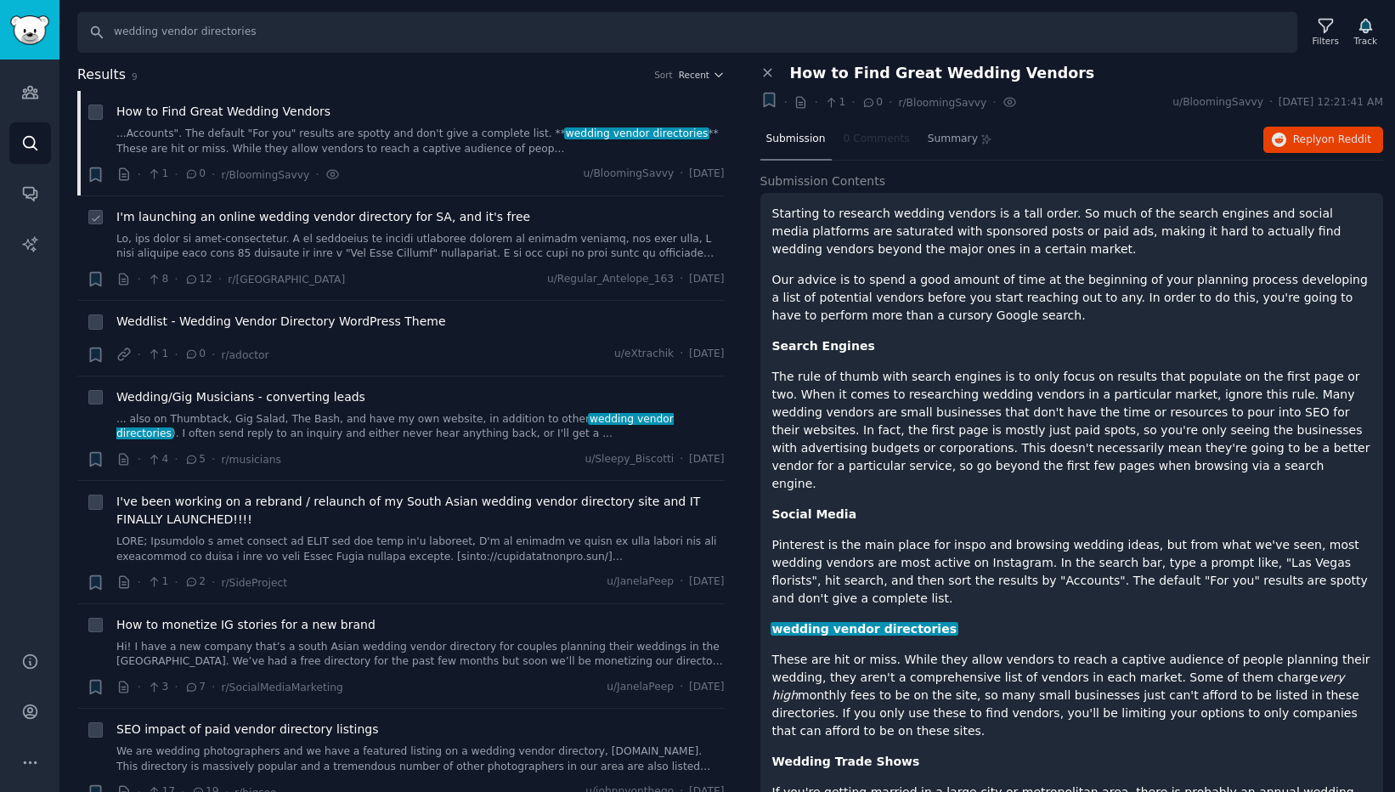
click at [282, 217] on span "I'm launching an online wedding vendor directory for SA, and it's free" at bounding box center [323, 217] width 414 height 18
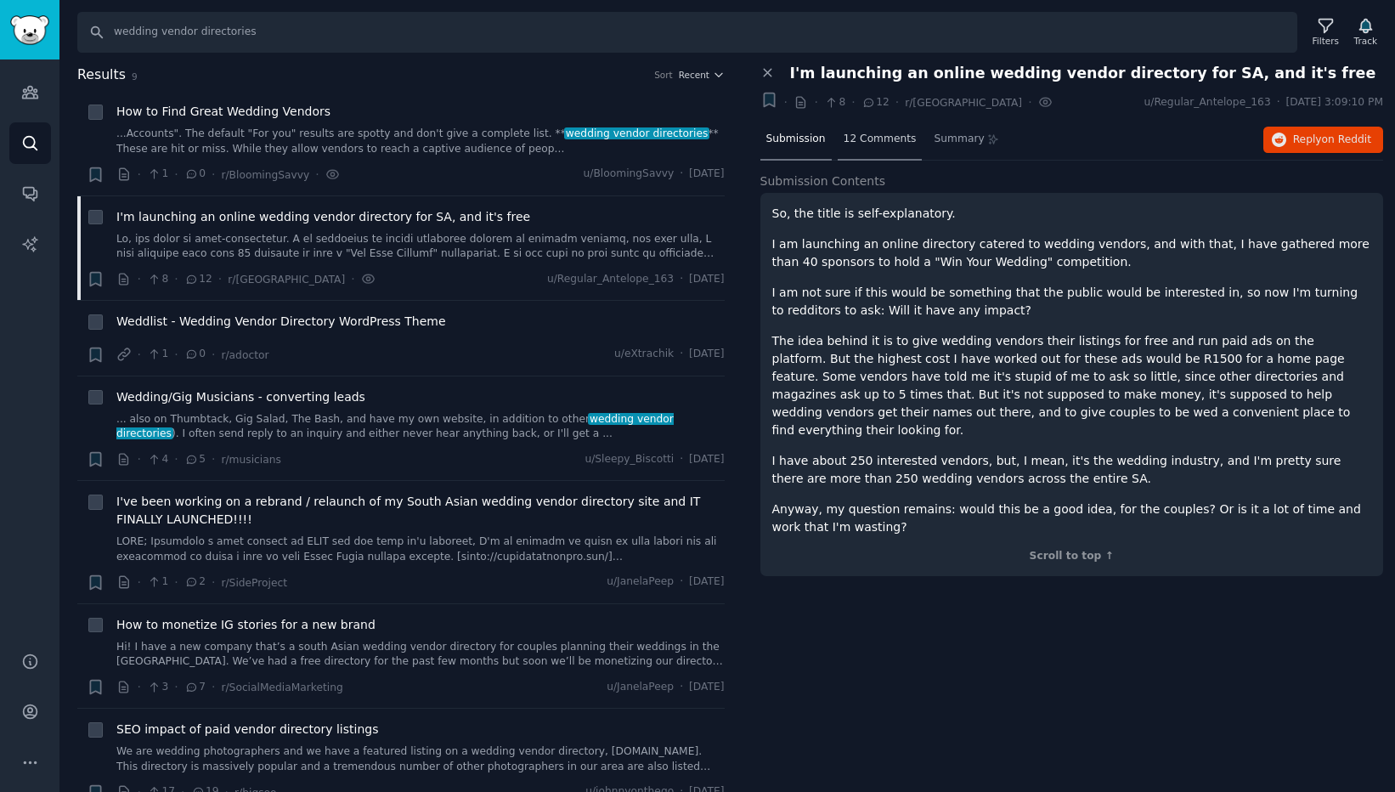
click at [882, 140] on span "12 Comments" at bounding box center [880, 139] width 73 height 15
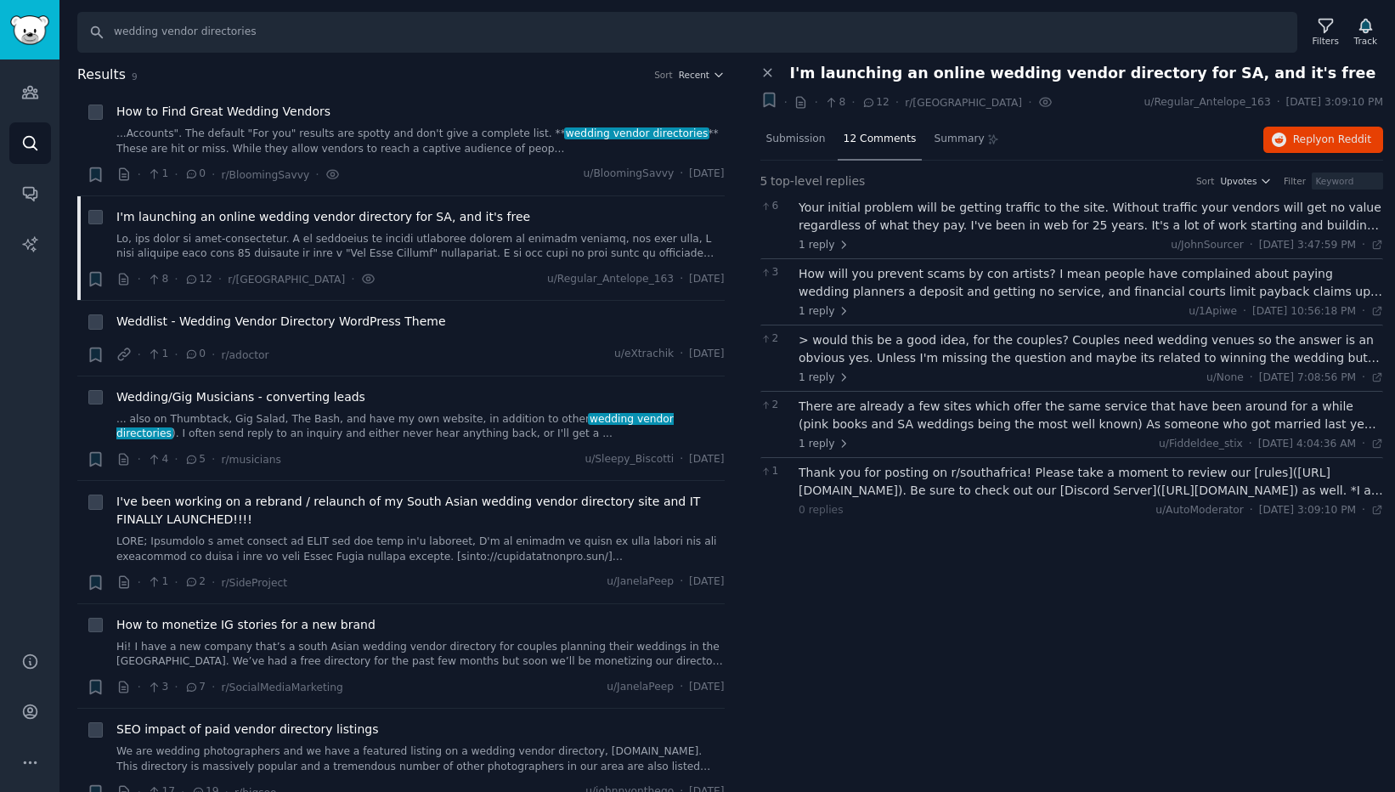
click at [992, 407] on div "There are already a few sites which offer the same service that have been aroun…" at bounding box center [1091, 416] width 584 height 36
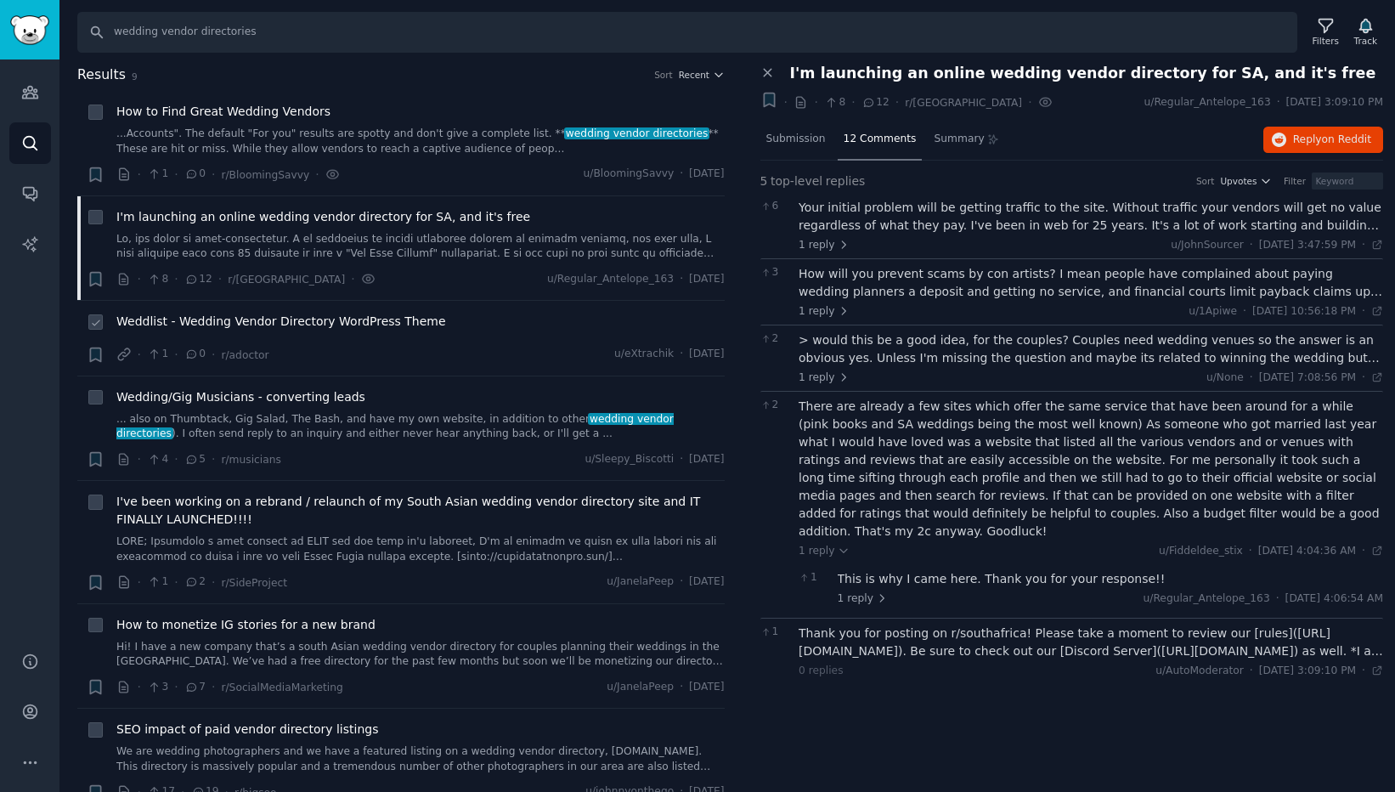
click at [306, 319] on span "Weddlist - Wedding Vendor Directory WordPress Theme" at bounding box center [281, 322] width 330 height 18
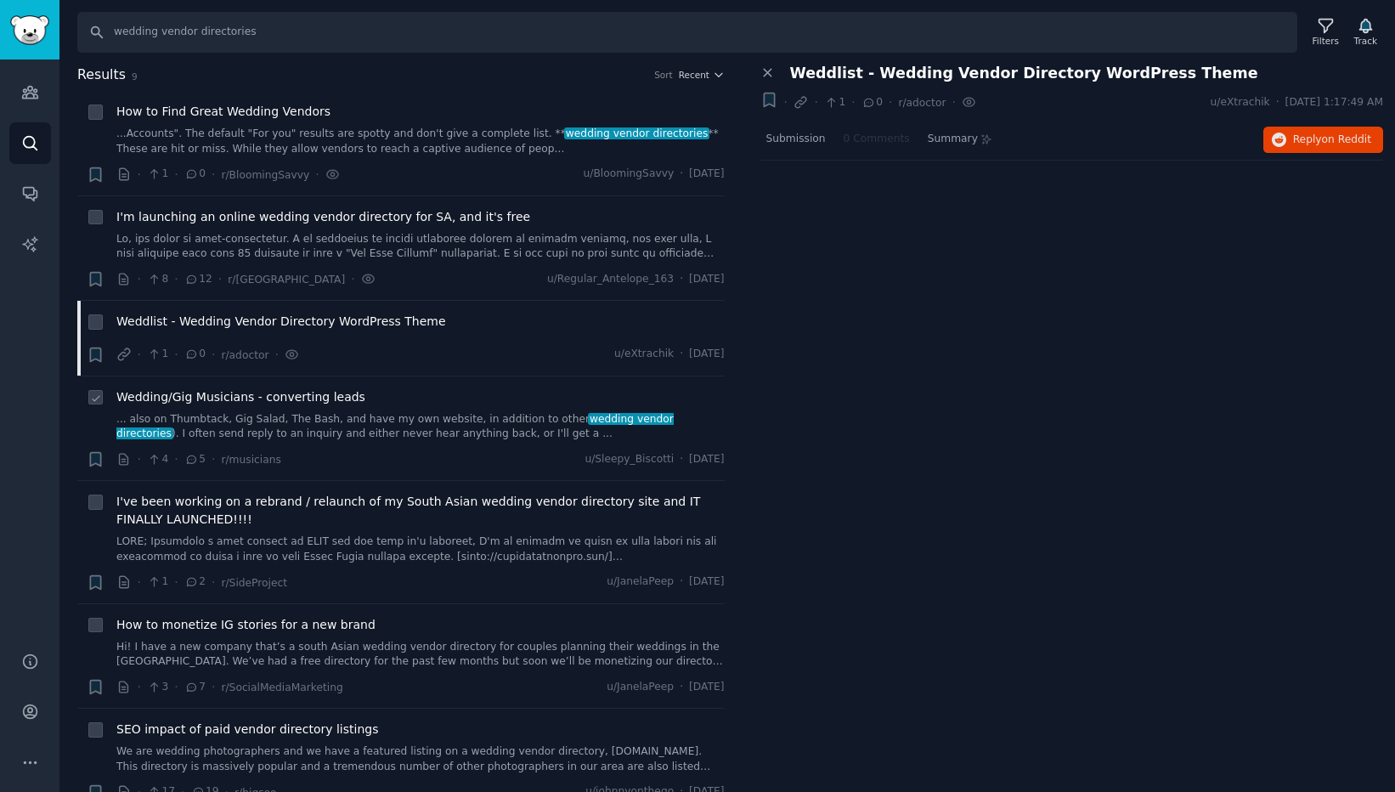
click at [283, 396] on span "Wedding/Gig Musicians - converting leads" at bounding box center [240, 397] width 249 height 18
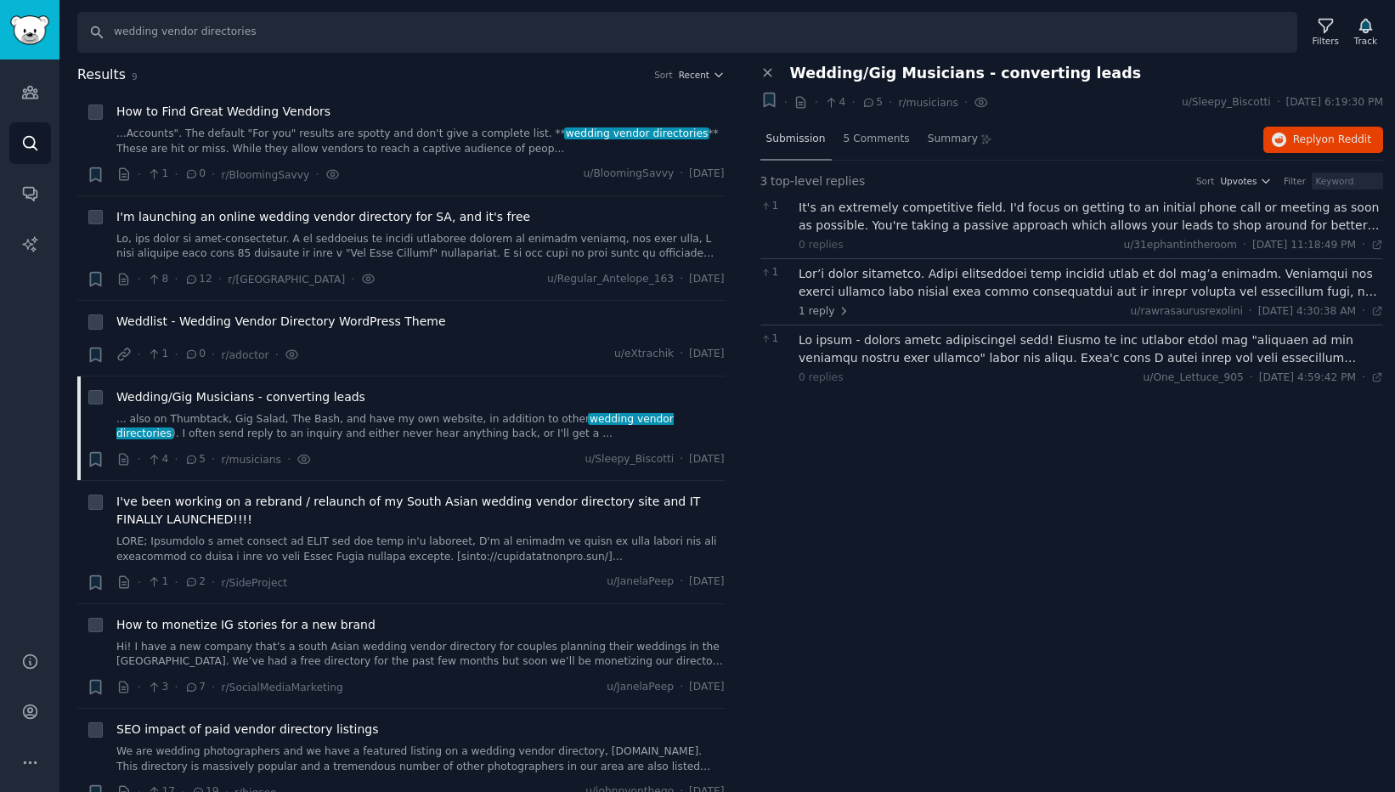
click at [798, 135] on span "Submission" at bounding box center [795, 139] width 59 height 15
